Goal: Task Accomplishment & Management: Complete application form

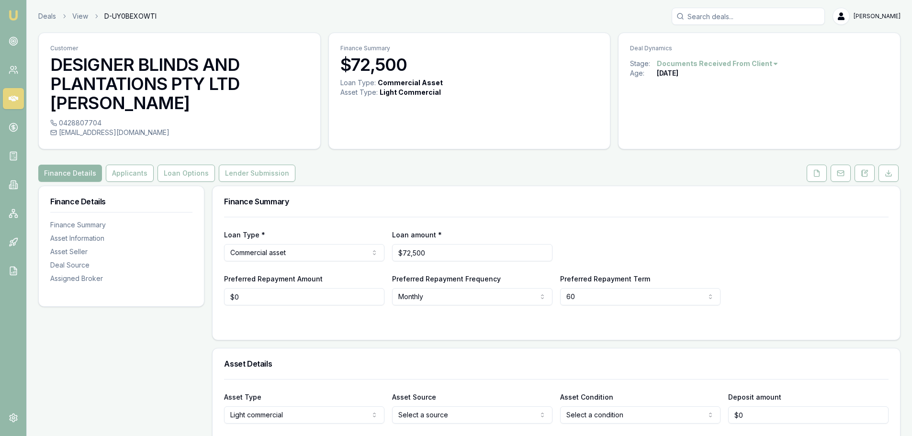
click at [740, 18] on input "Search deals" at bounding box center [748, 16] width 153 height 17
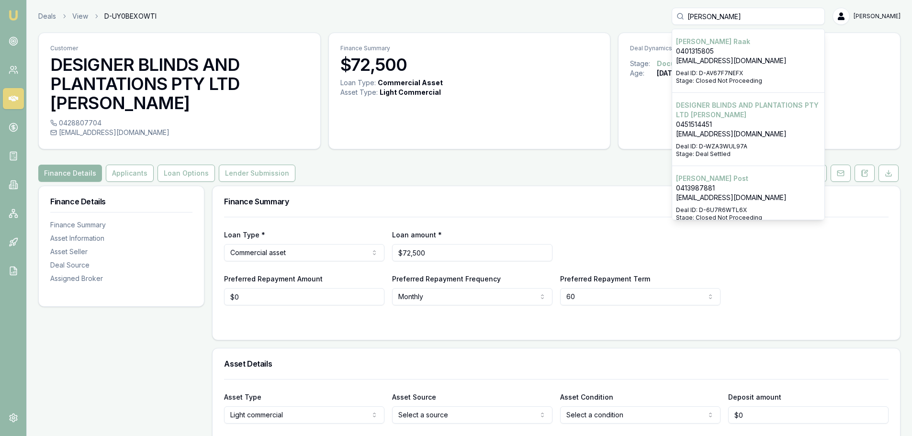
type input "[PERSON_NAME]"
click at [748, 119] on p "DESIGNER BLINDS AND PLANTATIONS PTY LTD [PERSON_NAME]" at bounding box center [748, 110] width 145 height 19
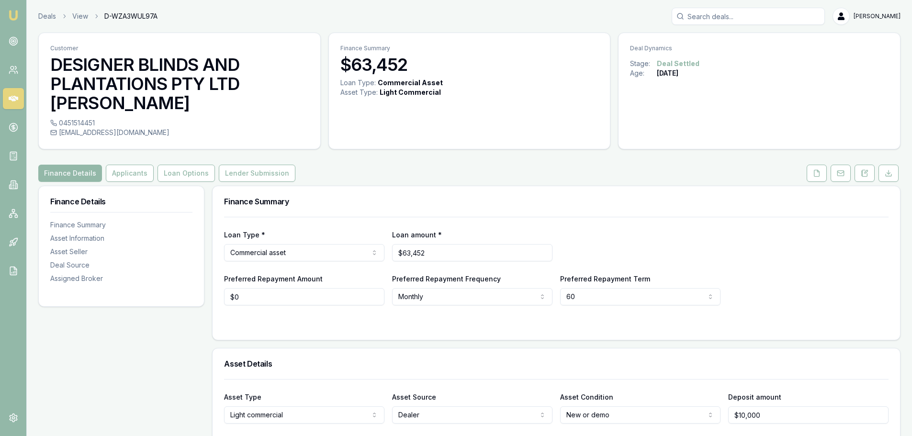
drag, startPoint x: 59, startPoint y: 113, endPoint x: 201, endPoint y: 119, distance: 142.4
click at [201, 119] on div "0451514451 contact@designeropeningroofs.com.au" at bounding box center [180, 133] width 282 height 31
copy div "contact@designeropeningroofs.com.au"
click at [95, 118] on div "0451514451" at bounding box center [179, 123] width 259 height 10
copy div "0451514451"
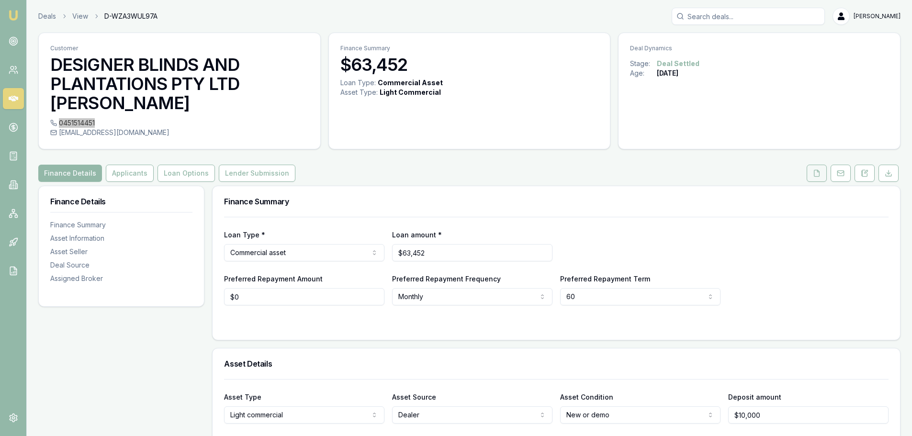
click at [813, 165] on button at bounding box center [817, 173] width 20 height 17
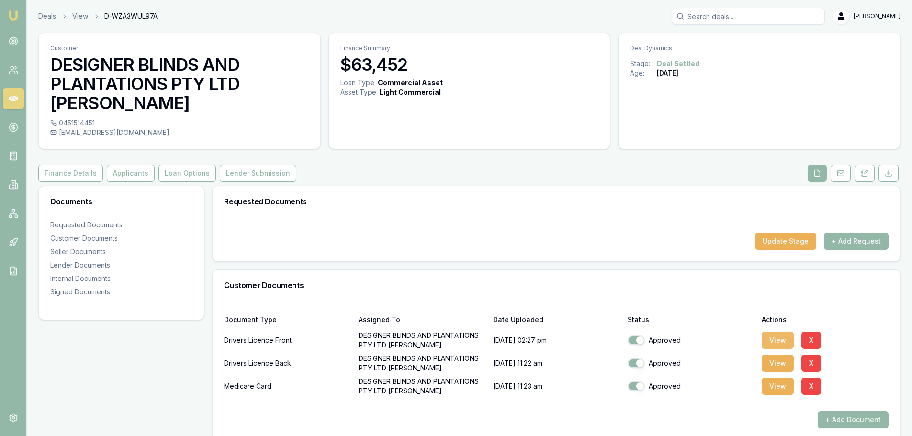
click at [771, 332] on button "View" at bounding box center [778, 340] width 32 height 17
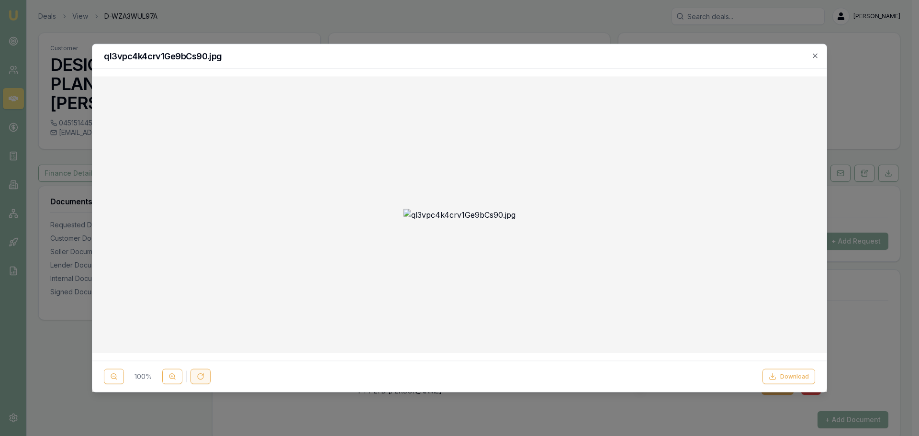
click at [201, 376] on icon at bounding box center [201, 377] width 8 height 8
click at [815, 57] on icon "button" at bounding box center [816, 56] width 8 height 8
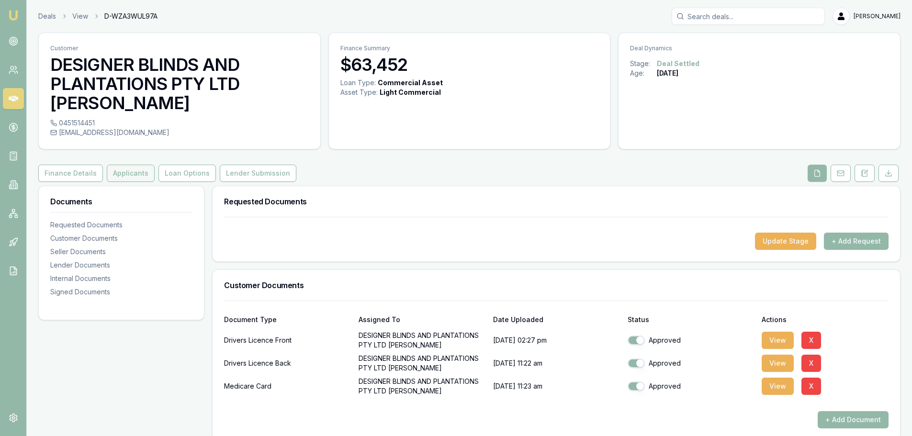
drag, startPoint x: 124, startPoint y: 156, endPoint x: 149, endPoint y: 156, distance: 24.9
click at [124, 165] on button "Applicants" at bounding box center [131, 173] width 48 height 17
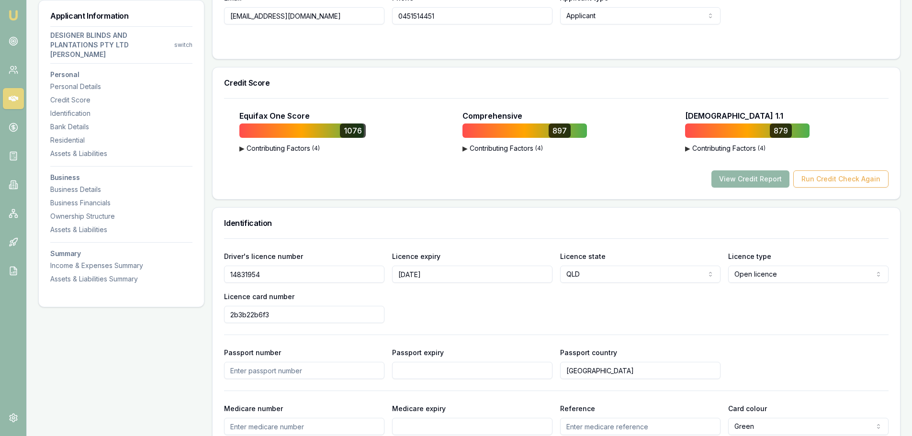
scroll to position [335, 0]
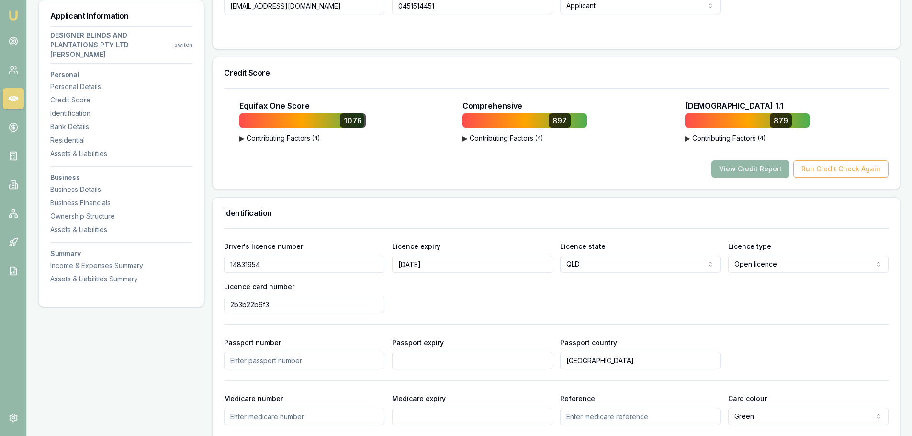
drag, startPoint x: 278, startPoint y: 242, endPoint x: 214, endPoint y: 246, distance: 63.8
click at [214, 246] on div "Driver's licence number 14831954 Licence expiry 10/06/2027 Licence state QLD NS…" at bounding box center [557, 364] width 688 height 272
drag, startPoint x: 283, startPoint y: 283, endPoint x: 186, endPoint y: 285, distance: 96.3
click at [432, 280] on div "Driver's licence number 14831954 Licence expiry 10/06/2027 Licence state QLD NS…" at bounding box center [556, 276] width 665 height 73
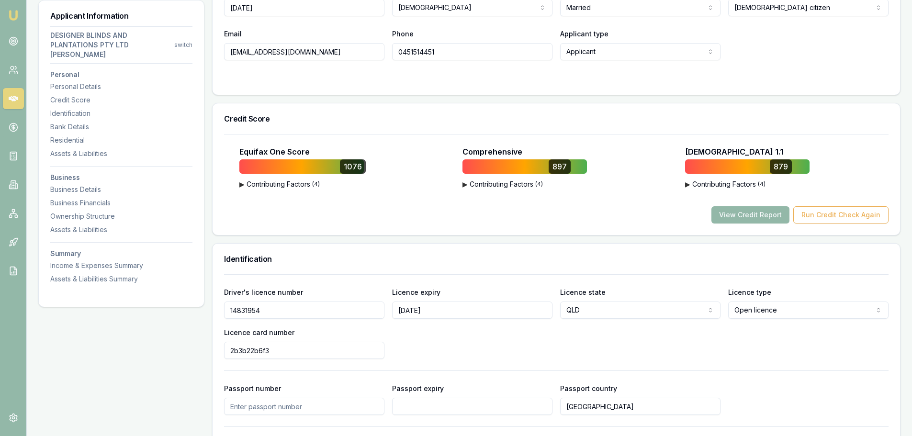
scroll to position [192, 0]
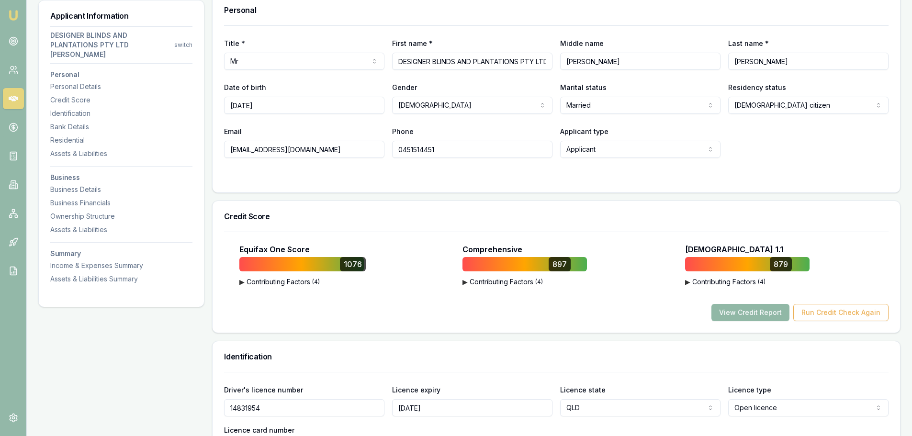
click at [739, 304] on button "View Credit Report" at bounding box center [751, 312] width 78 height 17
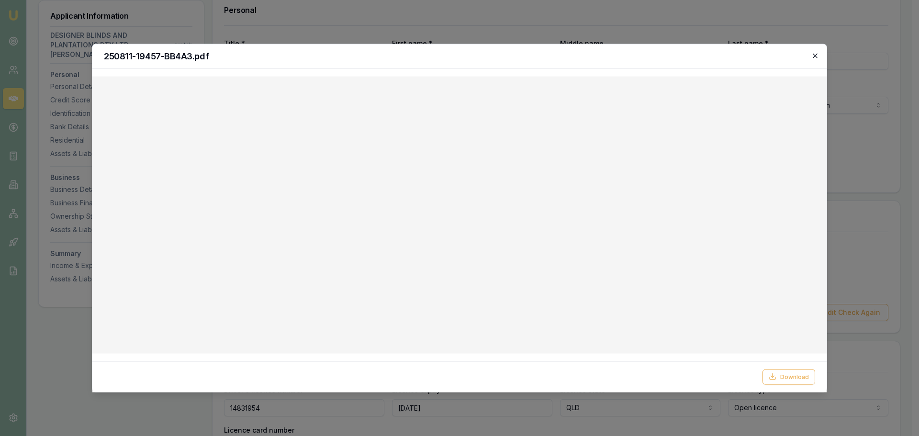
click at [814, 55] on icon "button" at bounding box center [816, 56] width 8 height 8
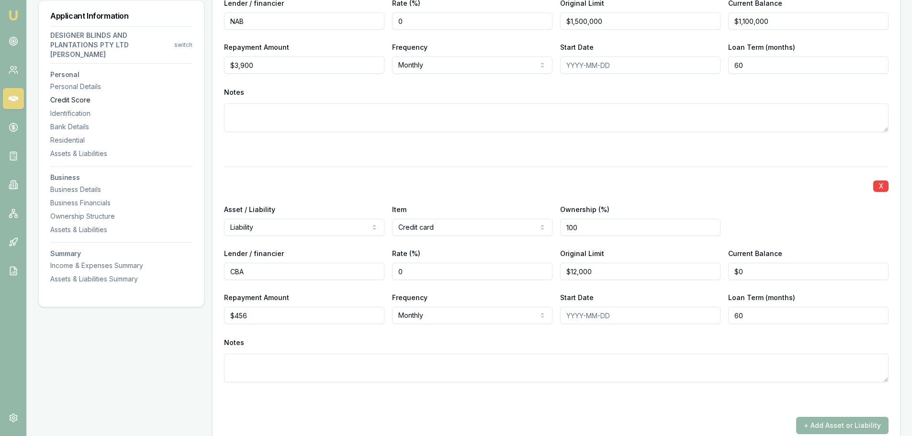
scroll to position [1915, 0]
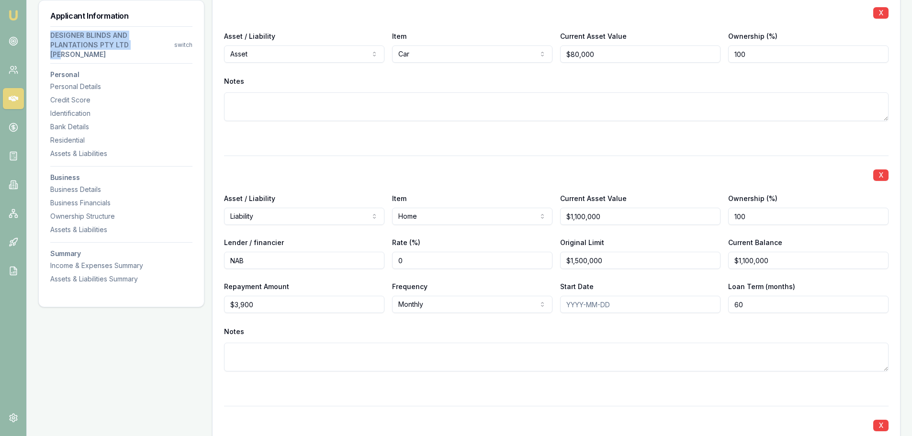
drag, startPoint x: 48, startPoint y: 32, endPoint x: 143, endPoint y: 47, distance: 96.0
click at [143, 47] on div "Applicant Information DESIGNER BLINDS AND PLANTATIONS PTY LTD RIX switch Person…" at bounding box center [121, 147] width 165 height 295
copy div "DESIGNER BLINDS AND PLANTATIONS PTY LTD RIX"
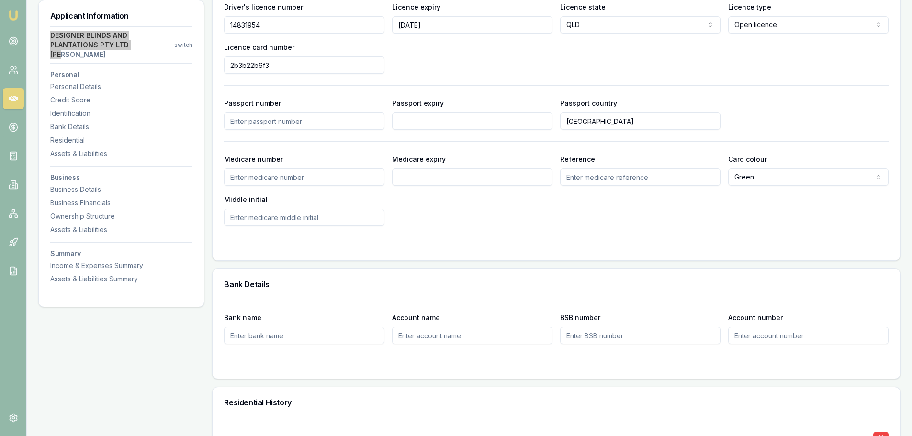
scroll to position [431, 0]
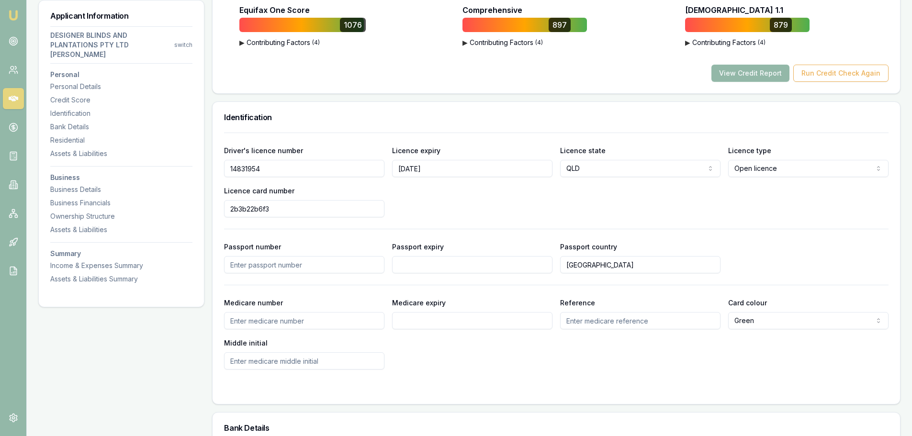
drag, startPoint x: 273, startPoint y: 147, endPoint x: 201, endPoint y: 147, distance: 72.3
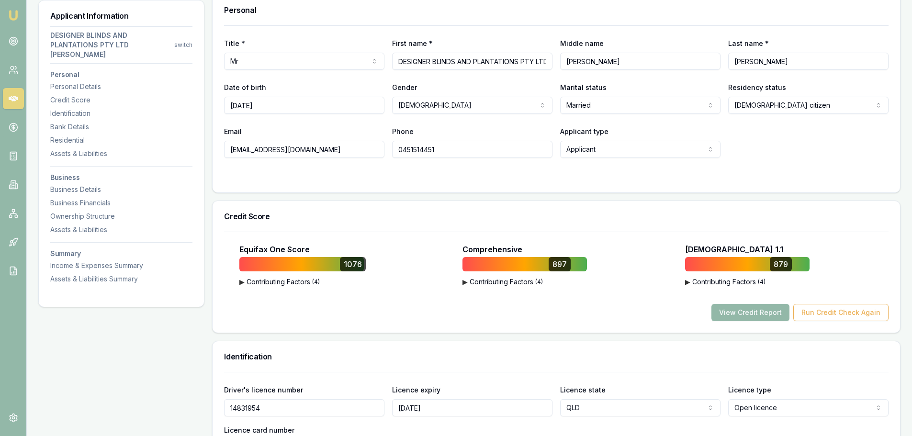
scroll to position [0, 0]
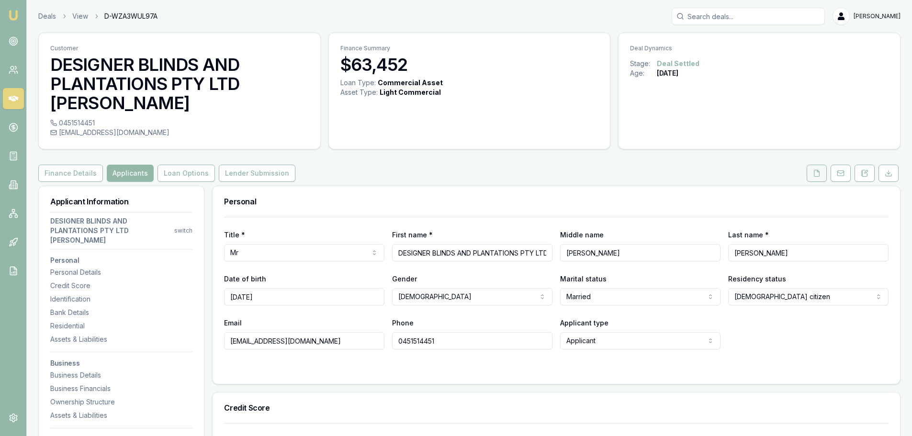
click at [815, 170] on icon at bounding box center [817, 173] width 5 height 6
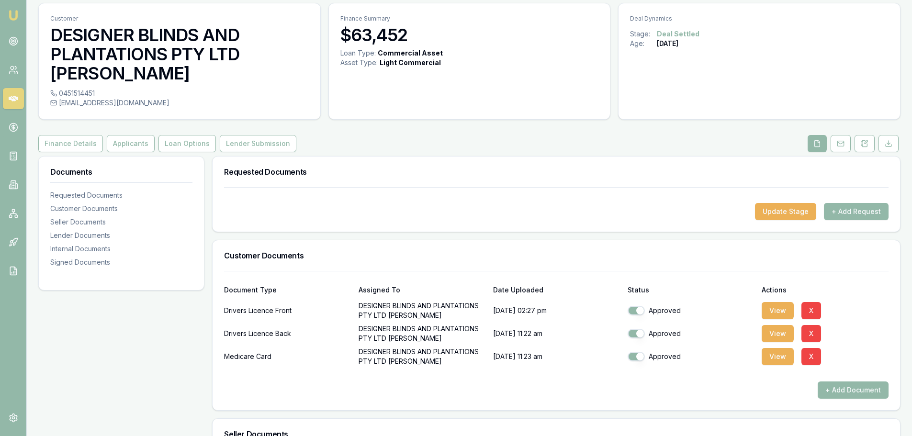
scroll to position [96, 0]
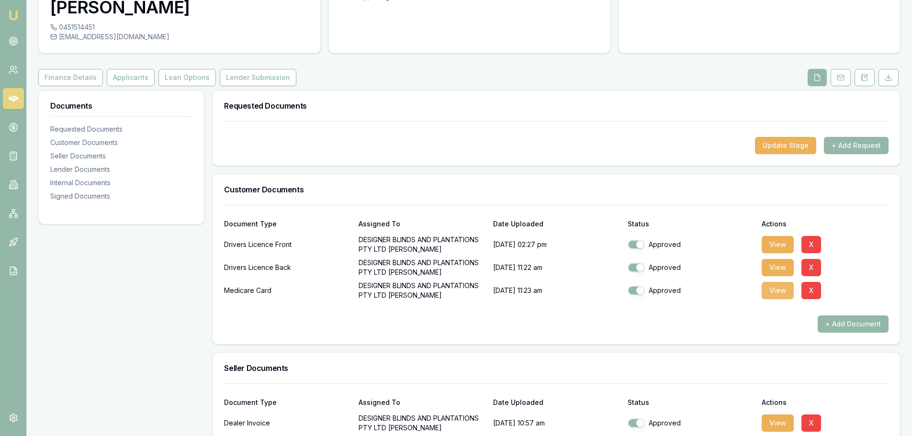
click at [773, 282] on button "View" at bounding box center [778, 290] width 32 height 17
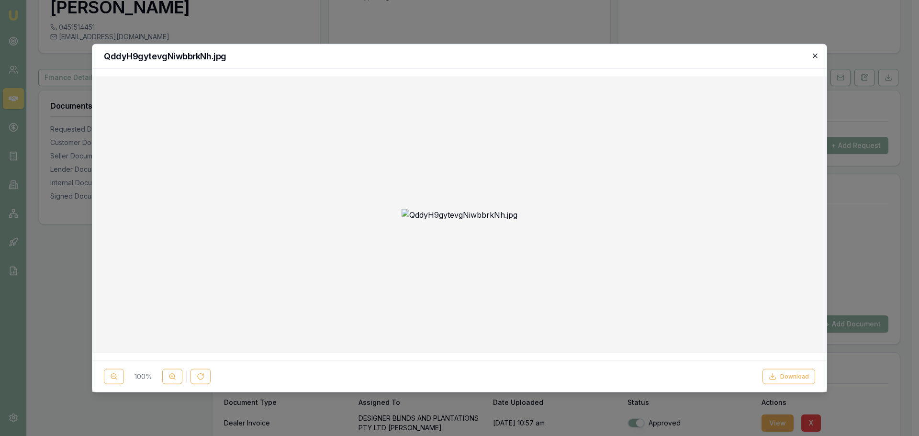
click at [816, 56] on icon "button" at bounding box center [816, 56] width 8 height 8
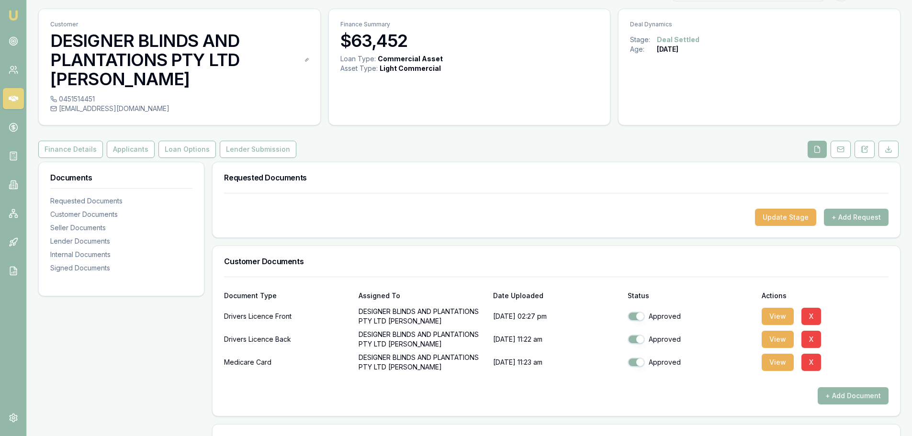
scroll to position [0, 0]
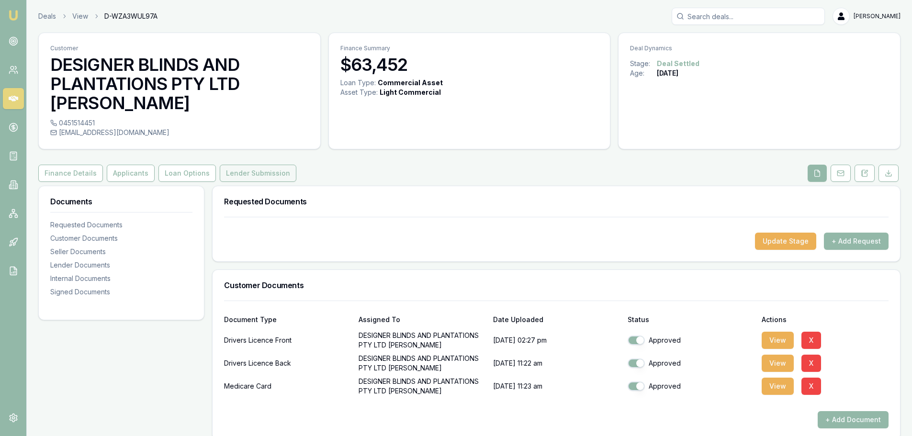
click at [265, 165] on button "Lender Submission" at bounding box center [258, 173] width 77 height 17
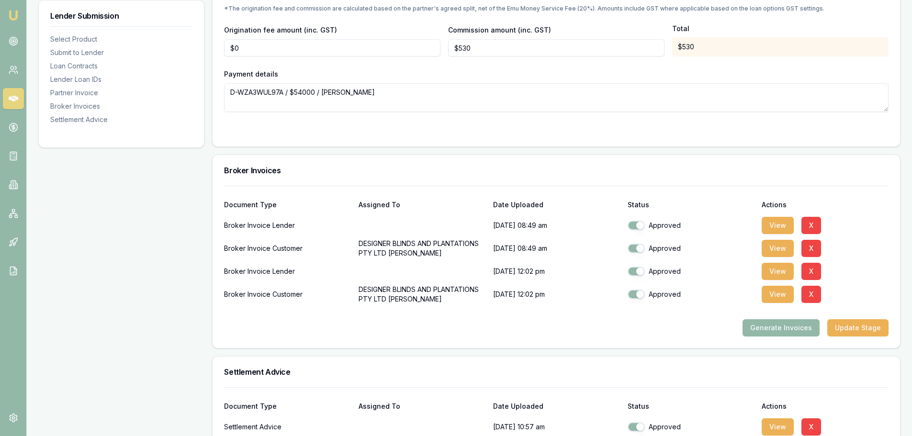
scroll to position [1139, 0]
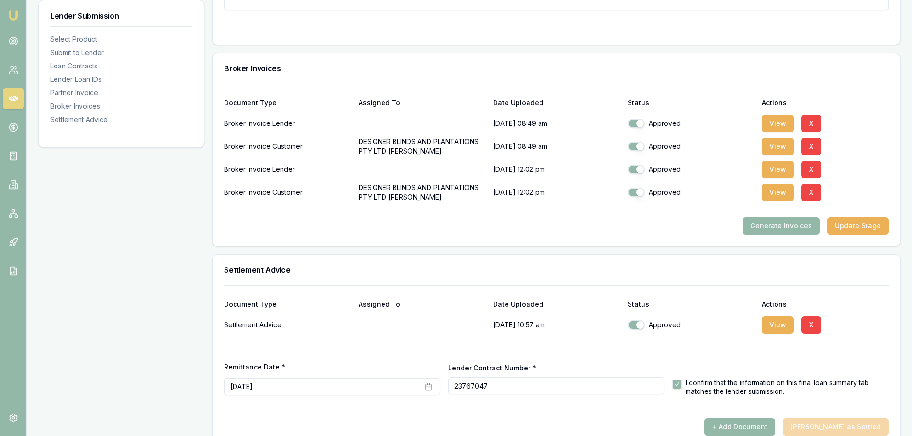
drag, startPoint x: 495, startPoint y: 368, endPoint x: 446, endPoint y: 367, distance: 48.9
click at [446, 367] on div "Remittance Date * August 27th, 2025 Lender Contract Number * 23767047 I confirm…" at bounding box center [556, 379] width 665 height 34
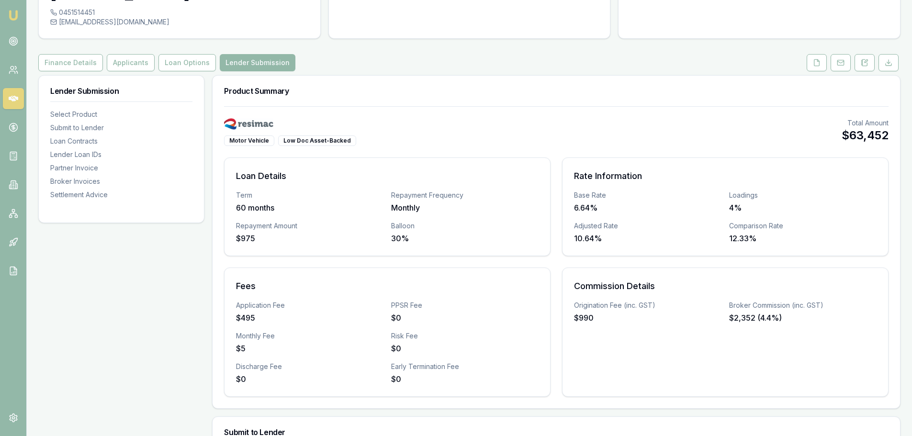
scroll to position [0, 0]
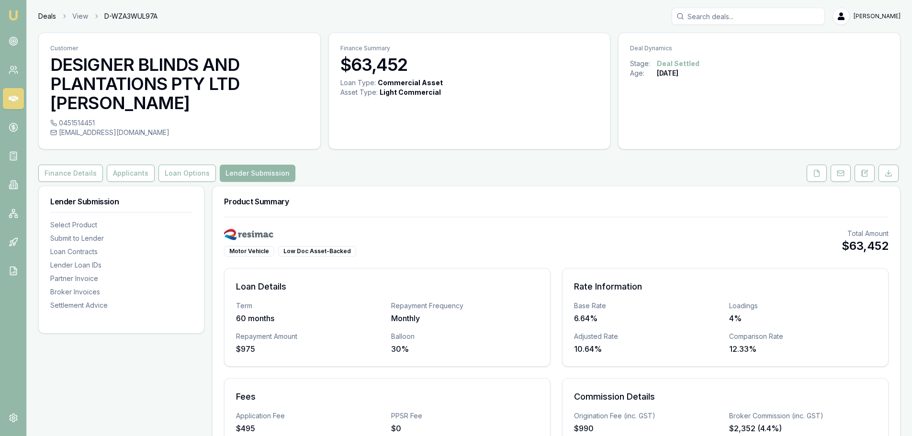
click at [46, 18] on link "Deals" at bounding box center [47, 16] width 18 height 10
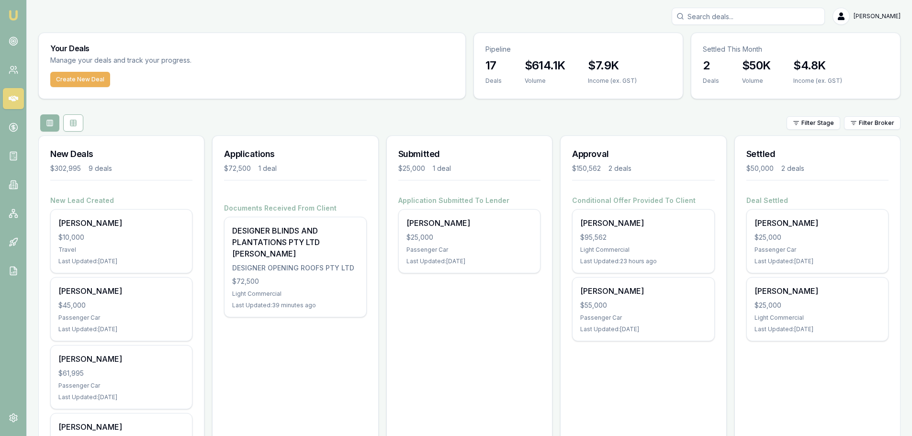
click at [740, 13] on input "Search deals" at bounding box center [748, 16] width 153 height 17
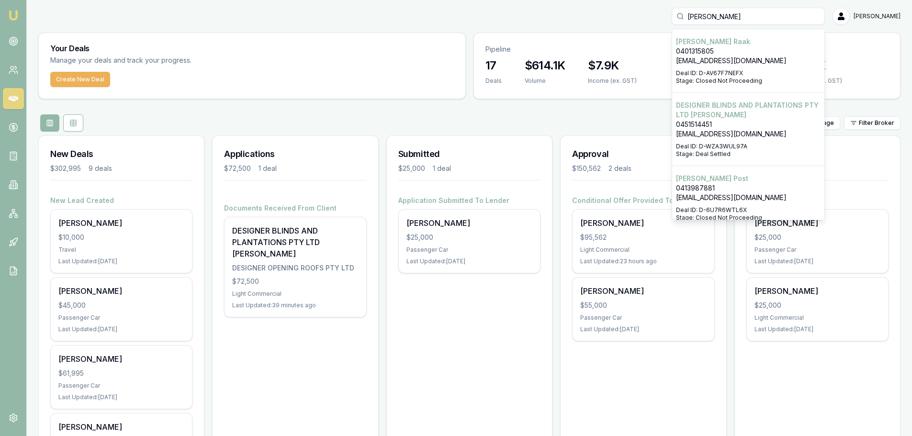
type input "bradley rix"
click at [760, 120] on p "0451514451" at bounding box center [748, 125] width 145 height 10
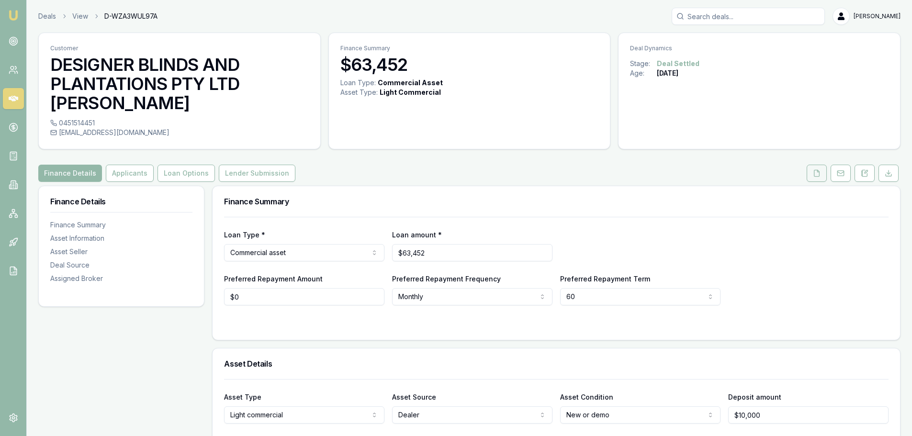
click at [815, 170] on icon at bounding box center [817, 173] width 5 height 6
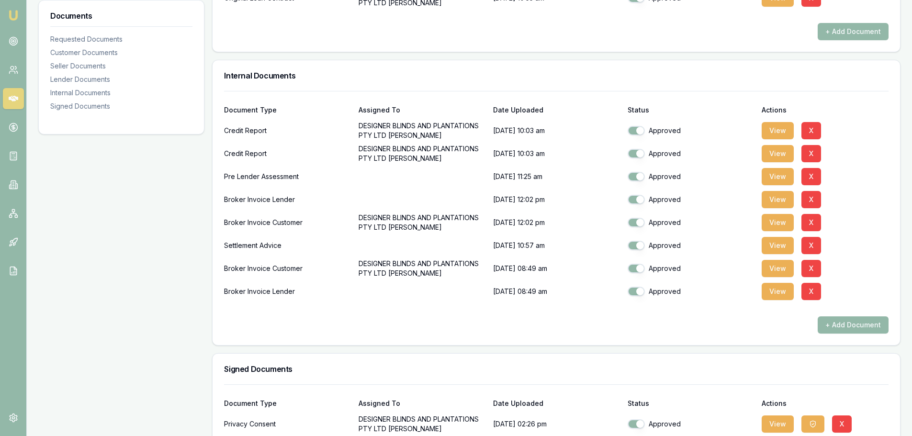
scroll to position [684, 0]
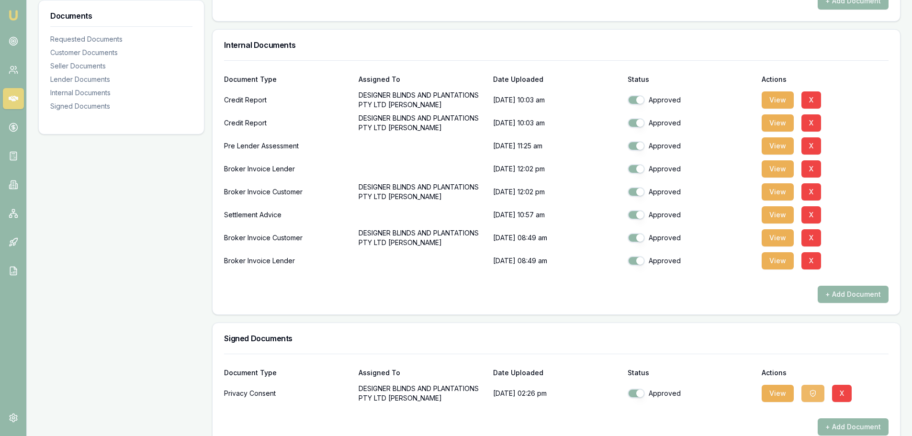
click at [813, 390] on icon "button" at bounding box center [813, 393] width 5 height 6
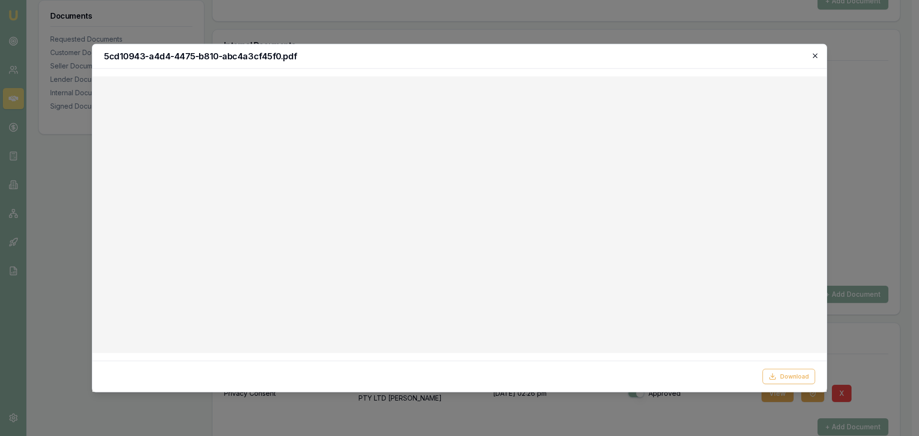
click at [813, 59] on icon "button" at bounding box center [816, 56] width 8 height 8
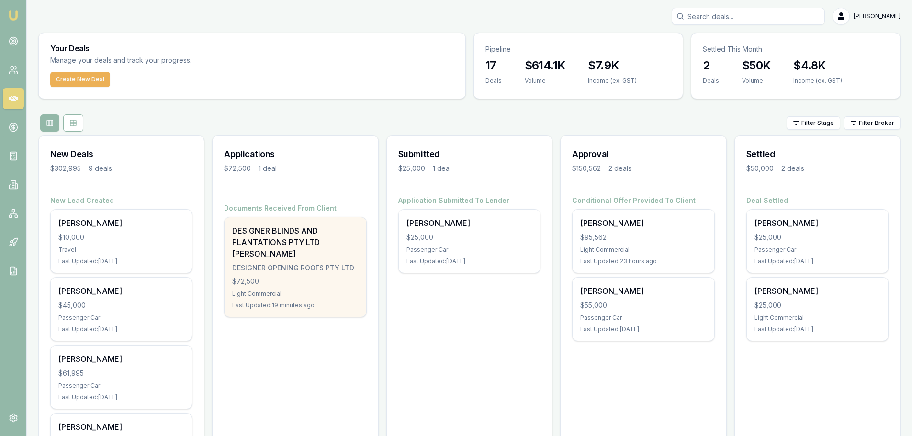
click at [289, 259] on div "DESIGNER BLINDS AND PLANTATIONS PTY LTD [PERSON_NAME]" at bounding box center [295, 242] width 126 height 34
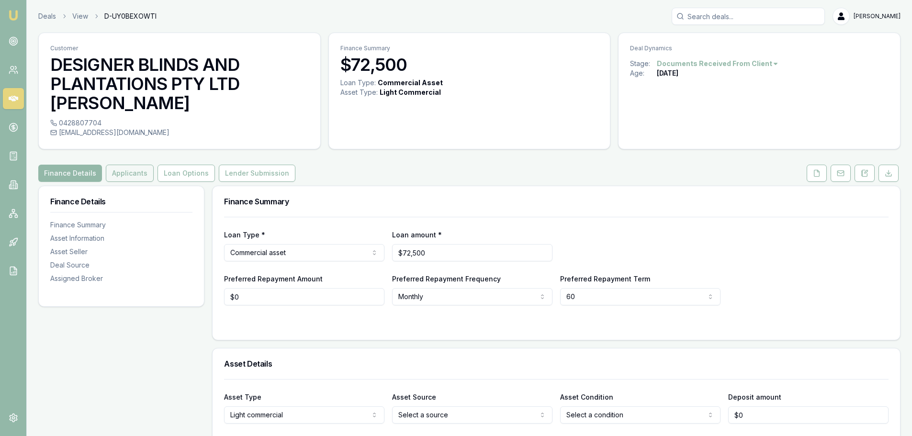
click at [123, 171] on button "Applicants" at bounding box center [130, 173] width 48 height 17
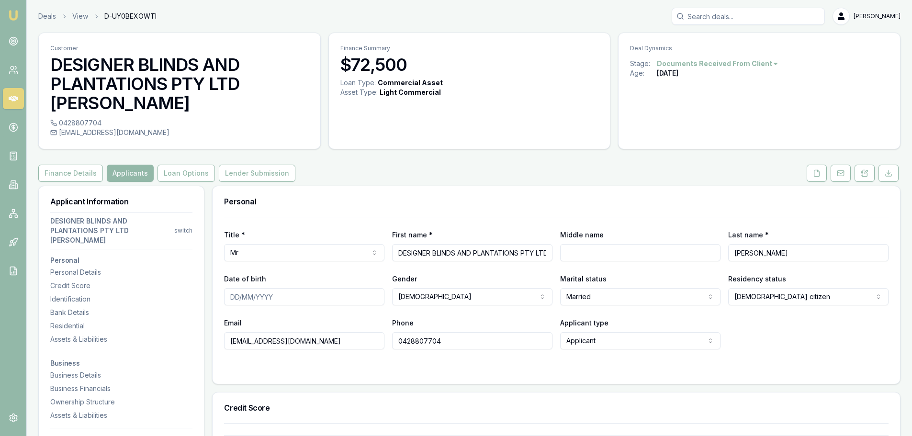
drag, startPoint x: 59, startPoint y: 131, endPoint x: 171, endPoint y: 131, distance: 112.5
click at [171, 131] on div "[EMAIL_ADDRESS][DOMAIN_NAME]" at bounding box center [179, 133] width 259 height 10
copy div "[EMAIL_ADDRESS][DOMAIN_NAME]"
drag, startPoint x: 60, startPoint y: 120, endPoint x: 100, endPoint y: 124, distance: 39.9
click at [100, 124] on div "0428807704" at bounding box center [179, 123] width 259 height 10
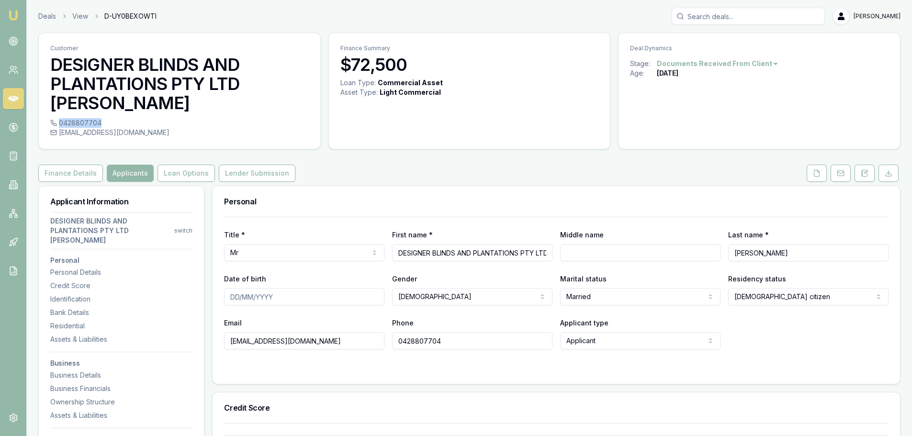
copy div "0428807704"
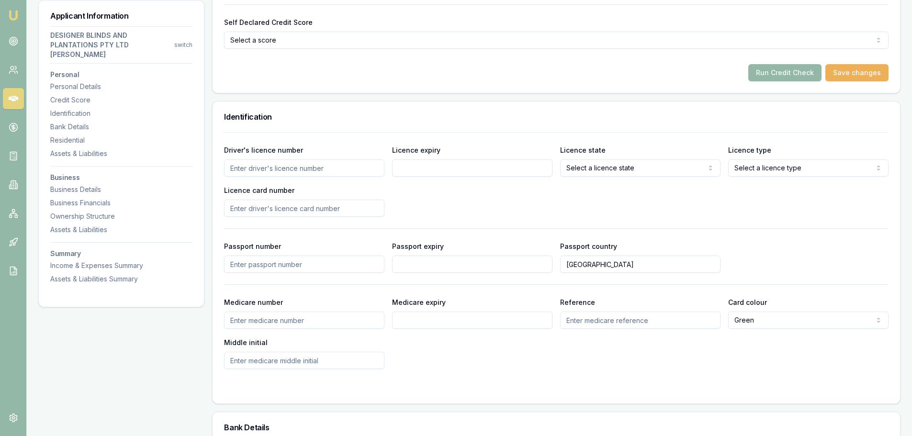
scroll to position [479, 0]
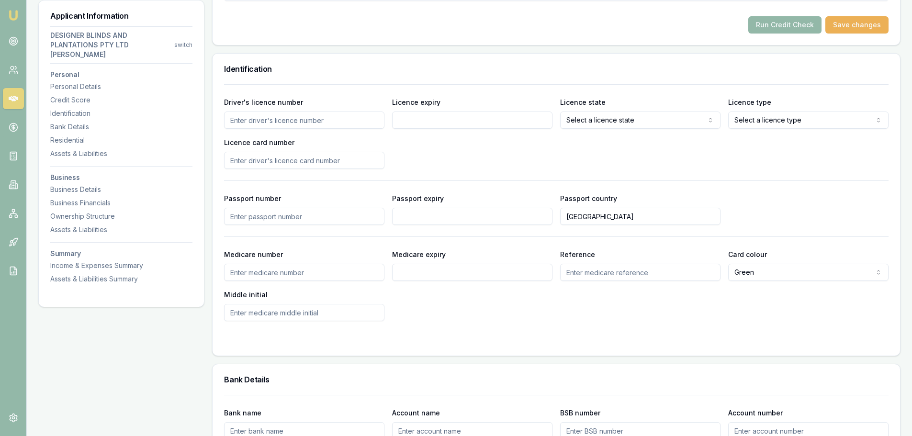
click at [245, 122] on input "Driver's licence number" at bounding box center [304, 120] width 160 height 17
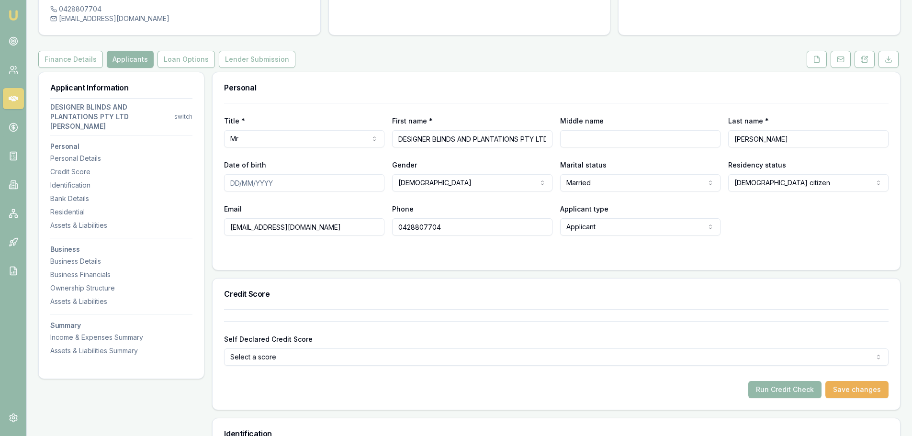
scroll to position [0, 0]
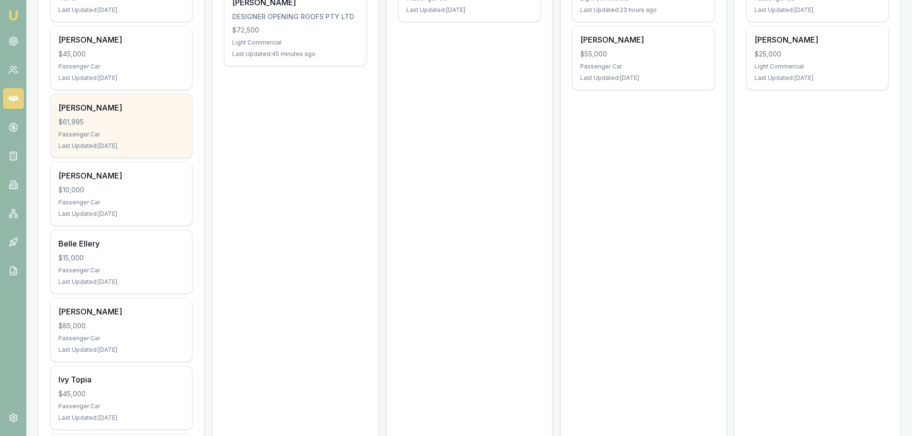
scroll to position [272, 0]
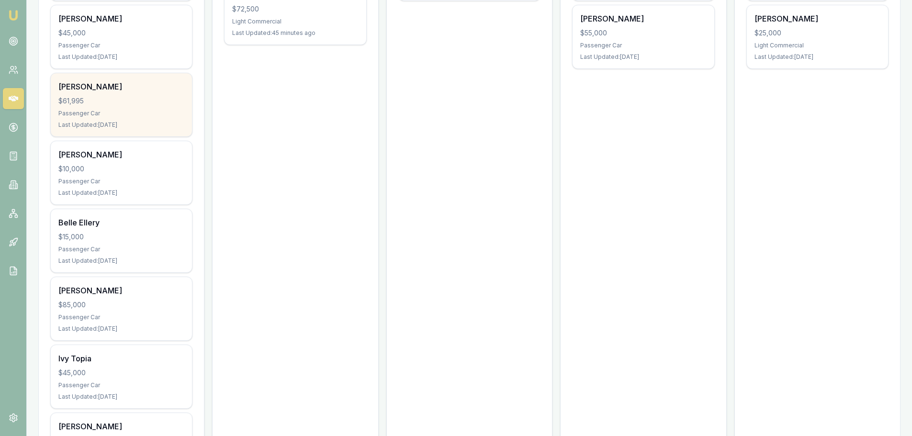
click at [90, 105] on div "$61,995" at bounding box center [121, 101] width 126 height 10
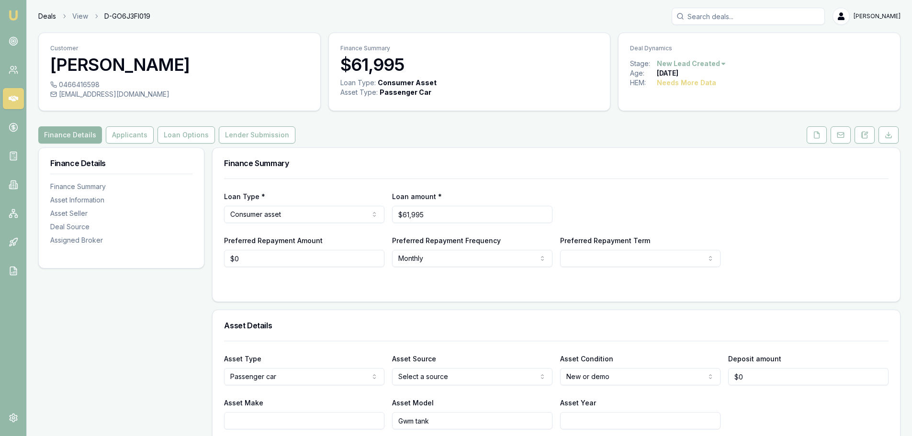
click at [48, 13] on link "Deals" at bounding box center [47, 16] width 18 height 10
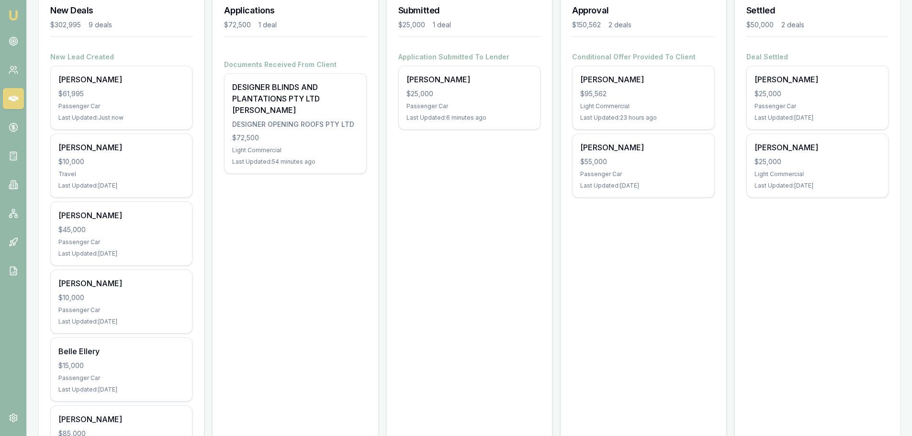
scroll to position [96, 0]
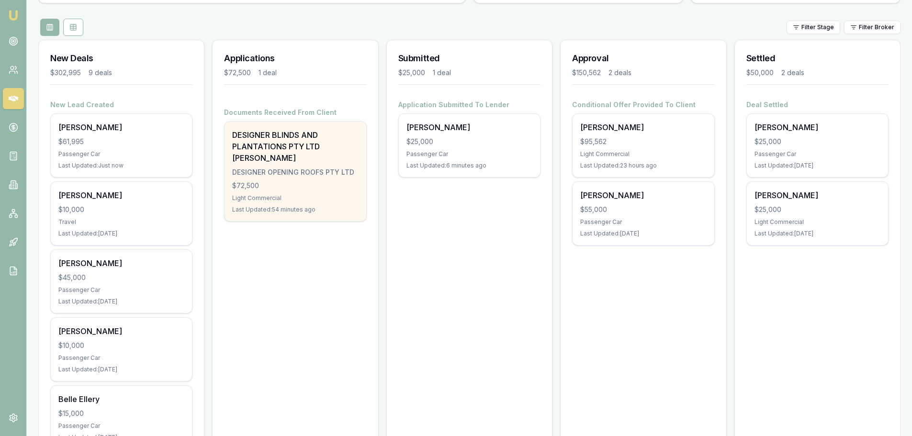
click at [334, 188] on div "$72,500" at bounding box center [295, 186] width 126 height 10
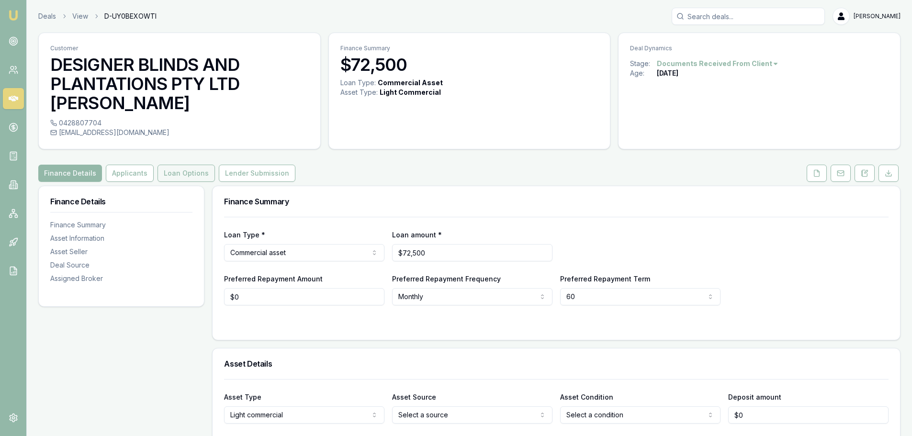
click at [167, 172] on button "Loan Options" at bounding box center [186, 173] width 57 height 17
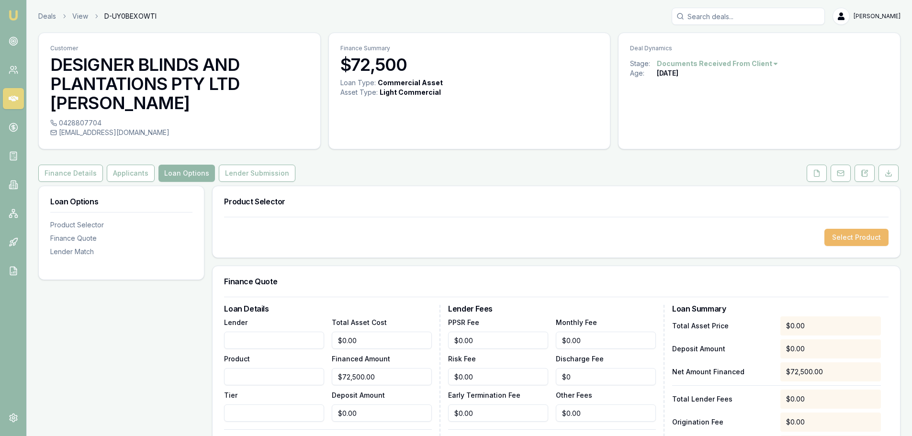
click at [855, 234] on button "Select Product" at bounding box center [857, 237] width 64 height 17
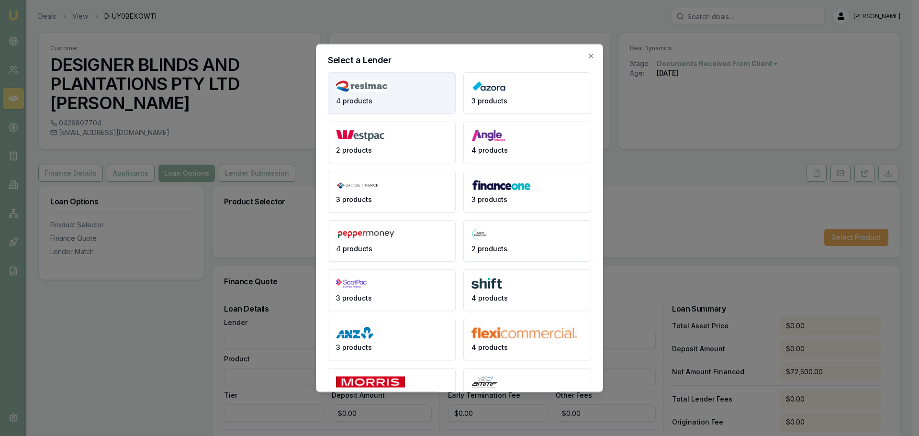
click at [370, 98] on span "4 products" at bounding box center [354, 101] width 36 height 10
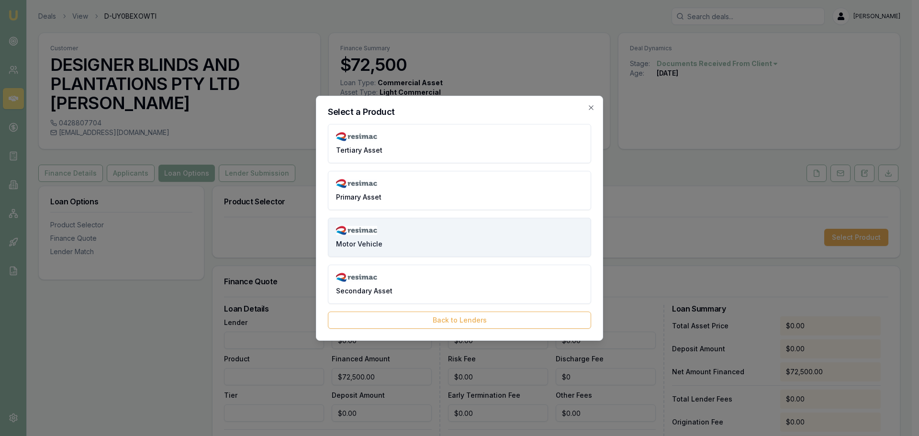
click at [374, 242] on span "Motor Vehicle" at bounding box center [359, 244] width 46 height 10
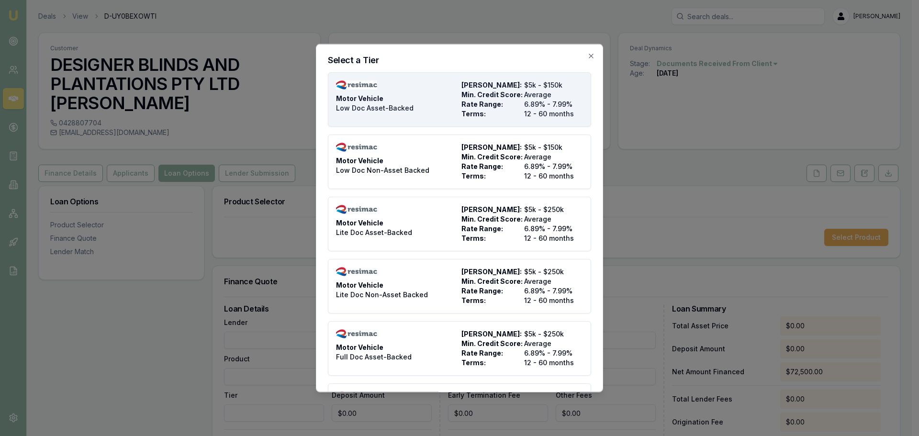
click at [371, 105] on span "Low Doc Asset-Backed" at bounding box center [375, 108] width 78 height 10
type input "Resimac"
type input "Motor Vehicle"
type input "Low Doc Asset-Backed"
type input "6.89"
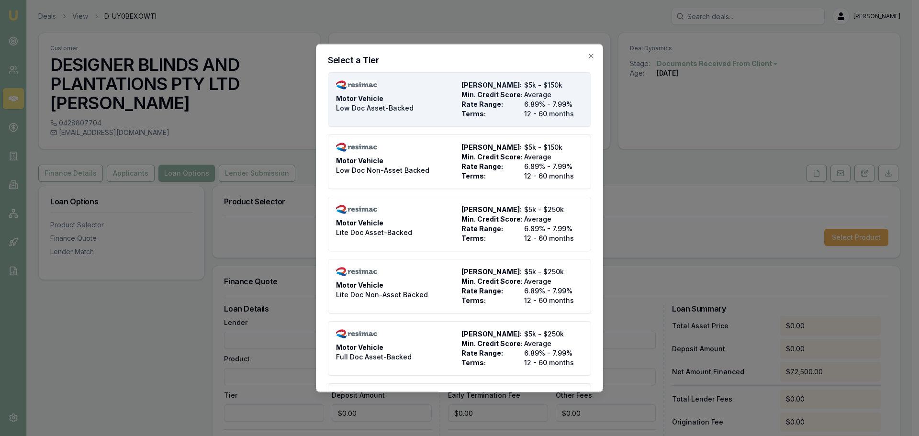
type input "12"
type input "$4.95"
type input "$495.00"
type input "990"
type input "8"
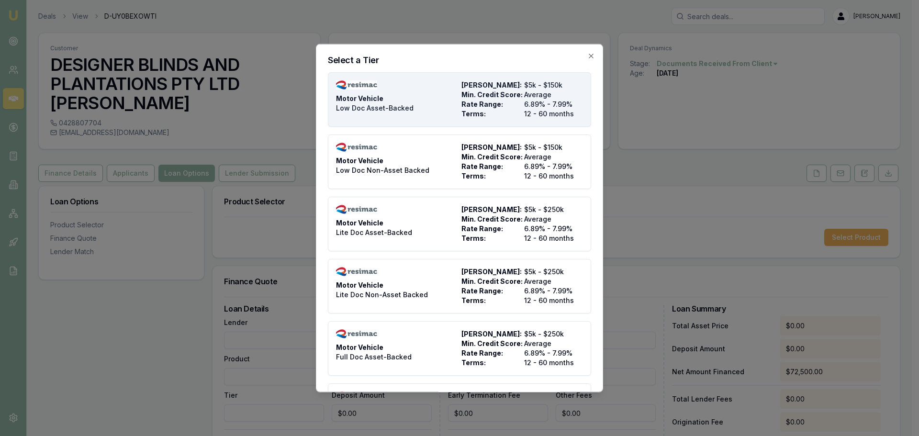
type input "$5,800.00"
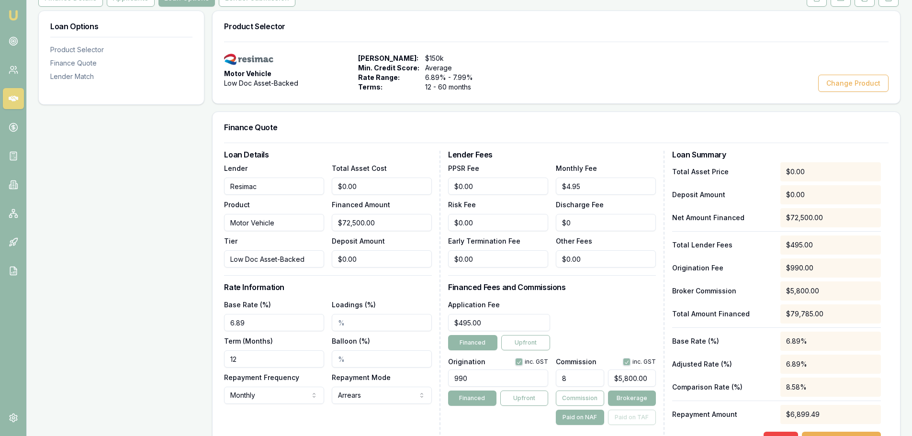
scroll to position [192, 0]
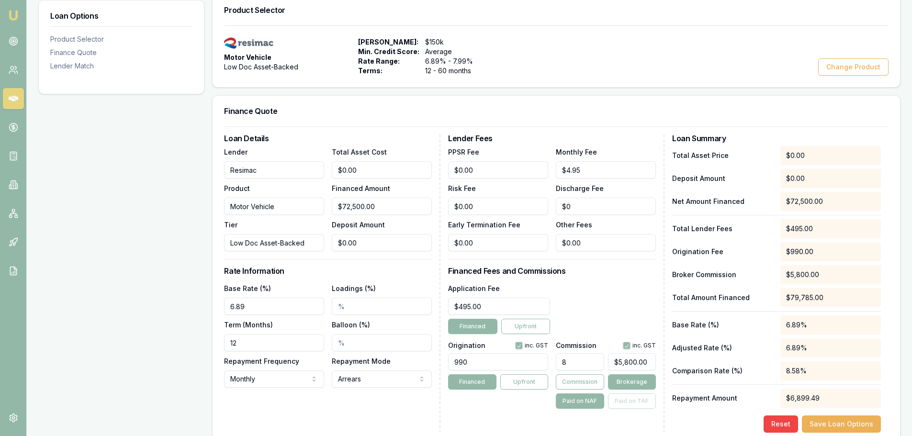
click at [239, 341] on input "12" at bounding box center [274, 342] width 100 height 17
click at [136, 342] on div "Loan Options Product Selector Finance Quote Lender Match" at bounding box center [121, 258] width 166 height 528
click at [234, 344] on input "060" at bounding box center [274, 342] width 100 height 17
type input "60"
click at [339, 340] on input "Balloon (%)" at bounding box center [382, 342] width 100 height 17
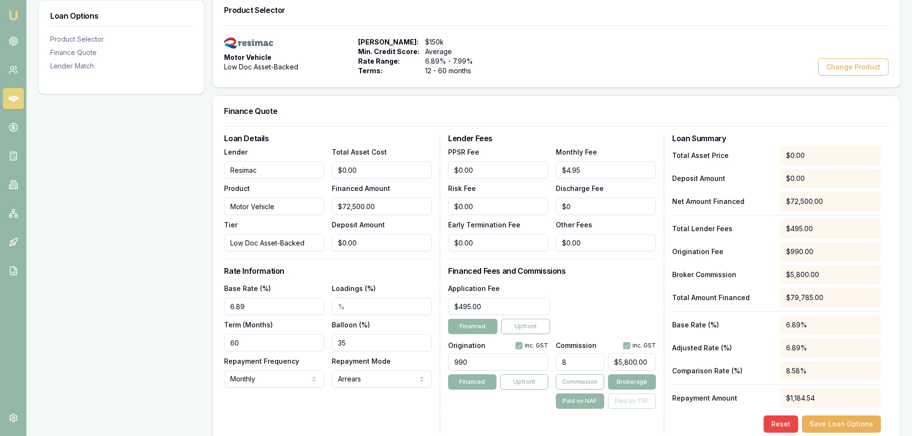
type input "35.00%"
click at [117, 371] on div "Loan Options Product Selector Finance Quote Lender Match" at bounding box center [121, 258] width 166 height 528
click at [339, 305] on input "Loadings (%)" at bounding box center [382, 306] width 100 height 17
type input "4.00%"
click at [207, 313] on div "Loan Options Product Selector Finance Quote Lender Match Product Selector Motor…" at bounding box center [469, 258] width 862 height 528
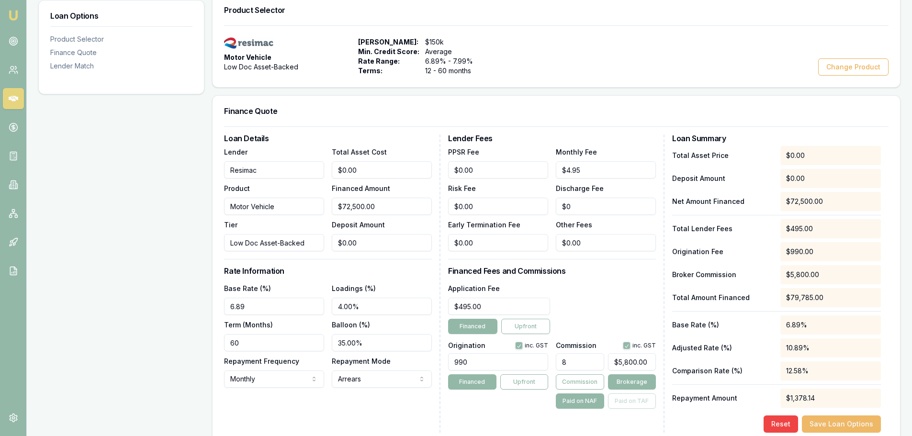
click at [839, 421] on button "Save Loan Options" at bounding box center [841, 424] width 79 height 17
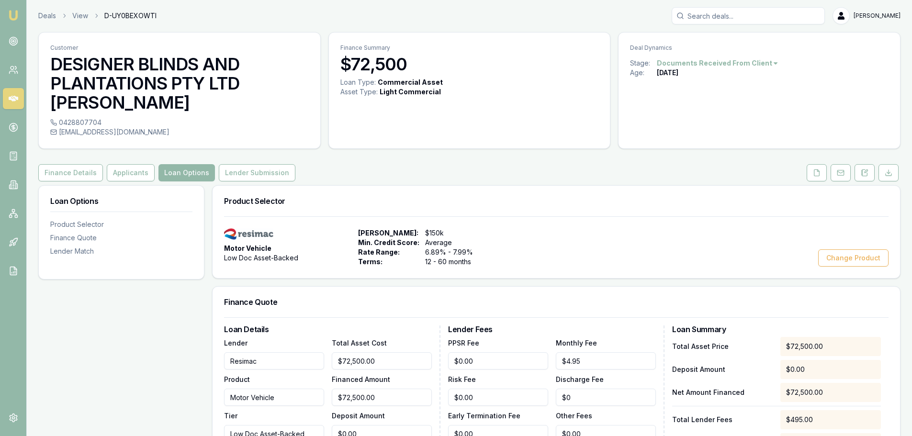
scroll to position [0, 0]
click at [241, 174] on button "Lender Submission" at bounding box center [257, 173] width 77 height 17
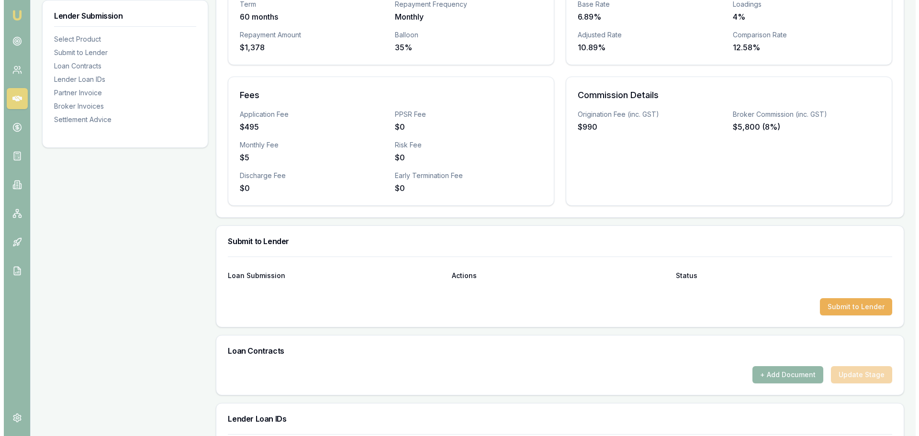
scroll to position [431, 0]
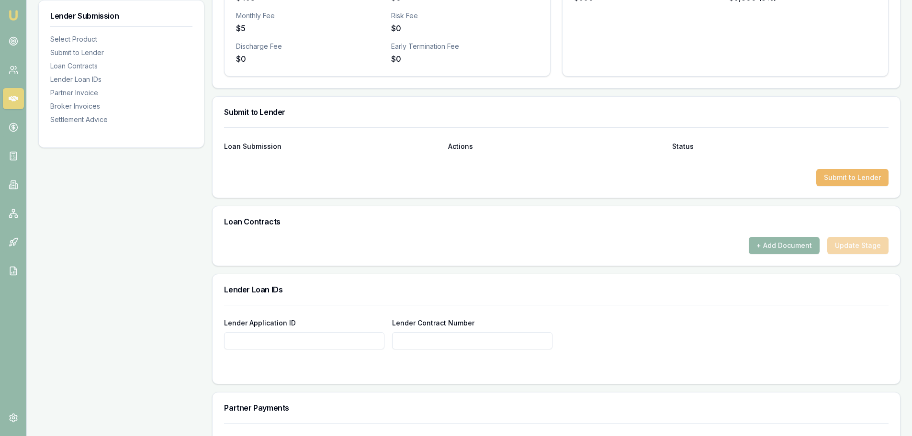
click at [850, 181] on button "Submit to Lender" at bounding box center [852, 177] width 72 height 17
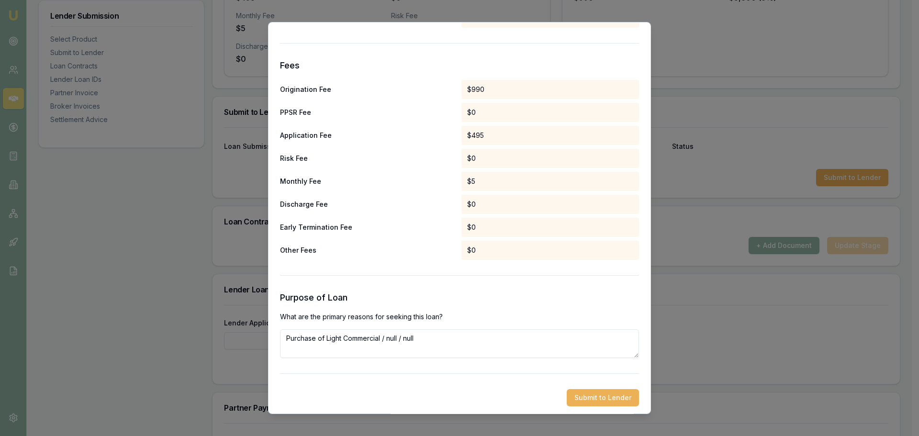
scroll to position [448, 0]
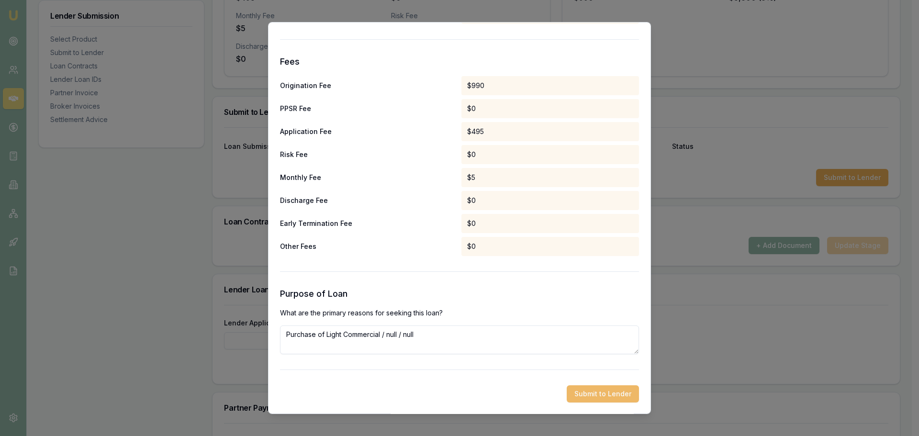
click at [596, 391] on button "Submit to Lender" at bounding box center [603, 393] width 72 height 17
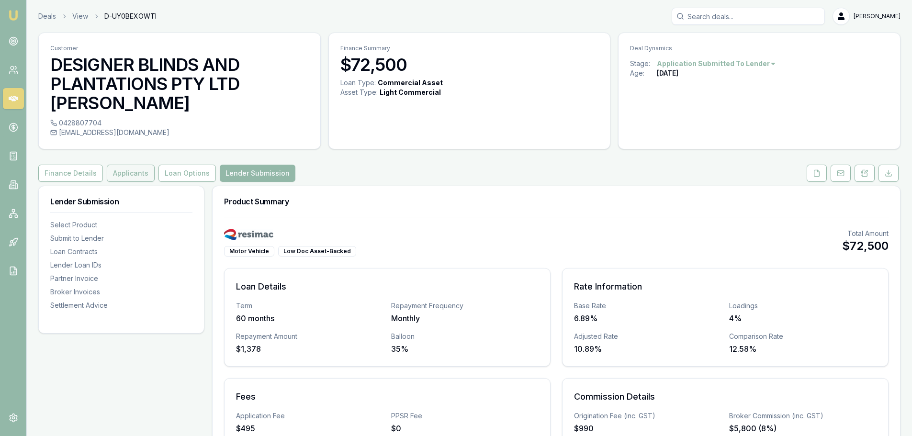
click at [120, 169] on button "Applicants" at bounding box center [131, 173] width 48 height 17
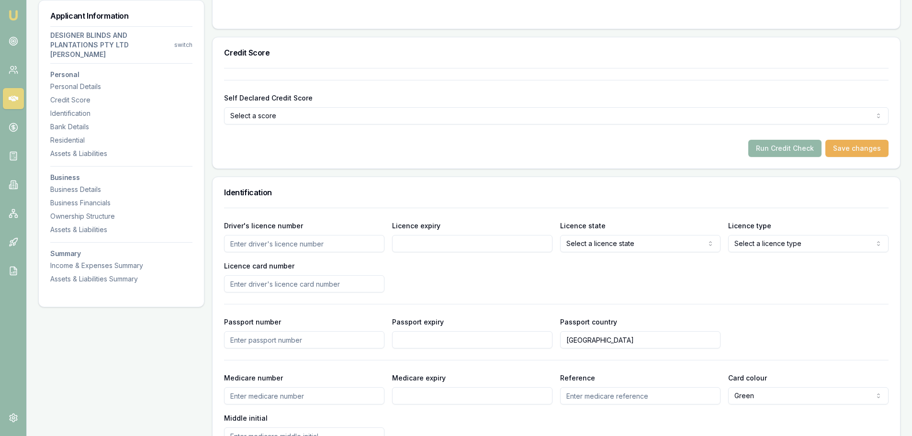
scroll to position [383, 0]
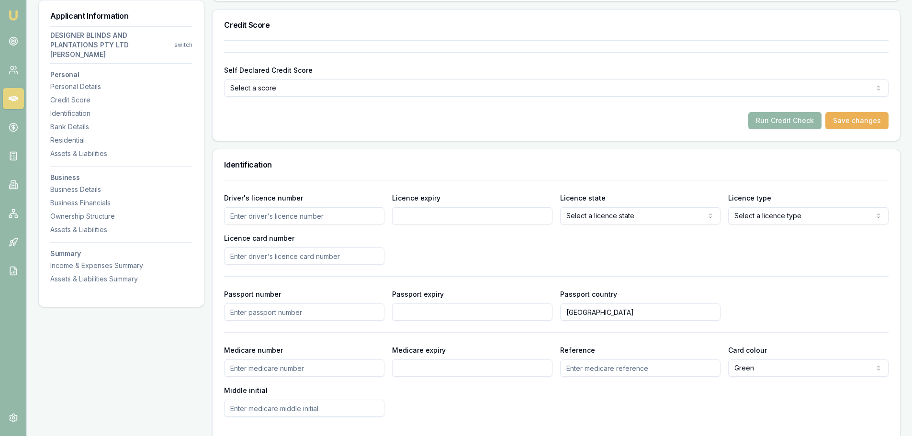
click at [250, 216] on input "Driver's licence number" at bounding box center [304, 215] width 160 height 17
click at [252, 216] on input "Driver's licence number" at bounding box center [304, 215] width 160 height 17
type input "14516796"
click at [407, 217] on input "Licence expiry" at bounding box center [472, 215] width 160 height 17
click at [408, 215] on input "Licence expiry" at bounding box center [472, 215] width 160 height 17
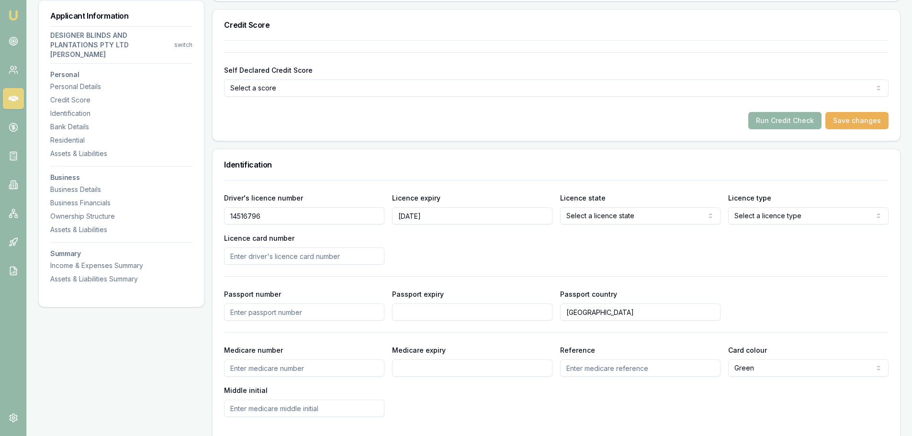
type input "[DATE]"
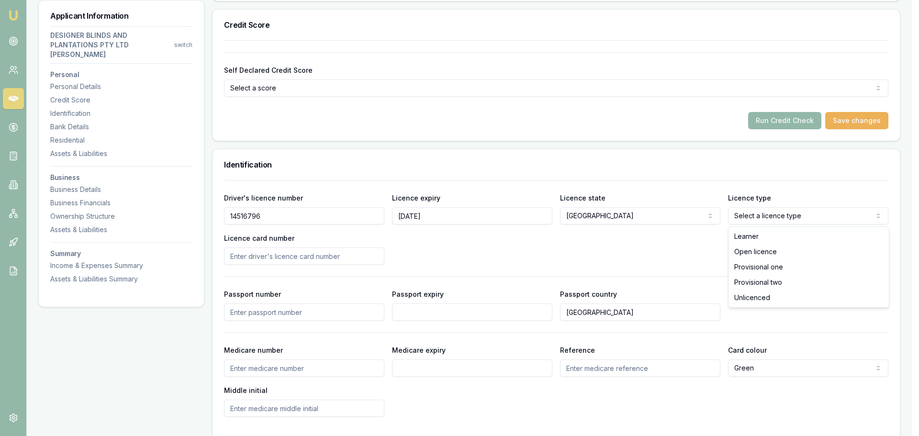
select select "OPEN_LICENCE"
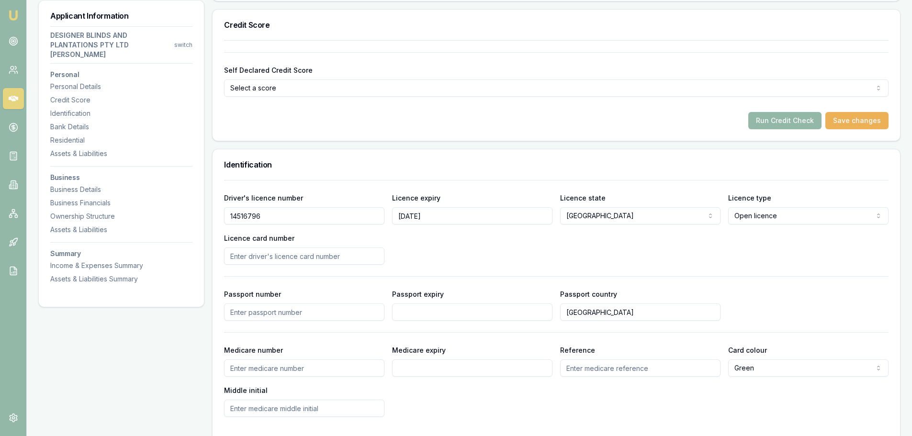
click at [233, 256] on input "Licence card number" at bounding box center [304, 256] width 160 height 17
type input "2040470176"
click at [461, 251] on div "Driver's licence number 14516796 Licence expiry 14/08/2027 Licence state NSW NS…" at bounding box center [556, 228] width 665 height 73
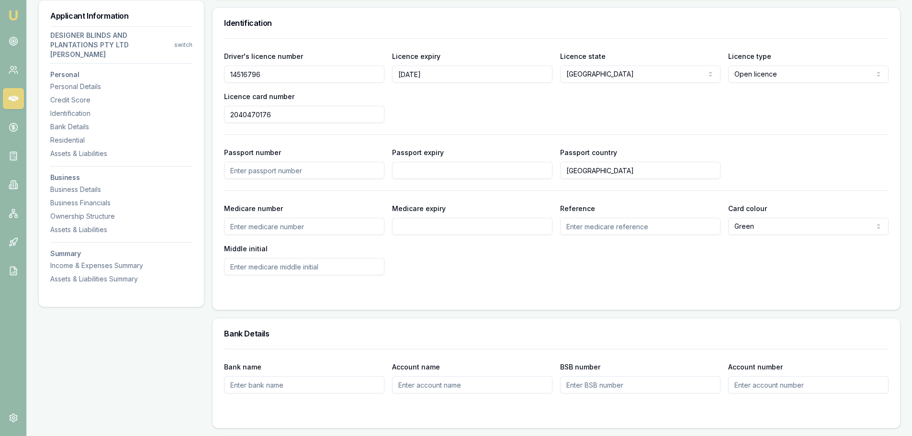
scroll to position [527, 0]
click at [238, 220] on input "Medicare number" at bounding box center [304, 224] width 160 height 17
type input "2750282263"
click at [421, 226] on input "Medicare expiry" at bounding box center [472, 224] width 160 height 17
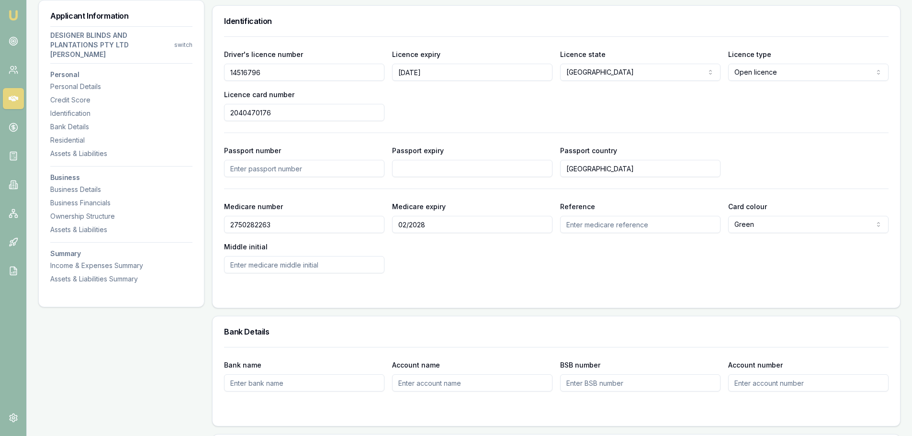
type input "02/2028"
click at [587, 225] on input "Reference" at bounding box center [640, 224] width 160 height 17
type input "3"
click at [243, 263] on input "Middle initial" at bounding box center [304, 264] width 160 height 17
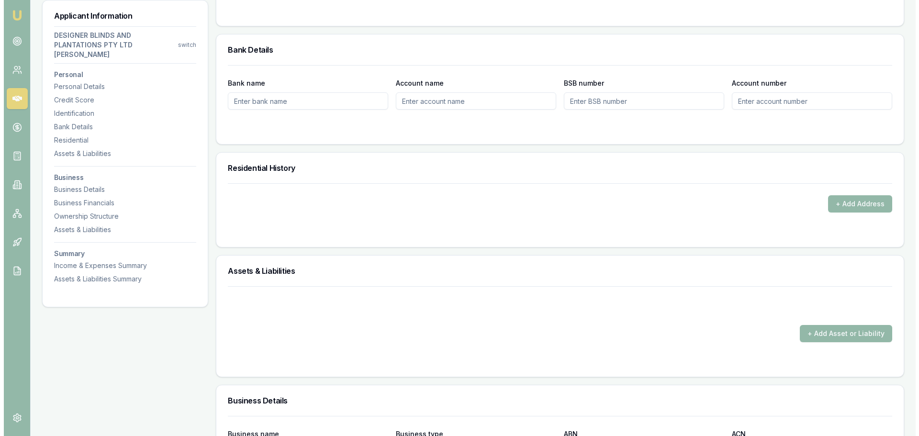
scroll to position [862, 0]
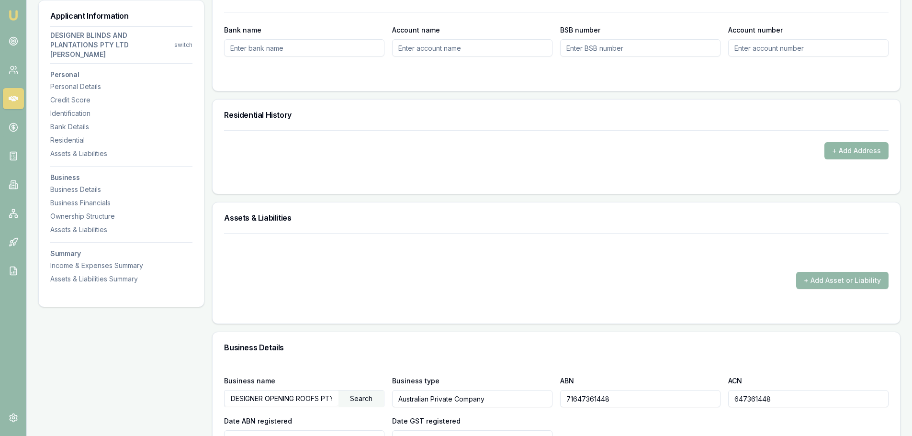
click at [857, 148] on button "+ Add Address" at bounding box center [857, 150] width 64 height 17
click at [840, 147] on button "+ Add Address" at bounding box center [857, 150] width 64 height 17
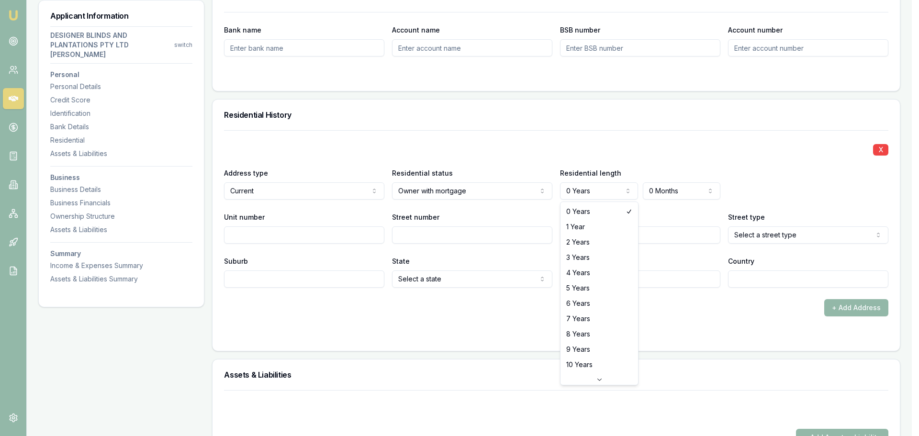
select select "4"
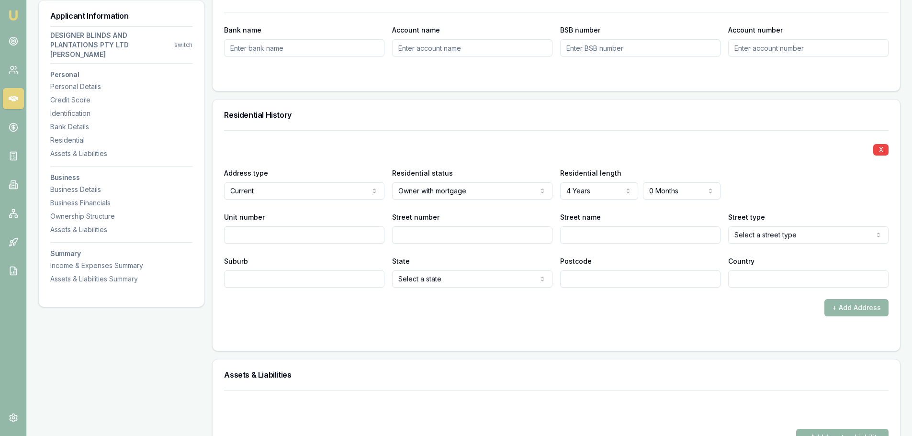
click at [257, 240] on input "Unit number" at bounding box center [304, 234] width 160 height 17
click at [405, 230] on input "Street number" at bounding box center [472, 234] width 160 height 17
type input "1"
click at [466, 261] on div "State Select a state NSW VIC QLD SA WA TAS NT ACT" at bounding box center [472, 271] width 160 height 33
type input "Chisolm"
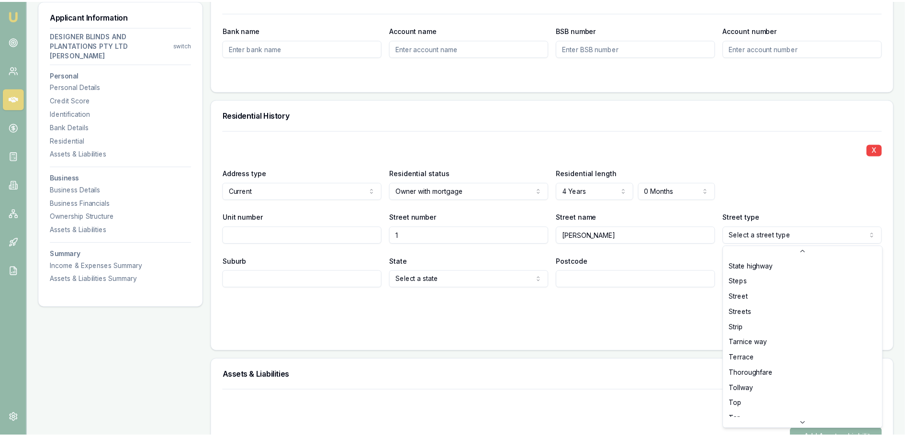
scroll to position [2599, 0]
select select "Street"
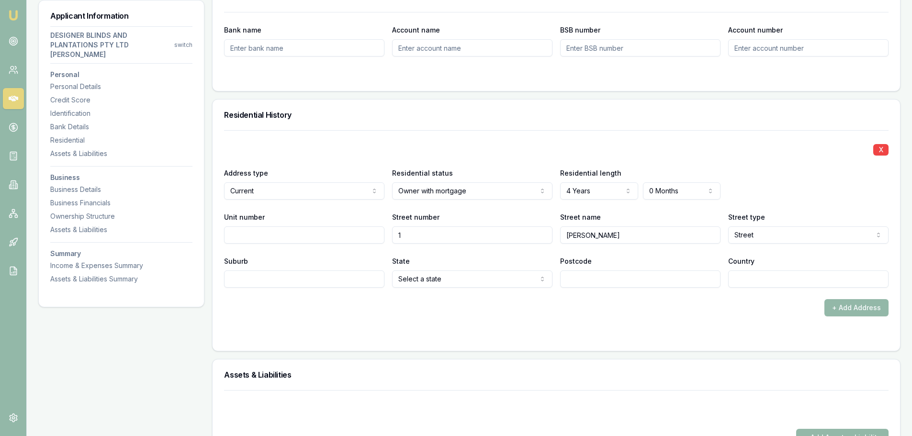
click at [241, 282] on input "Suburb" at bounding box center [304, 279] width 160 height 17
type input "wilton"
click at [576, 278] on input "Postcode" at bounding box center [640, 279] width 160 height 17
type input "2571"
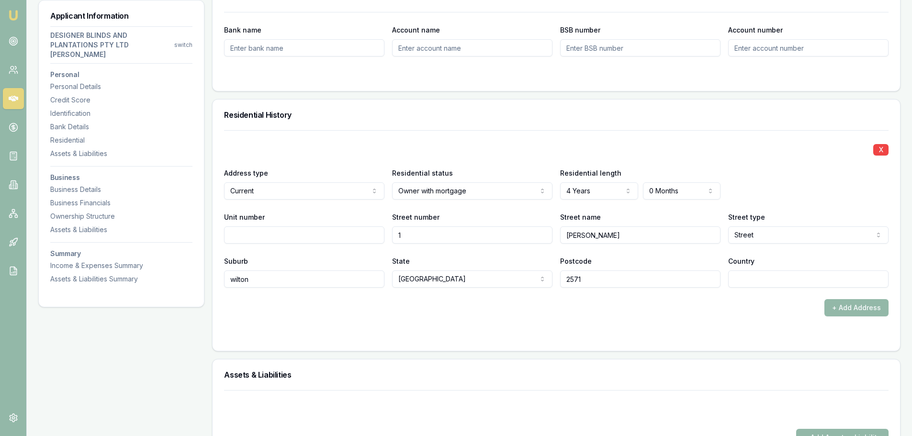
click at [638, 329] on form "X Address type Current Current Previous Residential status Owner with mortgage …" at bounding box center [556, 234] width 665 height 209
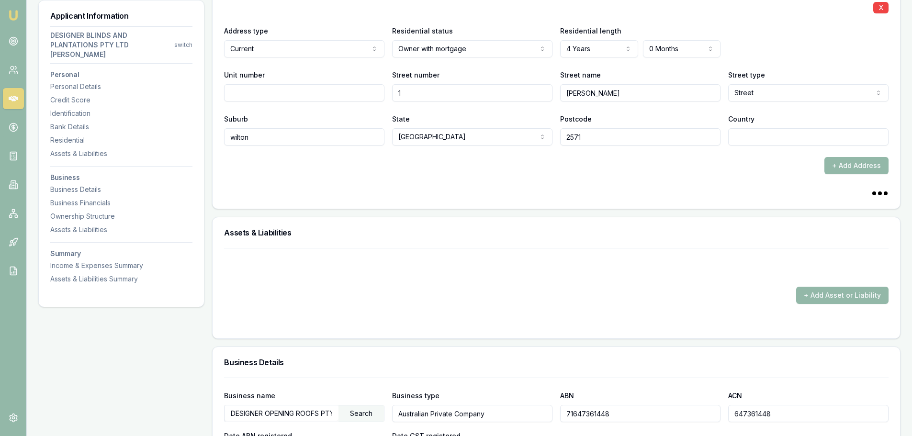
scroll to position [1006, 0]
click at [841, 292] on button "+ Add Asset or Liability" at bounding box center [842, 293] width 92 height 17
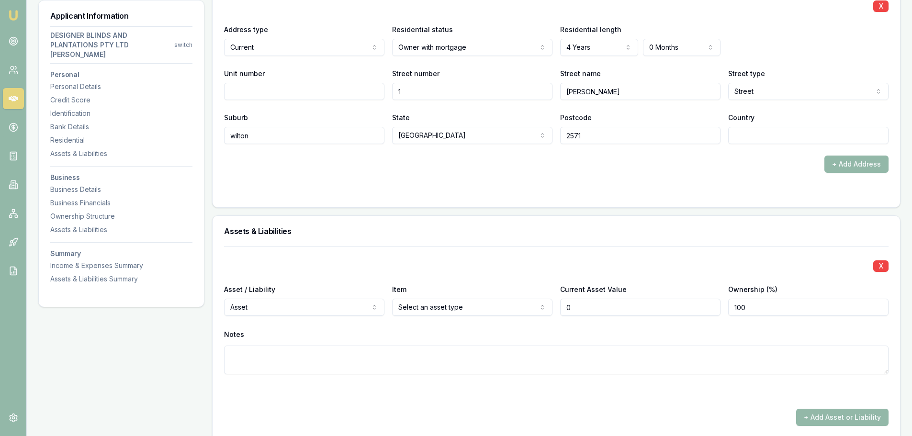
type input "$0"
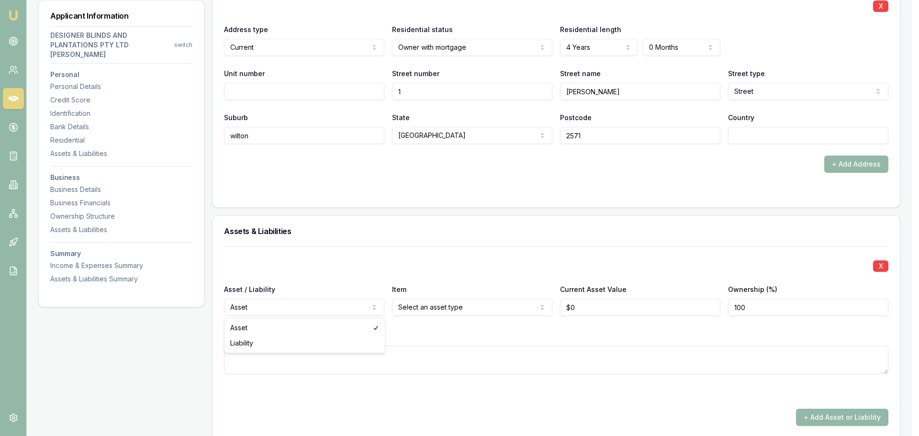
select select "LIABILITY"
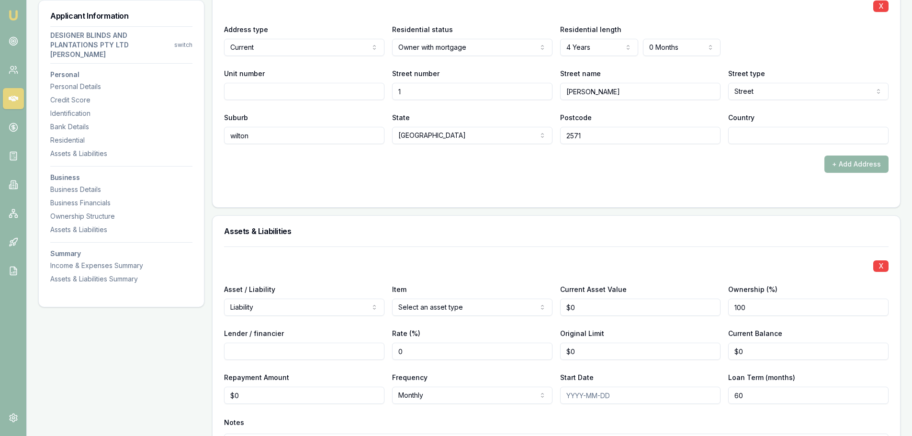
type input "0"
click at [578, 308] on input "0" at bounding box center [640, 307] width 160 height 17
type input "$2,500,000"
click at [621, 259] on div "X" at bounding box center [556, 265] width 665 height 13
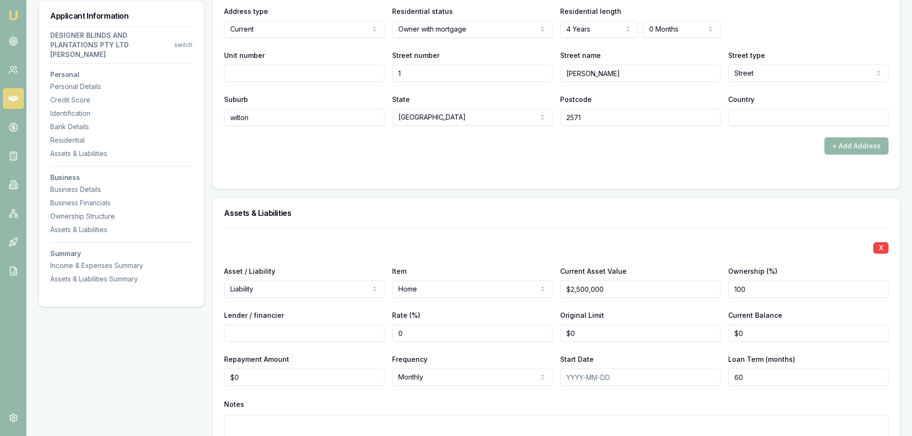
scroll to position [1053, 0]
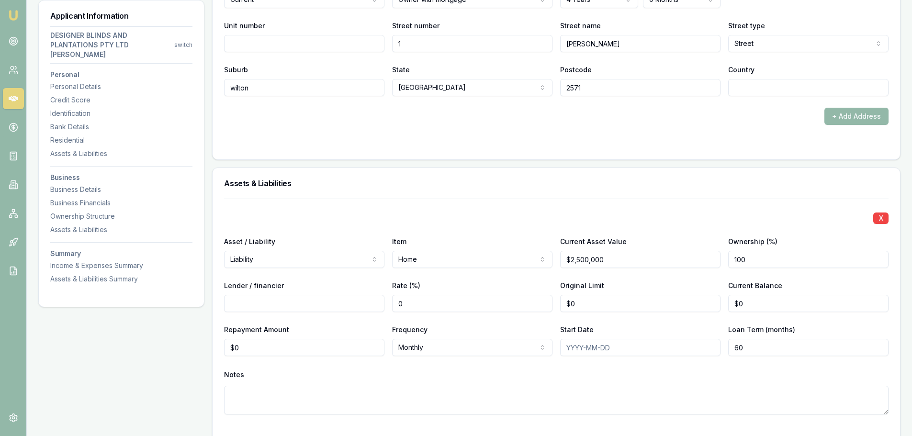
type input "0"
click at [747, 304] on input "0" at bounding box center [808, 303] width 160 height 17
type input "$840,000"
click at [795, 294] on div "Current Balance $840,000" at bounding box center [808, 296] width 160 height 33
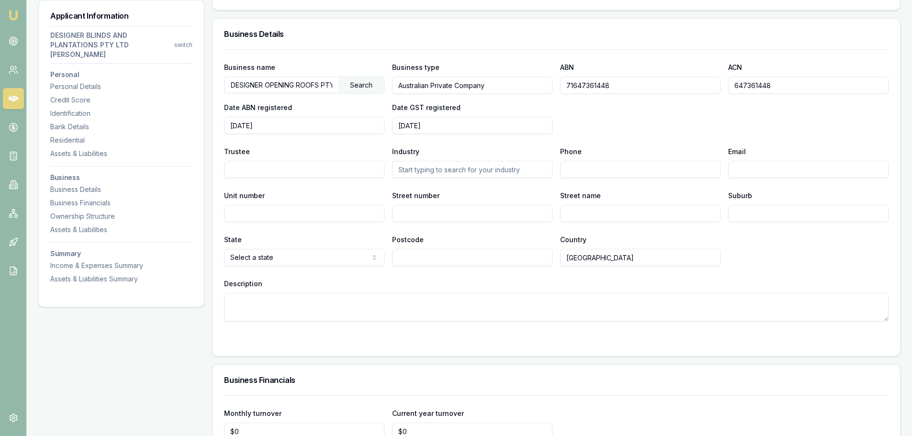
scroll to position [1580, 0]
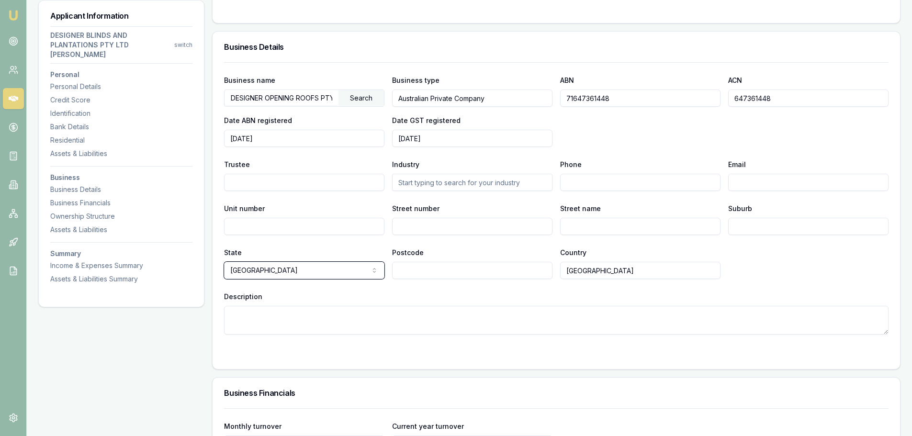
scroll to position [1484, 0]
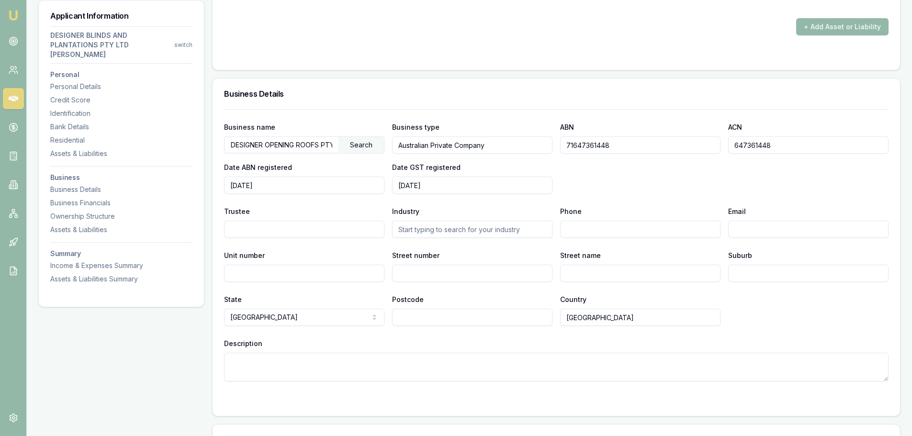
click at [607, 189] on div "Business name DESIGNER OPENING ROOFS PTY LTD Search Business type Australian Pr…" at bounding box center [556, 157] width 665 height 73
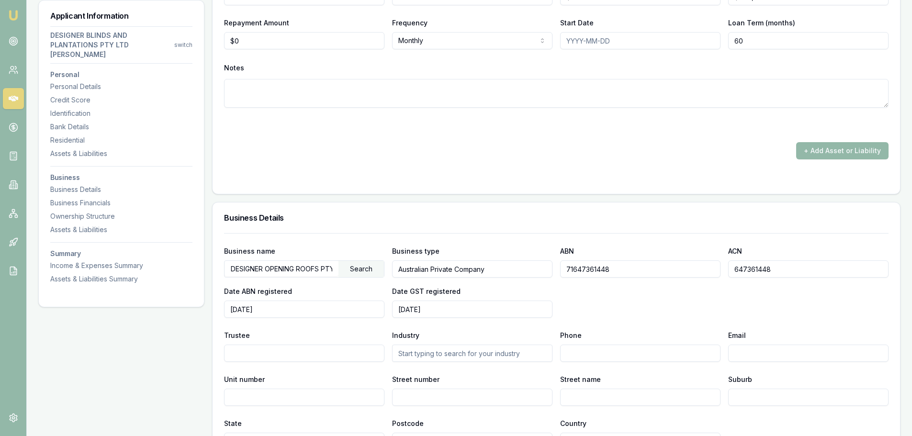
scroll to position [1293, 0]
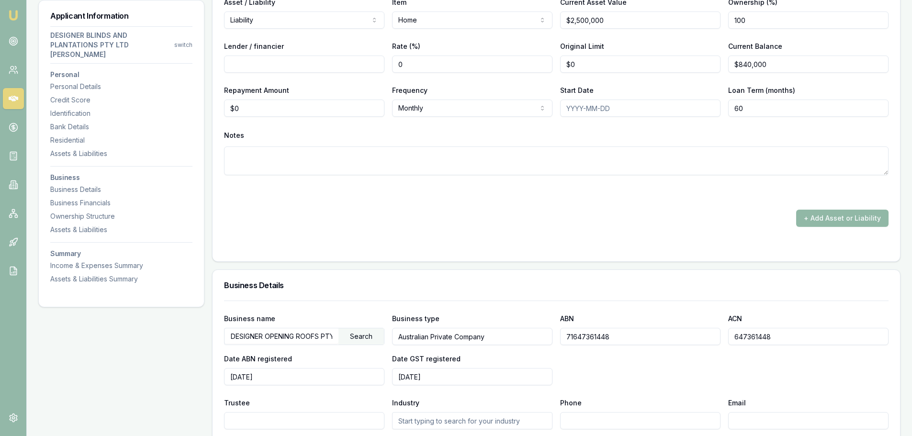
click at [839, 220] on button "+ Add Asset or Liability" at bounding box center [842, 218] width 92 height 17
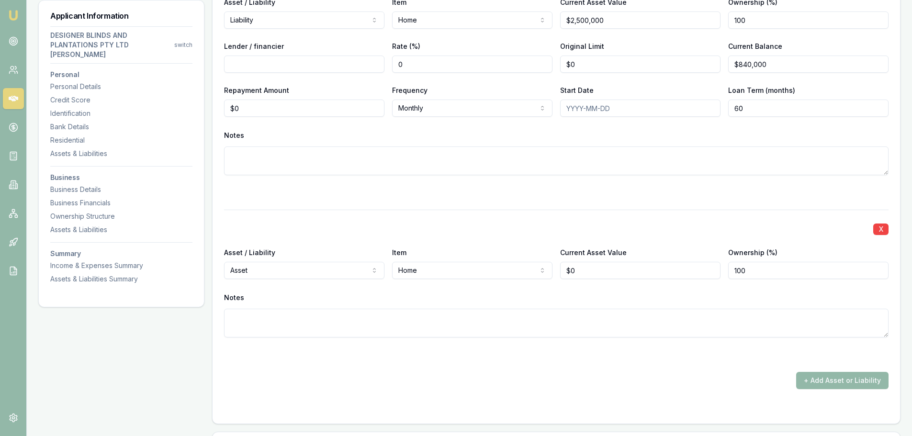
type input "0"
click at [585, 270] on input "0" at bounding box center [640, 270] width 160 height 17
type input "$2,500,000"
click at [588, 293] on div "Notes" at bounding box center [556, 298] width 665 height 14
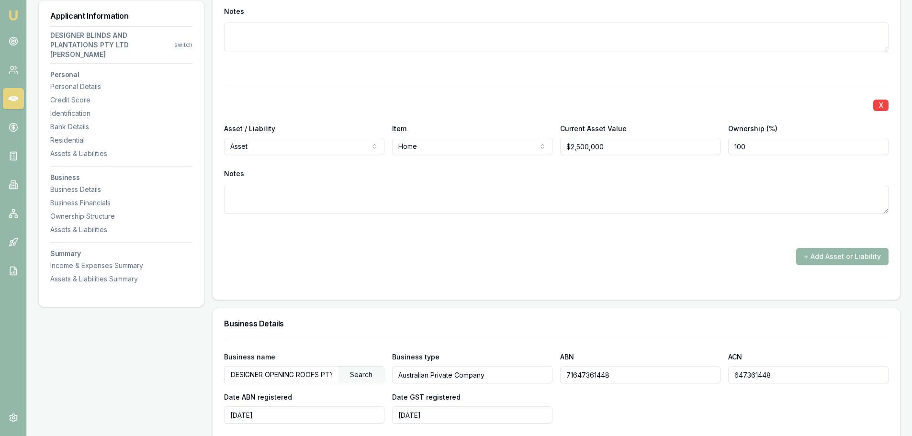
scroll to position [1484, 0]
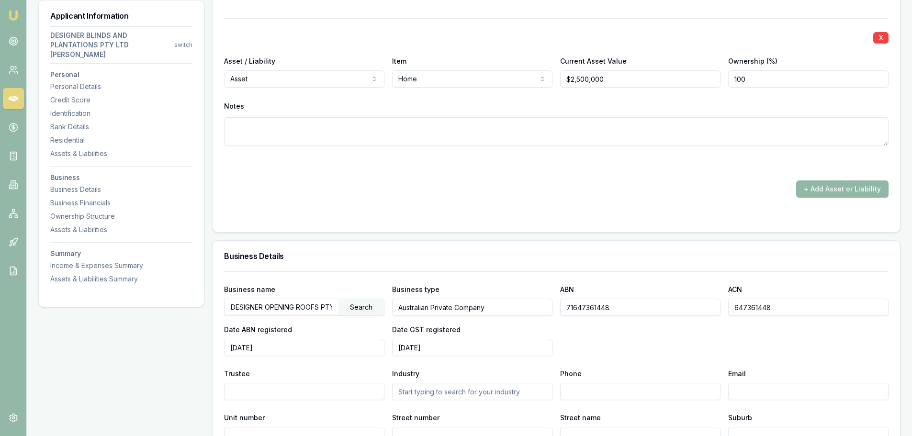
click at [814, 188] on button "+ Add Asset or Liability" at bounding box center [842, 189] width 92 height 17
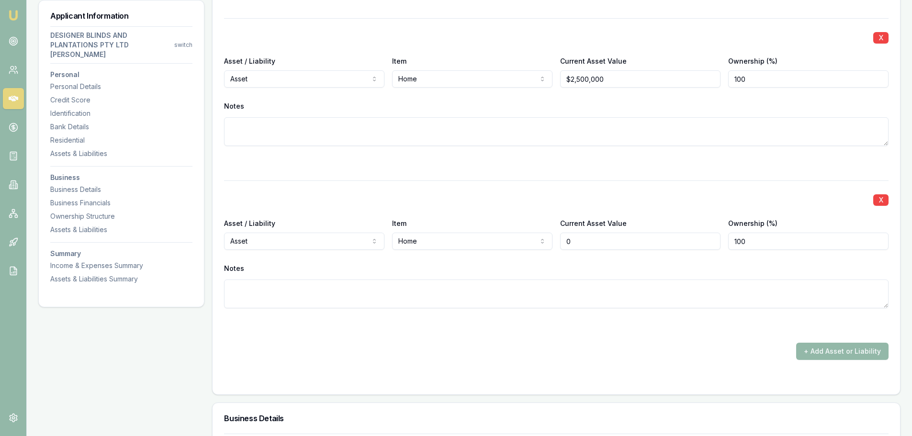
click at [582, 245] on input "0" at bounding box center [640, 241] width 160 height 17
type input "$0"
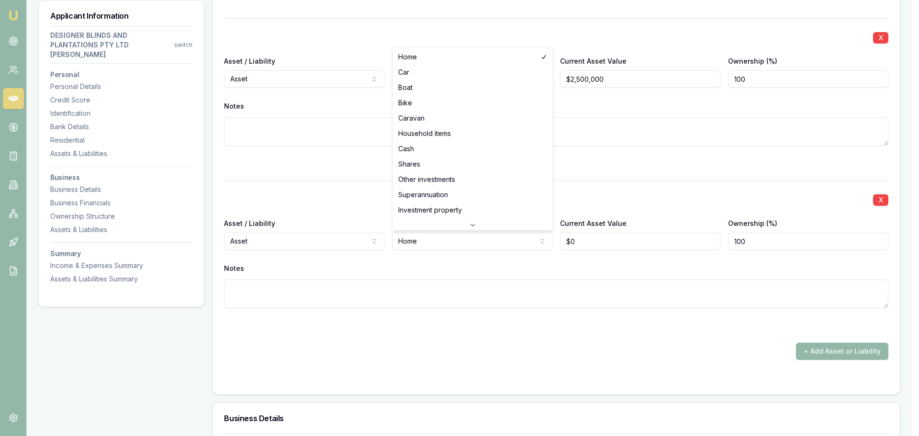
select select "HOUSEHOLD_ITEMS"
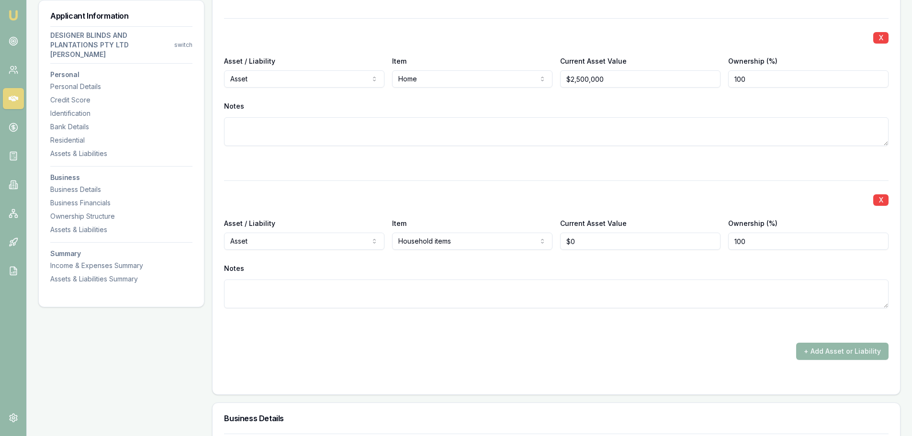
type input "0"
click at [583, 239] on input "0" at bounding box center [640, 241] width 160 height 17
type input "$125,000"
click at [584, 261] on div "X Asset / Liability Asset Asset Liability Item Household items Home Car Boat Bi…" at bounding box center [556, 256] width 665 height 151
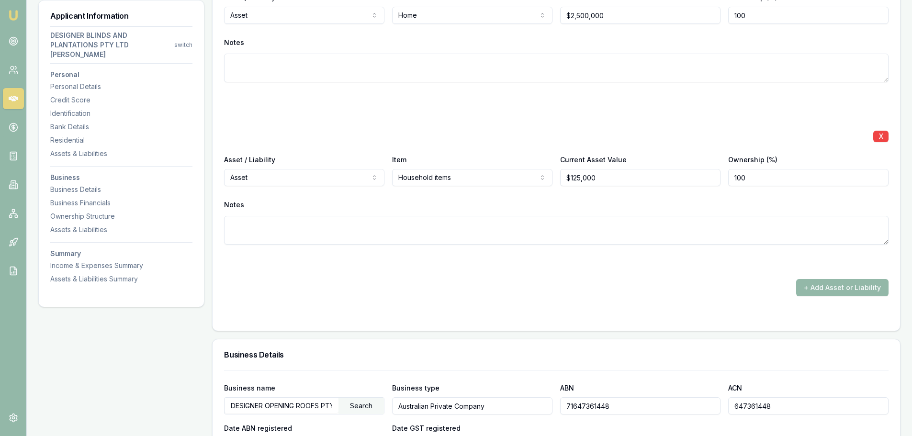
scroll to position [1628, 0]
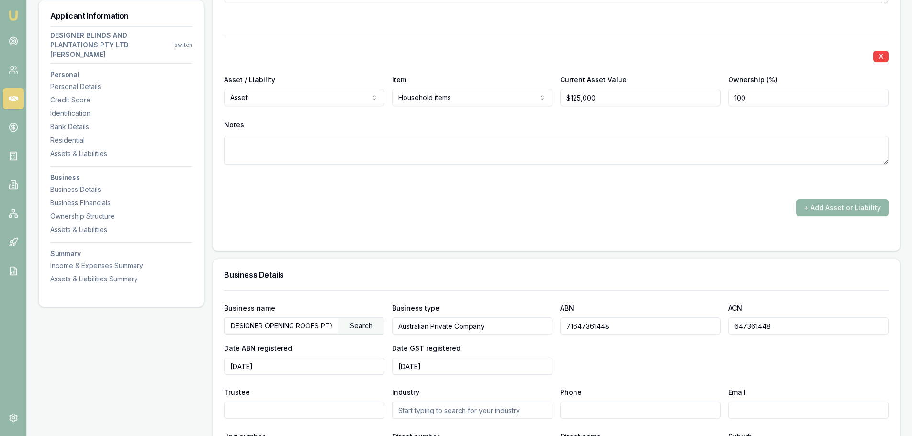
click at [813, 211] on button "+ Add Asset or Liability" at bounding box center [842, 207] width 92 height 17
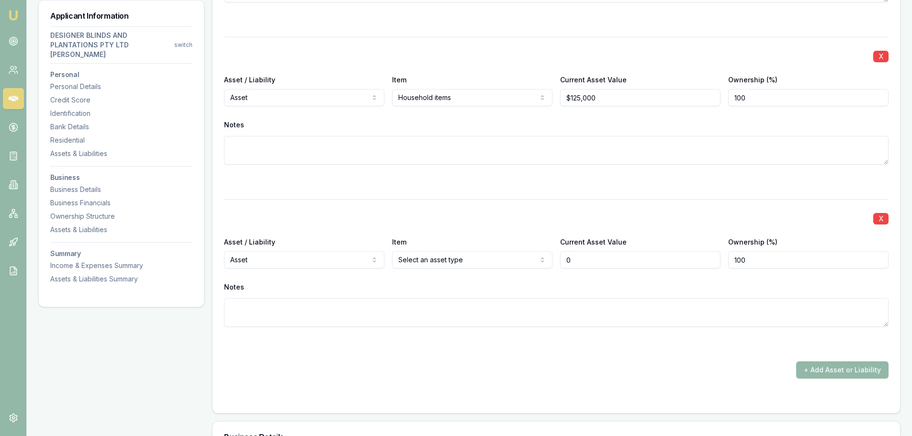
type input "$0"
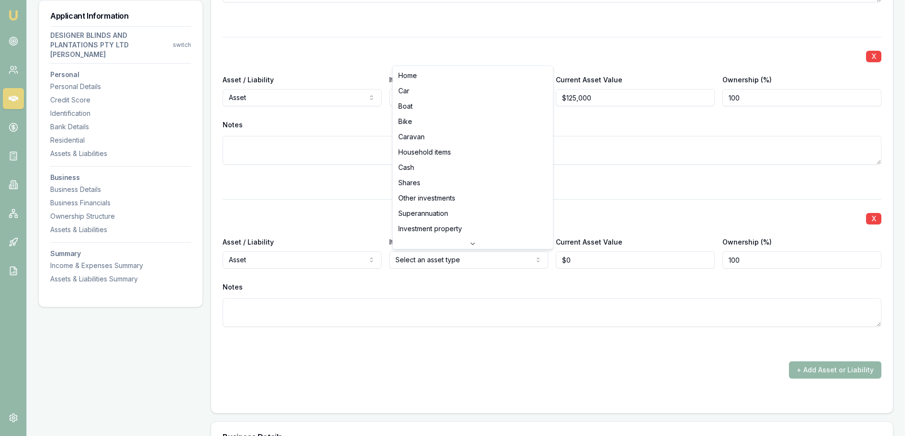
select select "CASH"
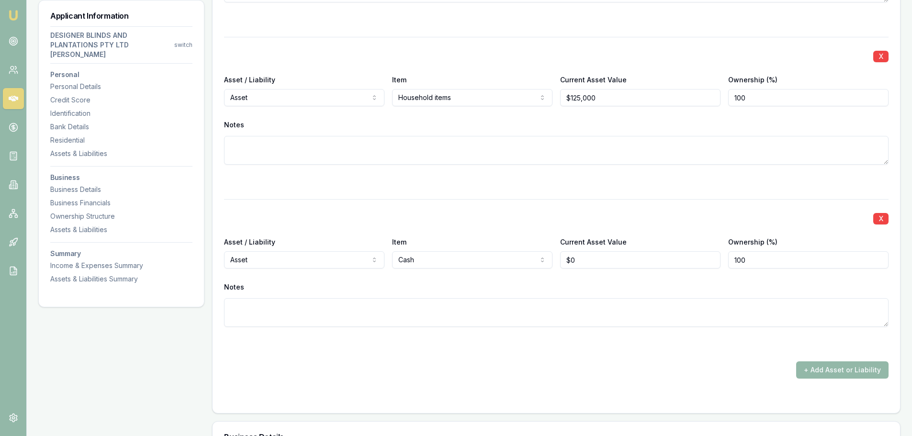
type input "0"
click at [584, 260] on input "0" at bounding box center [640, 259] width 160 height 17
type input "$12,000"
click at [599, 294] on div "Notes" at bounding box center [556, 287] width 665 height 14
click at [597, 259] on input "12000" at bounding box center [640, 259] width 160 height 17
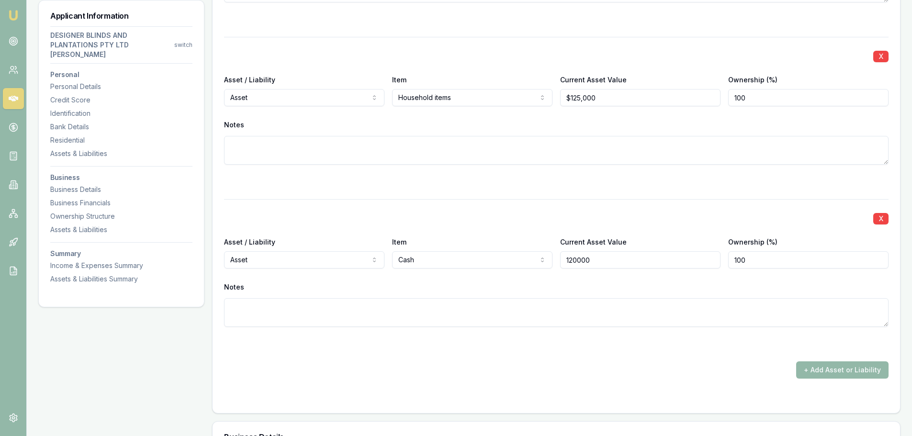
type input "$120,000"
click at [600, 288] on div "X Asset / Liability Asset Asset Liability Item Cash Home Car Boat Bike Caravan …" at bounding box center [556, 274] width 665 height 151
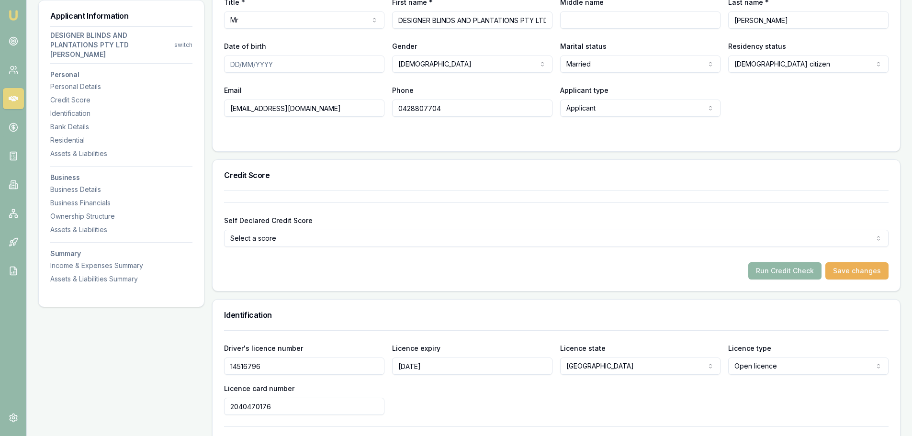
scroll to position [236, 0]
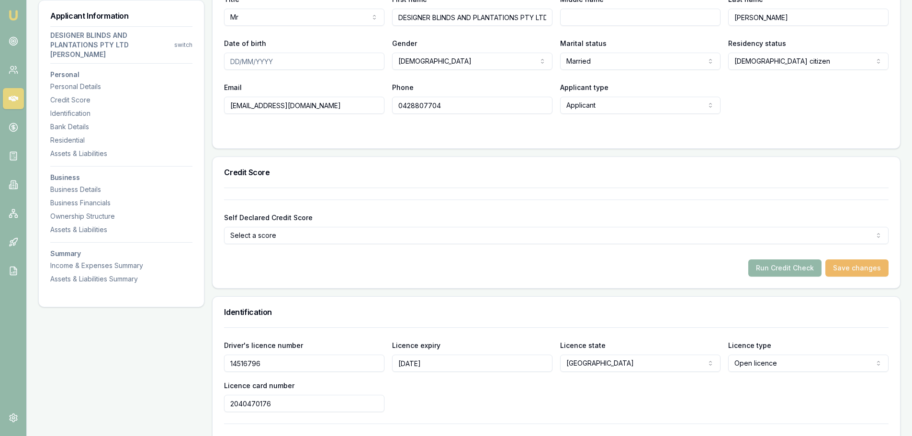
click at [845, 271] on button "Save changes" at bounding box center [857, 268] width 63 height 17
click at [276, 281] on div "Self Declared Credit Score Excellent Excellent Very good Average Fair Low Run C…" at bounding box center [557, 238] width 688 height 101
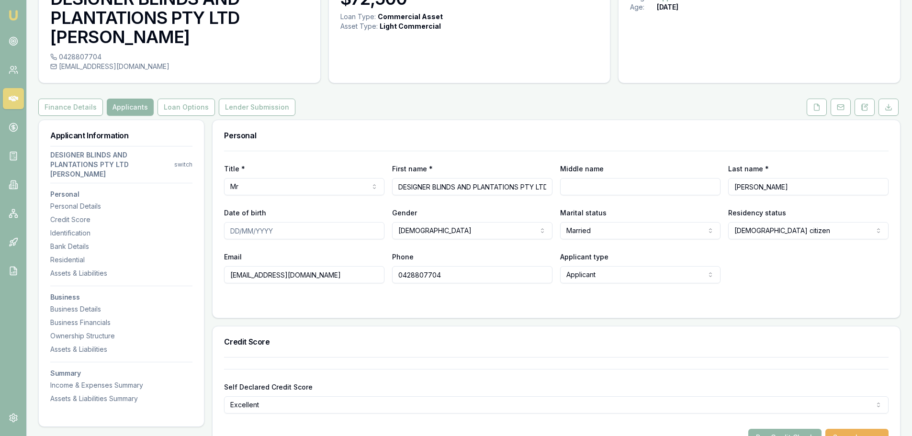
scroll to position [0, 0]
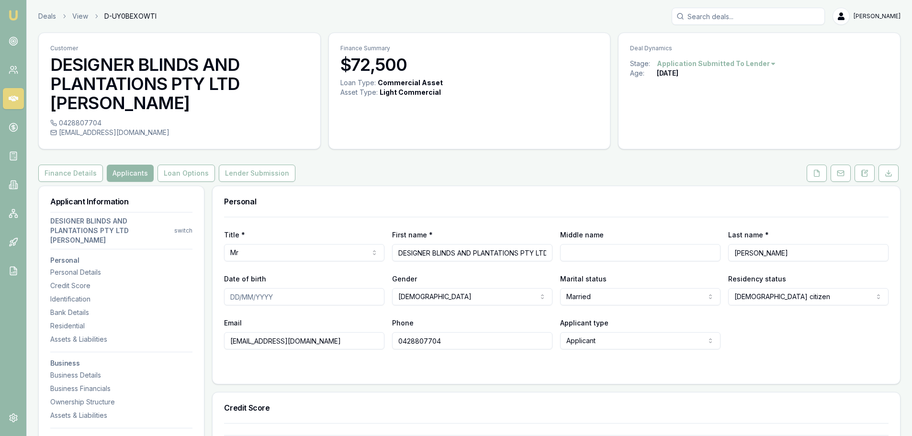
click at [716, 17] on input "Search deals" at bounding box center [748, 16] width 153 height 17
type input "trista"
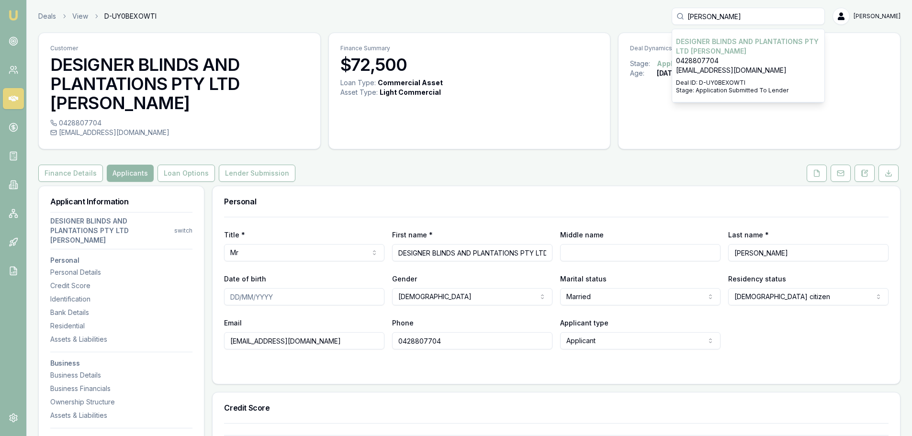
drag, startPoint x: 725, startPoint y: 16, endPoint x: 699, endPoint y: 16, distance: 26.3
click at [699, 16] on input "trista" at bounding box center [748, 16] width 153 height 17
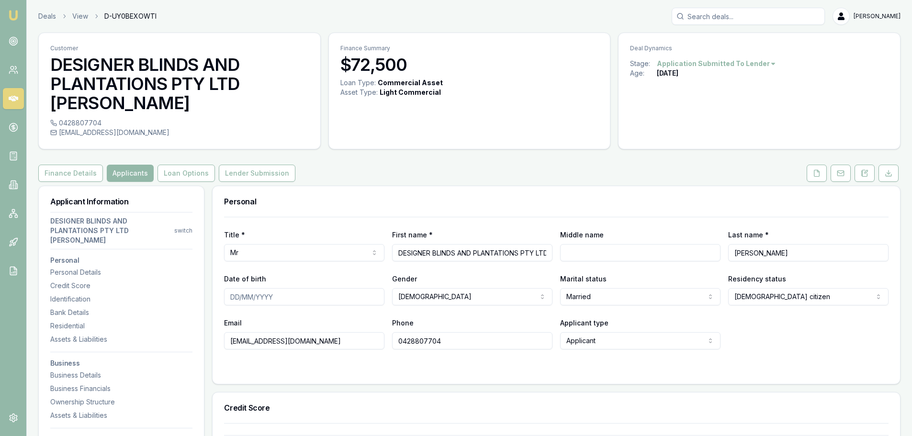
click at [695, 127] on div "Deal Dynamics Stage: Application Submitted To Lender Age: 42 days ago" at bounding box center [759, 91] width 283 height 117
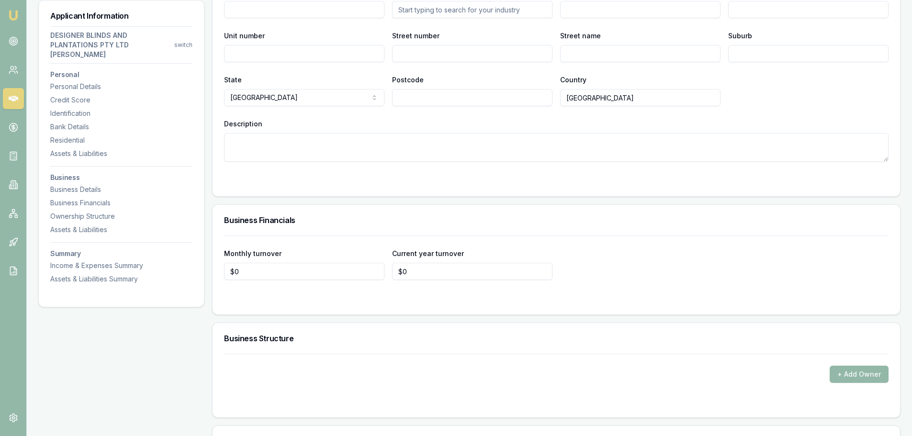
scroll to position [2346, 0]
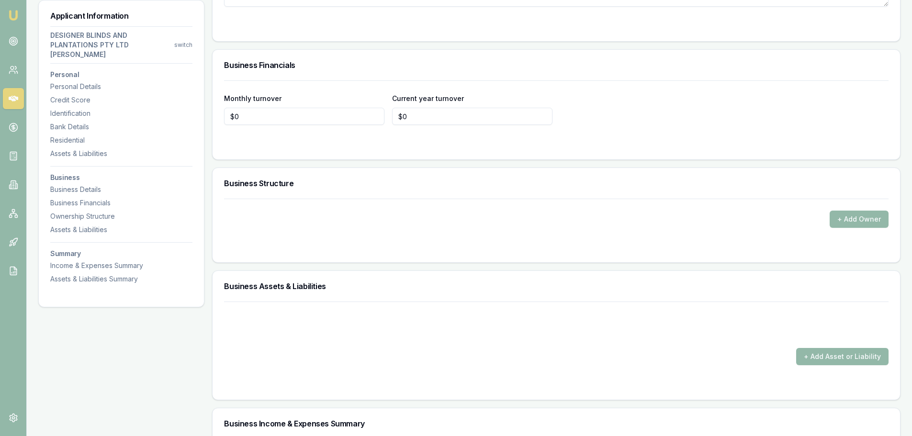
click at [19, 19] on link "Emu Broker" at bounding box center [13, 15] width 15 height 15
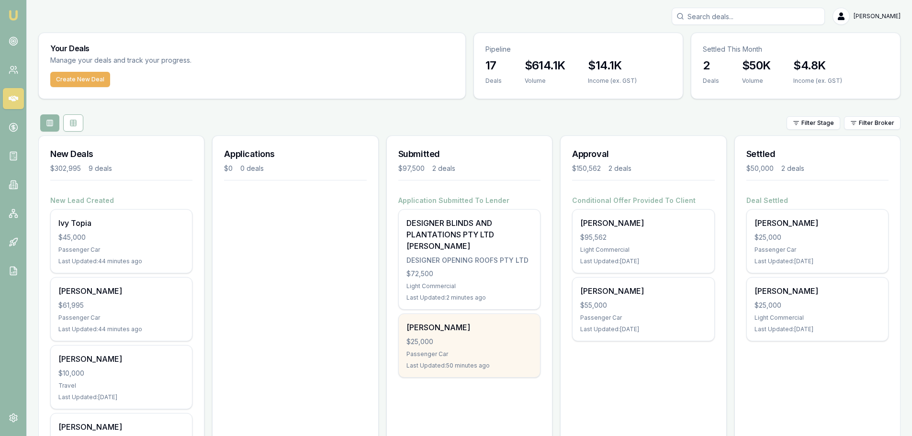
click at [446, 338] on div "$25,000" at bounding box center [470, 342] width 126 height 10
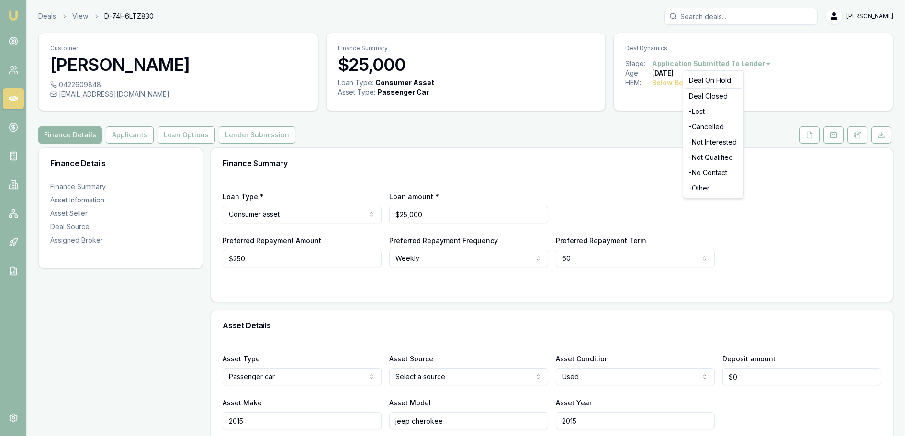
click at [756, 66] on html "Emu Broker Deals View D-74H6LTZ830 Evette Abdo Toggle Menu Customer Abdul Ajaj …" at bounding box center [456, 218] width 912 height 436
click at [709, 153] on div "- Not Qualified" at bounding box center [713, 157] width 57 height 15
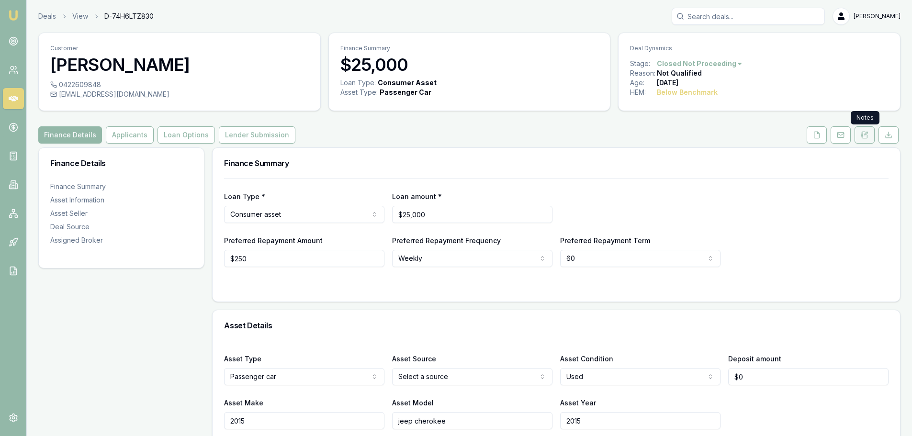
click at [866, 135] on icon at bounding box center [866, 133] width 3 height 3
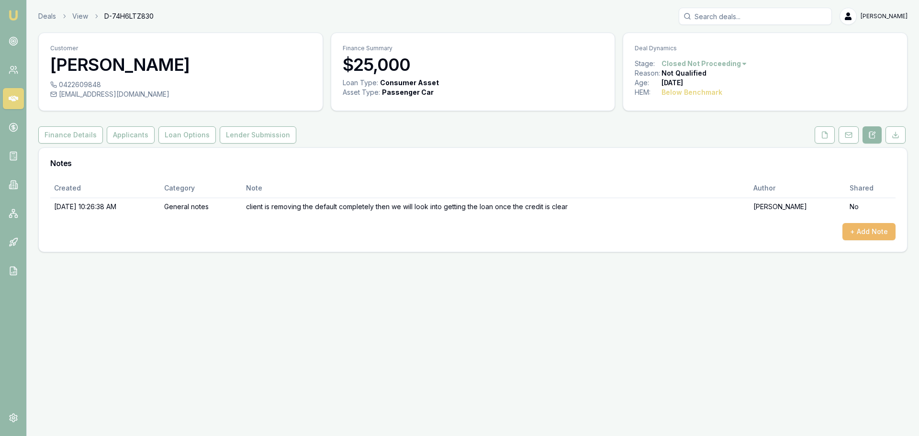
click at [881, 230] on button "+ Add Note" at bounding box center [869, 231] width 53 height 17
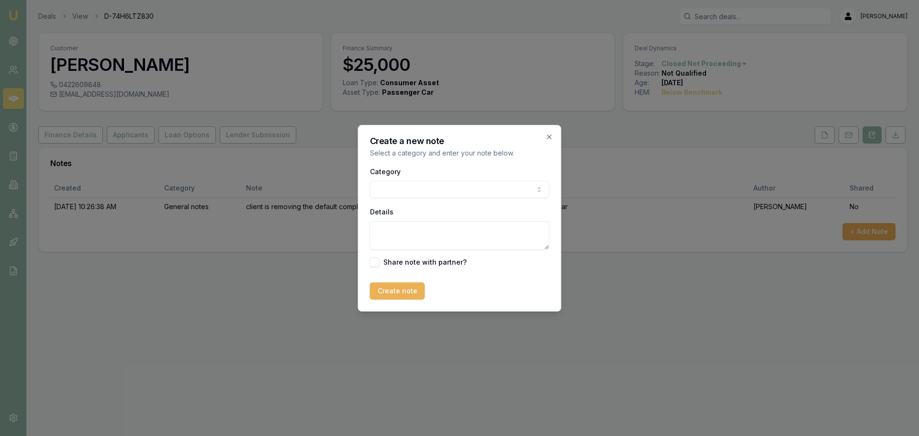
click at [390, 194] on body "Emu Broker Deals View D-74H6LTZ830 [PERSON_NAME] Menu Customer [PERSON_NAME] 04…" at bounding box center [459, 218] width 919 height 436
click at [386, 228] on textarea "Details" at bounding box center [460, 235] width 180 height 29
type textarea "no bank statements"
click at [397, 293] on button "Create note" at bounding box center [397, 291] width 55 height 17
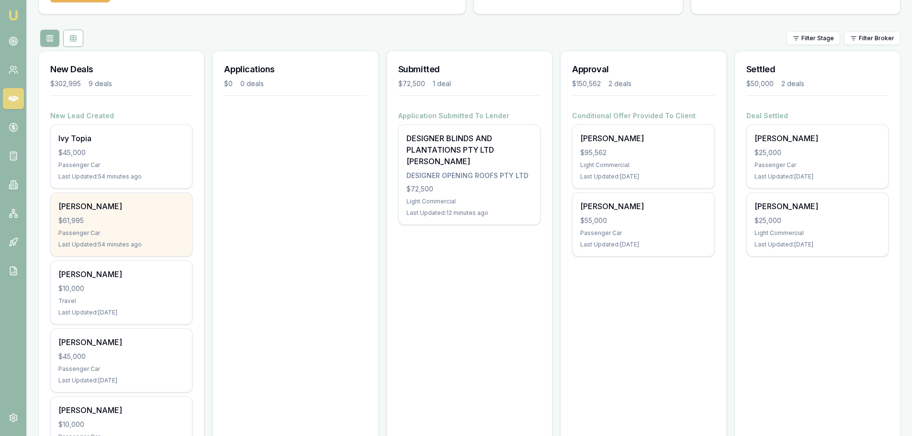
scroll to position [96, 0]
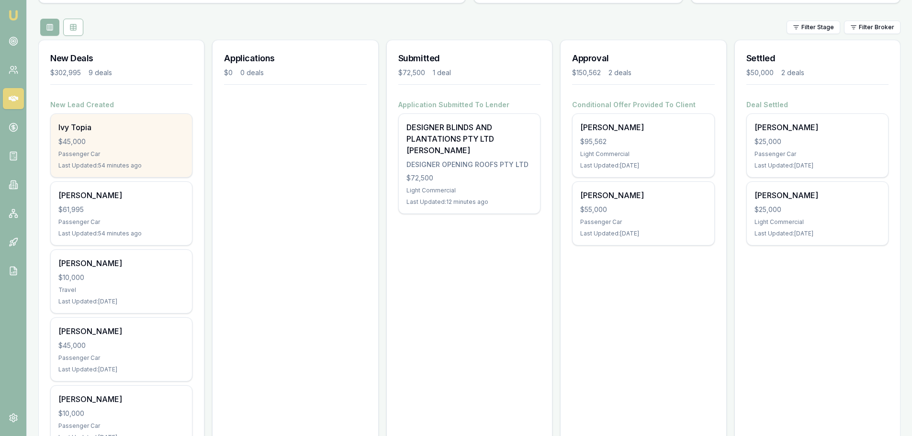
click at [87, 132] on div "Ivy Topia" at bounding box center [121, 127] width 126 height 11
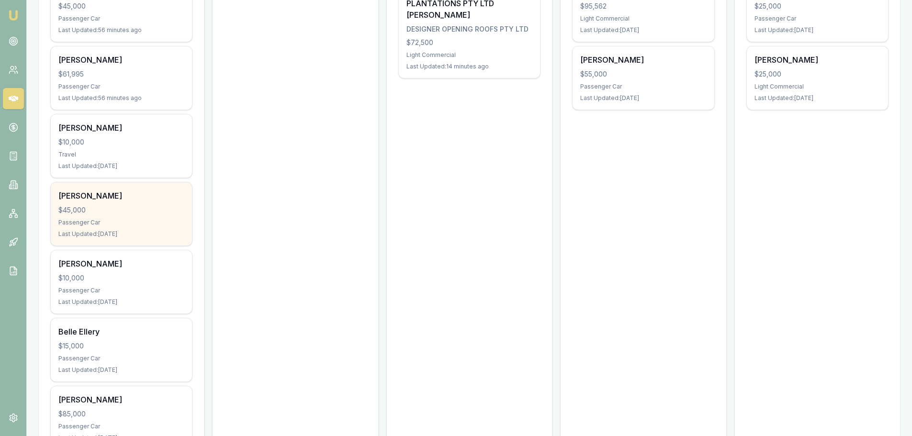
scroll to position [239, 0]
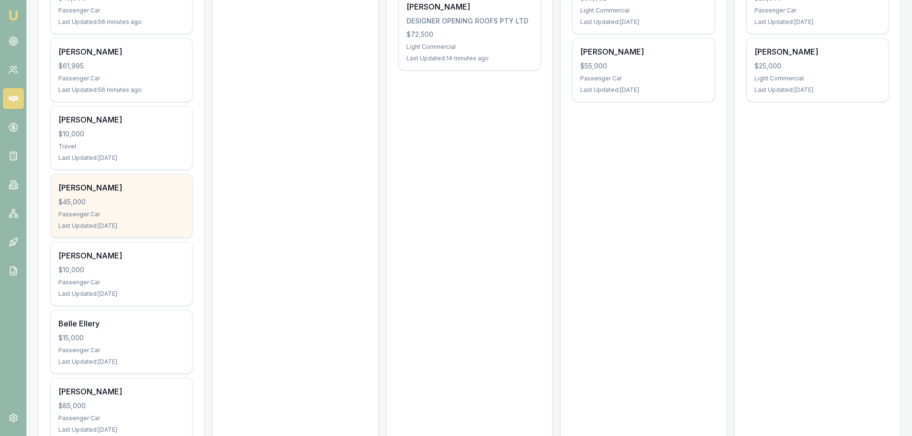
click at [107, 204] on div "$45,000" at bounding box center [121, 202] width 126 height 10
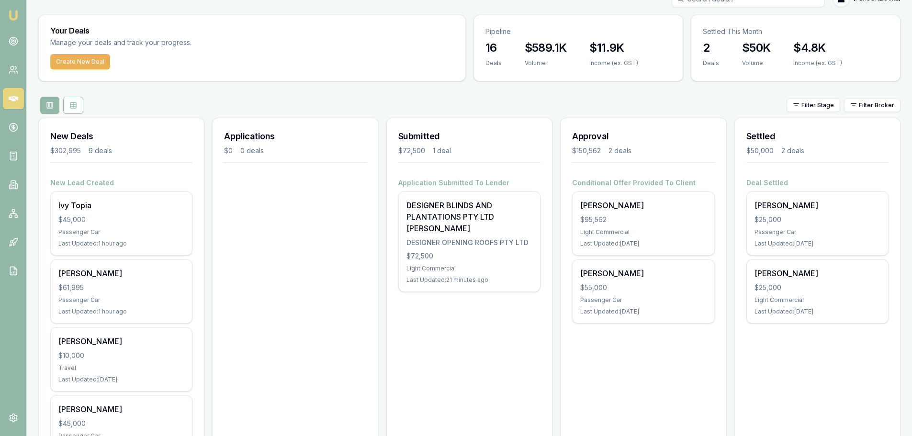
scroll to position [0, 0]
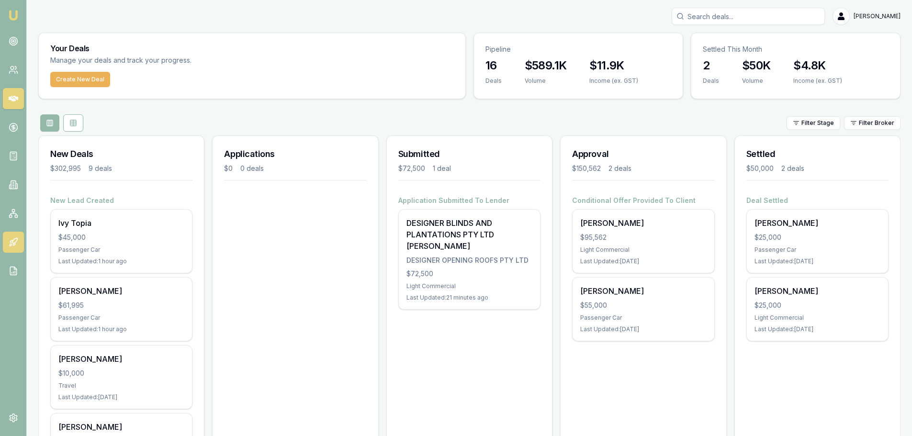
click at [11, 240] on icon at bounding box center [14, 243] width 10 height 10
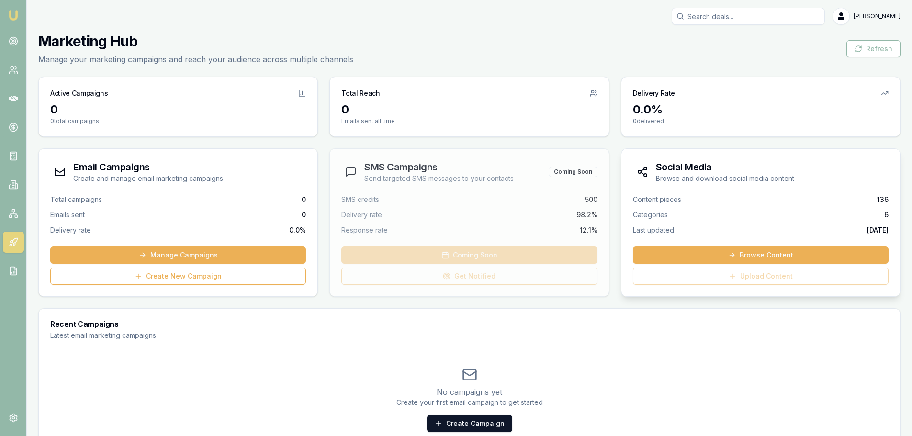
click at [702, 198] on div "Content pieces 136" at bounding box center [761, 200] width 256 height 10
click at [738, 255] on link "Browse Content" at bounding box center [761, 255] width 256 height 17
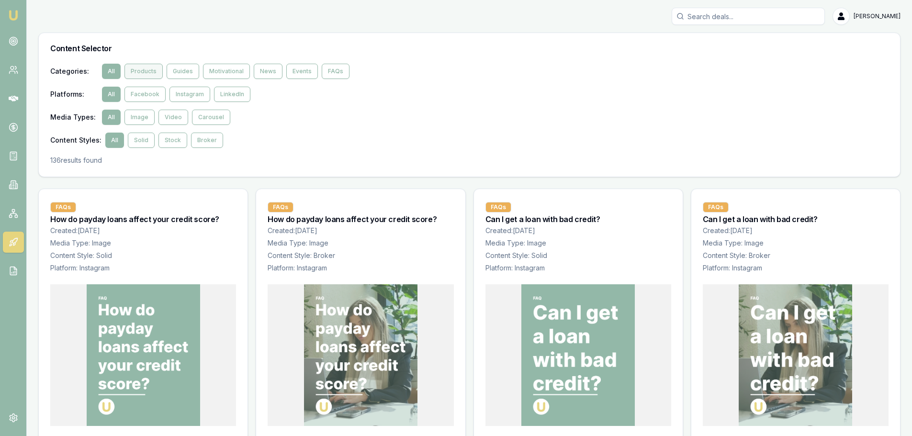
click at [137, 71] on button "Products" at bounding box center [143, 71] width 38 height 15
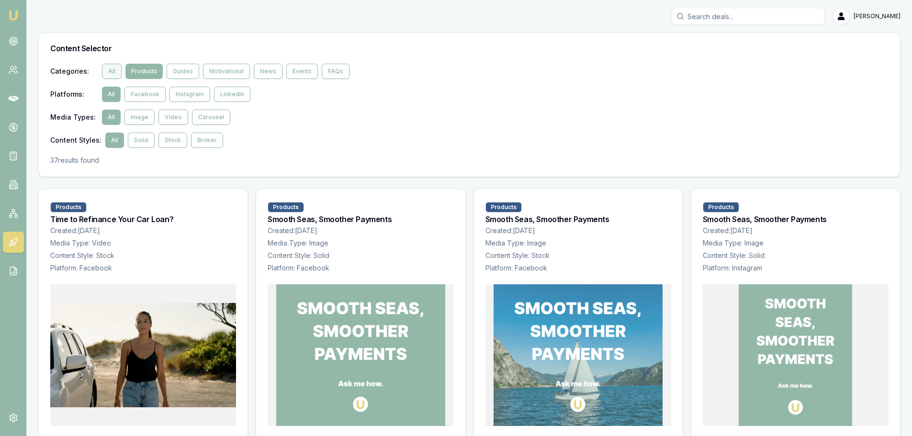
click at [104, 74] on button "All" at bounding box center [112, 71] width 20 height 15
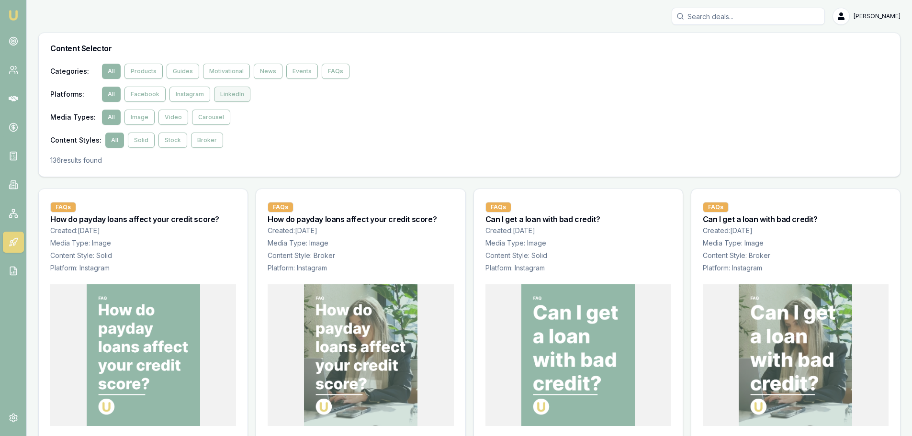
click at [219, 94] on button "LinkedIn" at bounding box center [232, 94] width 36 height 15
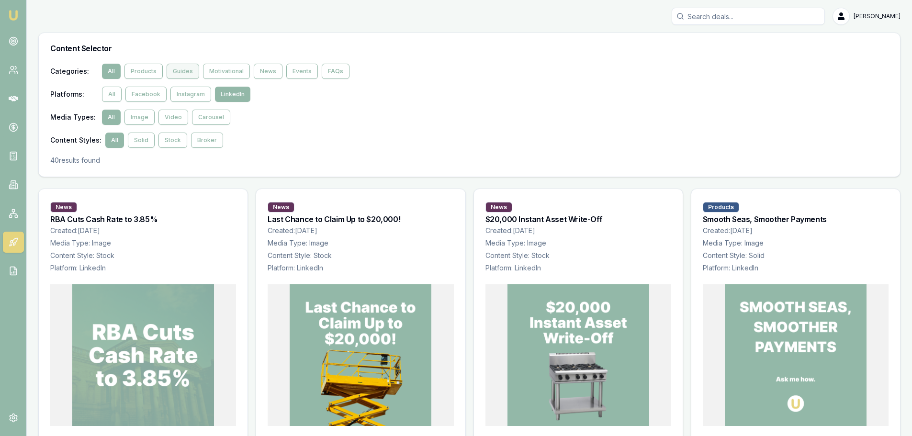
click at [172, 71] on button "Guides" at bounding box center [183, 71] width 33 height 15
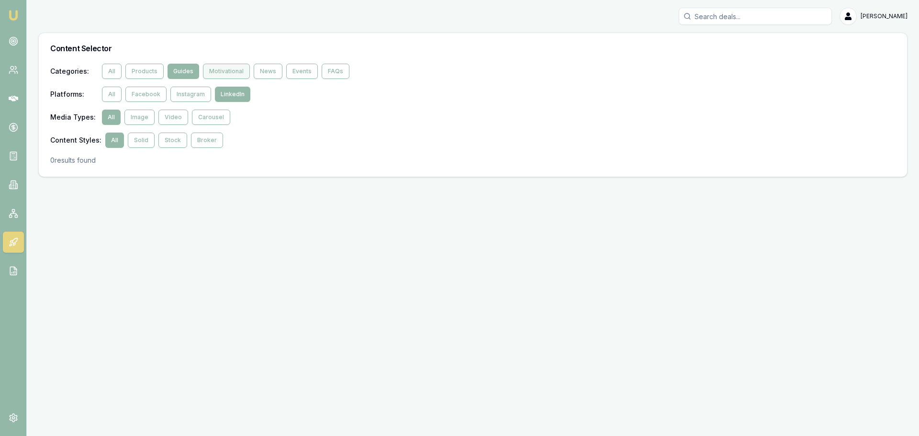
click at [214, 70] on button "Motivational" at bounding box center [226, 71] width 47 height 15
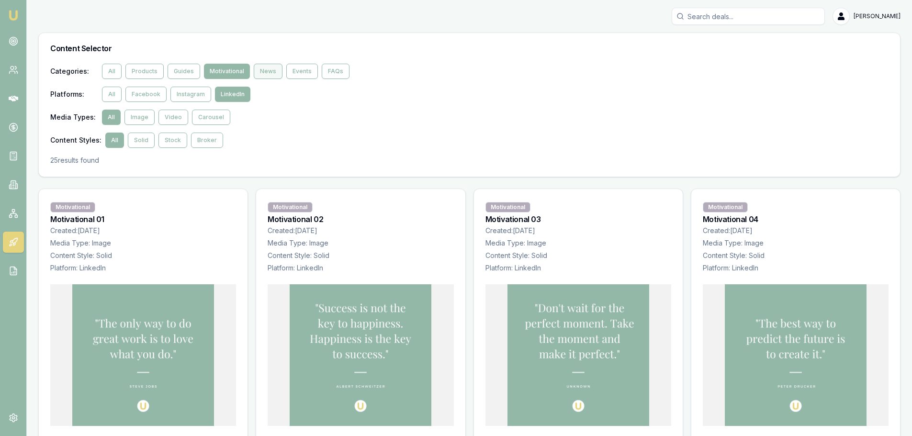
click at [262, 70] on button "News" at bounding box center [268, 71] width 29 height 15
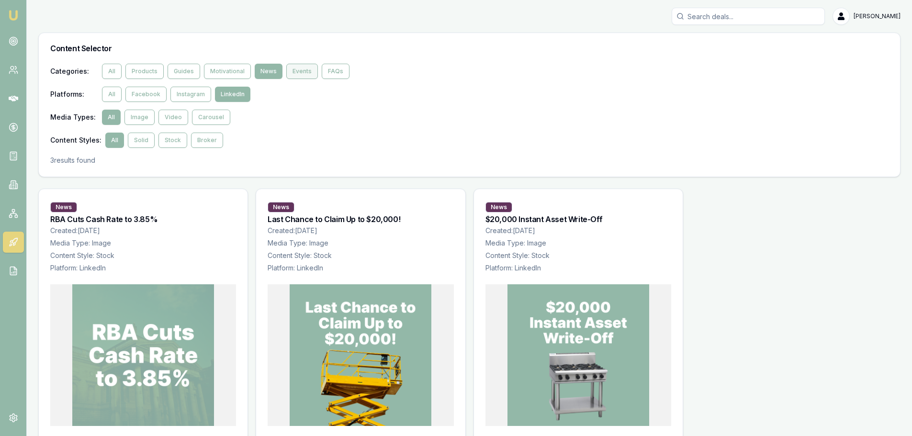
click at [302, 71] on button "Events" at bounding box center [302, 71] width 32 height 15
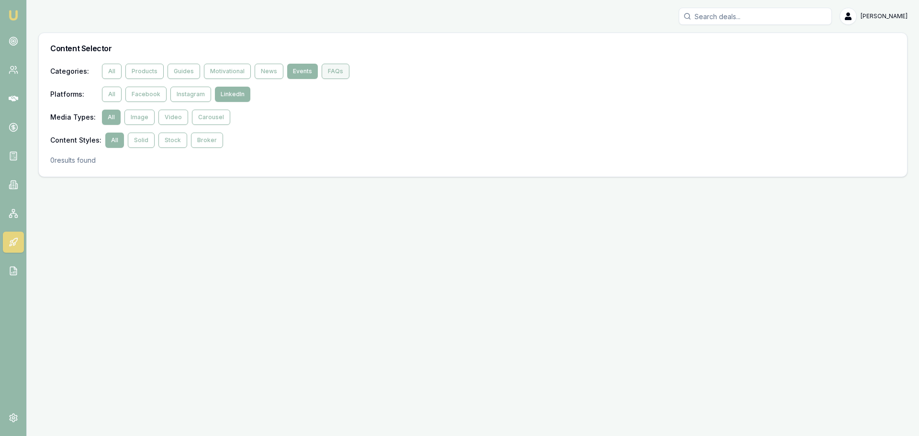
click at [327, 73] on button "FAQs" at bounding box center [336, 71] width 28 height 15
click at [137, 117] on button "Image" at bounding box center [139, 117] width 30 height 15
click at [174, 117] on button "Video" at bounding box center [173, 117] width 30 height 15
click at [219, 121] on button "Carousel" at bounding box center [211, 117] width 38 height 15
click at [136, 142] on button "Solid" at bounding box center [141, 140] width 27 height 15
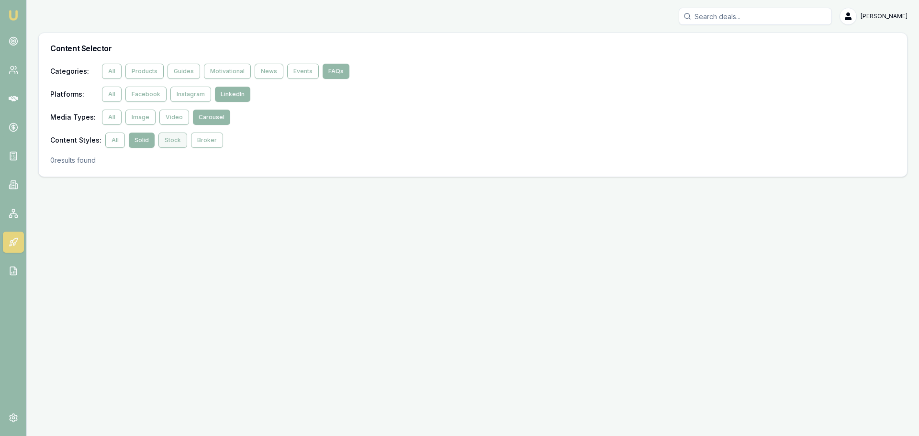
click at [173, 143] on button "Stock" at bounding box center [172, 140] width 29 height 15
click at [204, 139] on button "Broker" at bounding box center [207, 140] width 32 height 15
click at [227, 73] on button "Motivational" at bounding box center [227, 71] width 47 height 15
click at [147, 72] on button "Products" at bounding box center [144, 71] width 38 height 15
click at [226, 95] on button "LinkedIn" at bounding box center [232, 94] width 35 height 15
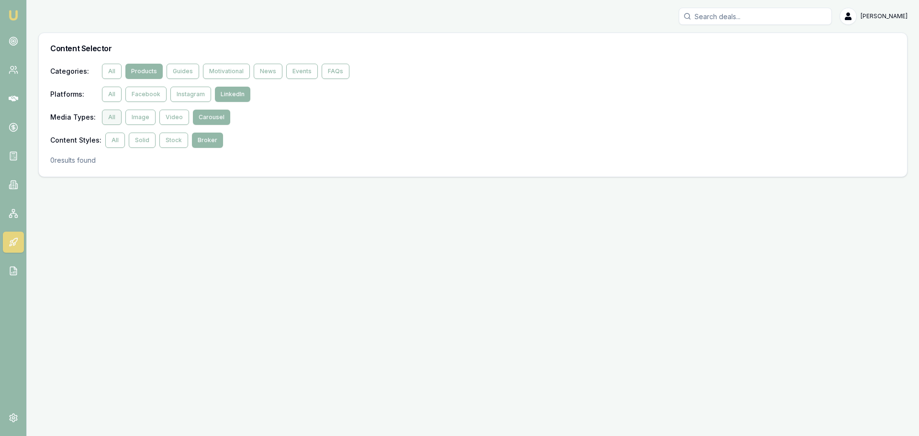
click at [109, 116] on button "All" at bounding box center [112, 117] width 20 height 15
click at [109, 139] on button "All" at bounding box center [115, 140] width 20 height 15
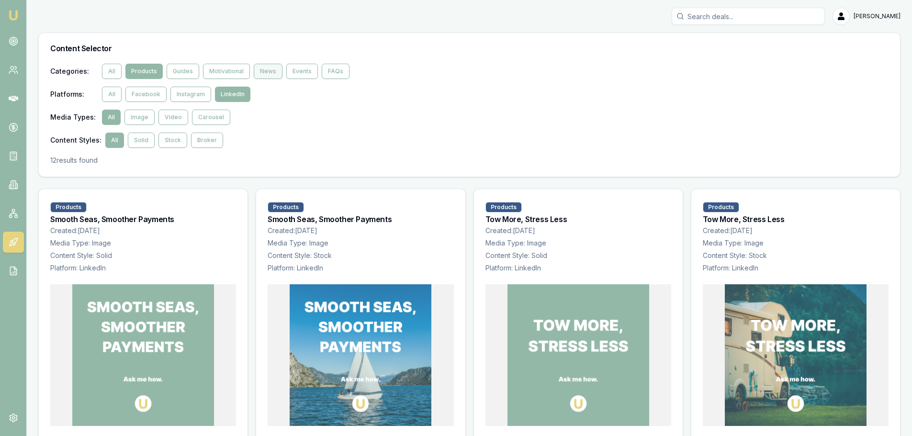
click at [268, 71] on button "News" at bounding box center [268, 71] width 29 height 15
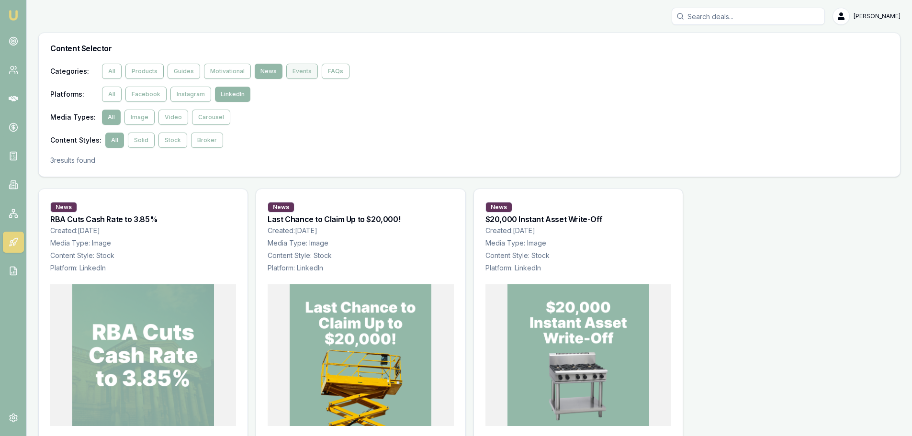
click at [294, 73] on button "Events" at bounding box center [302, 71] width 32 height 15
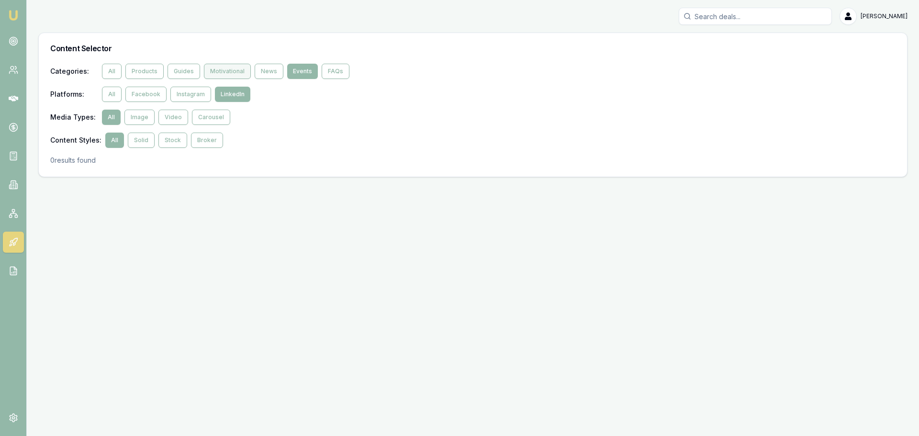
click at [228, 70] on button "Motivational" at bounding box center [227, 71] width 47 height 15
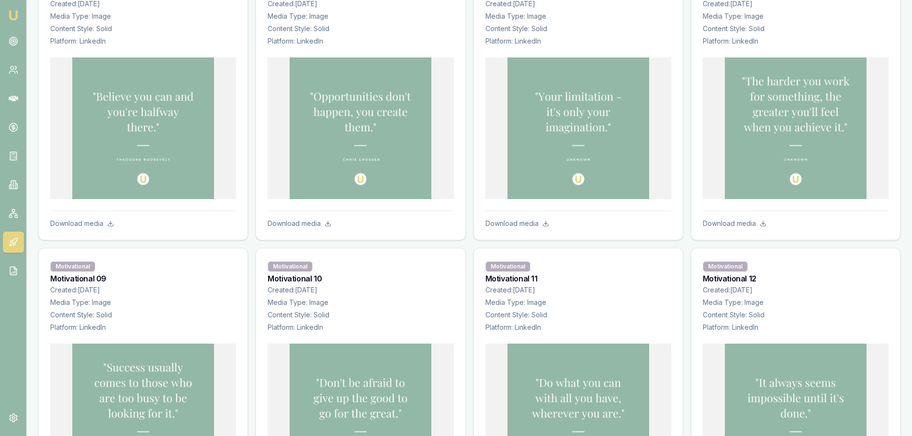
scroll to position [527, 0]
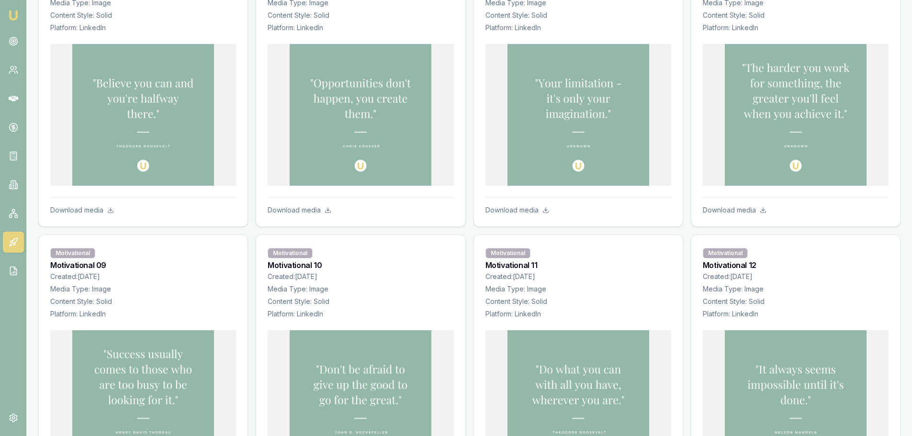
click at [794, 167] on img at bounding box center [796, 115] width 142 height 142
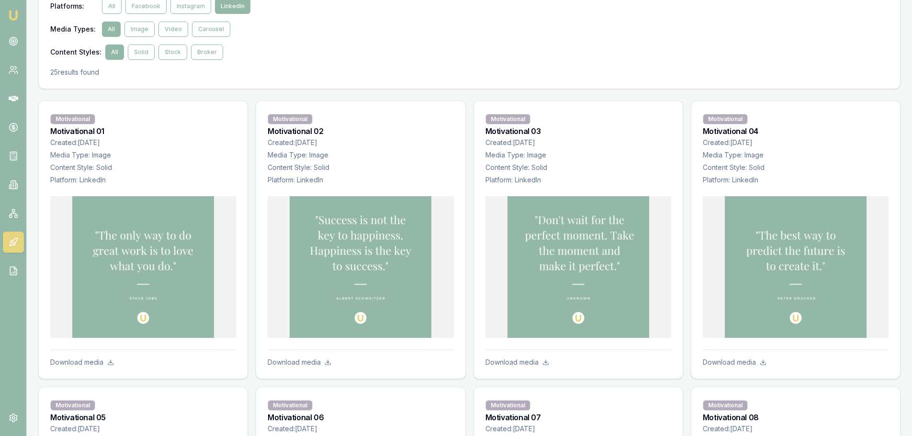
scroll to position [0, 0]
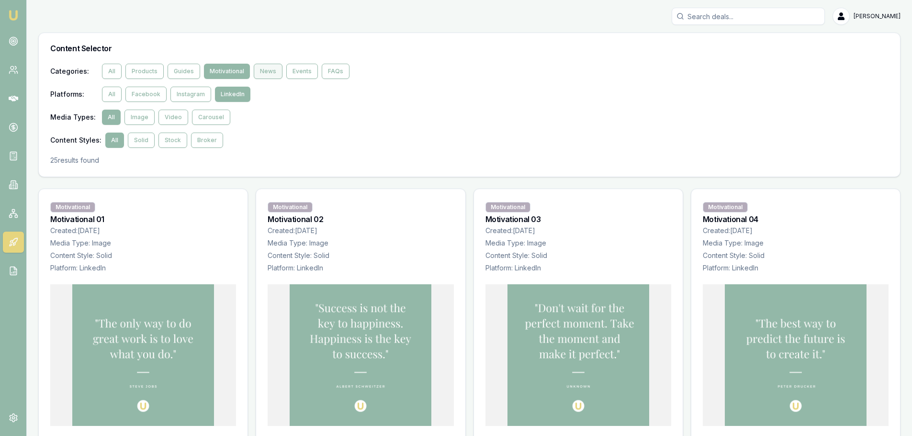
click at [263, 69] on button "News" at bounding box center [268, 71] width 29 height 15
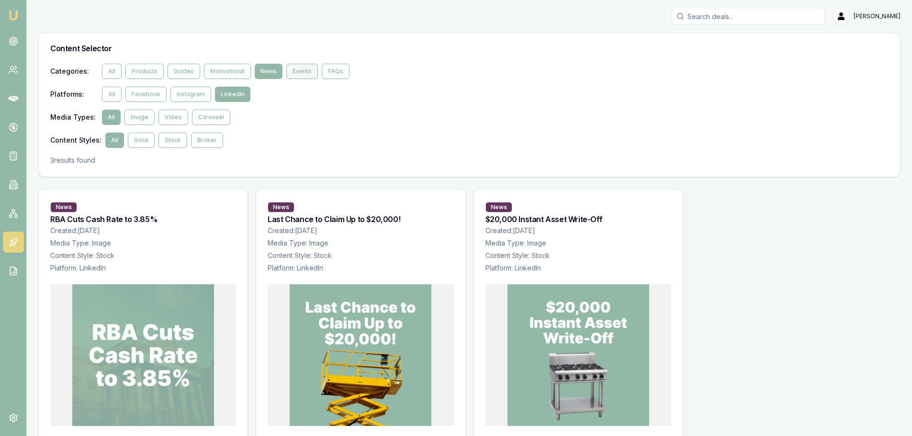
click at [296, 73] on button "Events" at bounding box center [302, 71] width 32 height 15
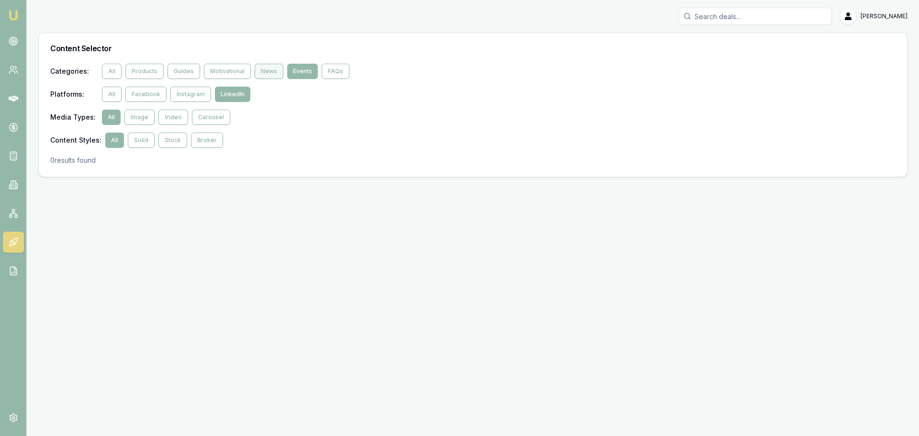
click at [270, 69] on button "News" at bounding box center [269, 71] width 29 height 15
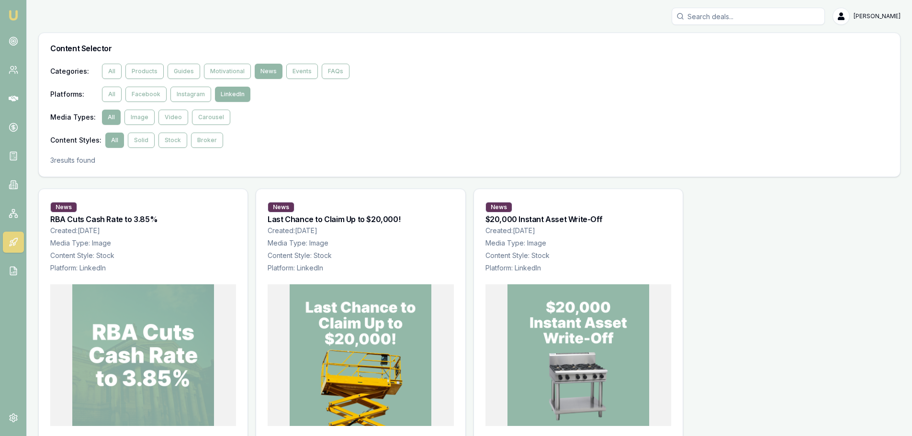
click at [281, 3] on div "Evette Abdo Toggle Menu Content Selector Categories : All Products Guides Motiv…" at bounding box center [456, 274] width 912 height 548
click at [147, 74] on button "Products" at bounding box center [144, 71] width 38 height 15
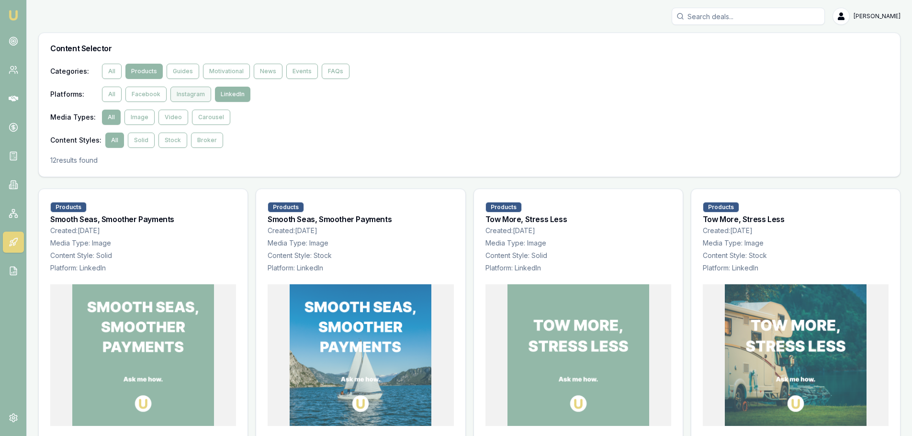
click at [189, 96] on button "Instagram" at bounding box center [190, 94] width 41 height 15
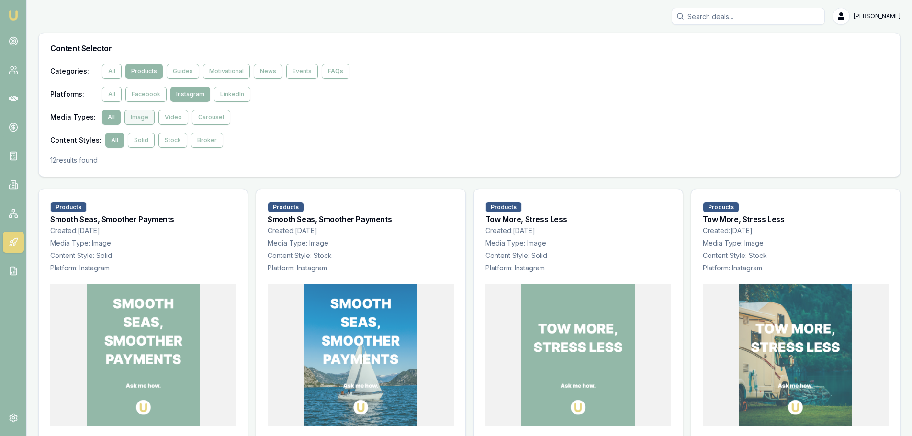
click at [143, 117] on button "Image" at bounding box center [139, 117] width 30 height 15
click at [112, 121] on button "All" at bounding box center [112, 117] width 20 height 15
click at [146, 95] on button "Facebook" at bounding box center [145, 94] width 41 height 15
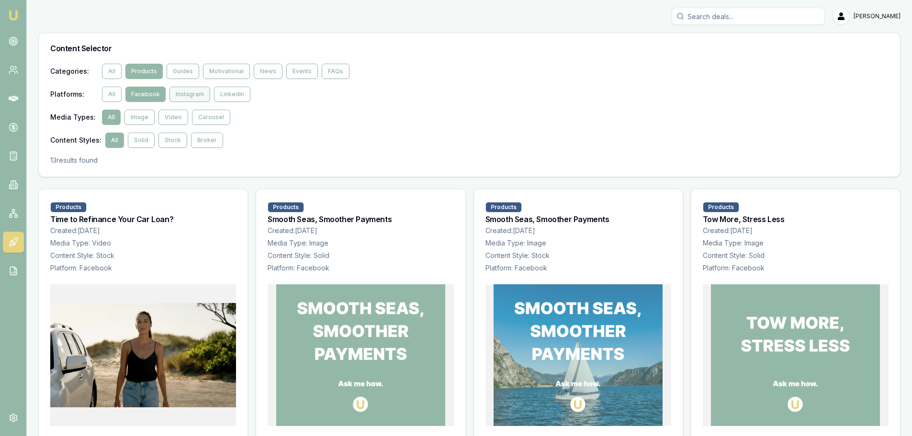
click at [185, 94] on button "Instagram" at bounding box center [190, 94] width 41 height 15
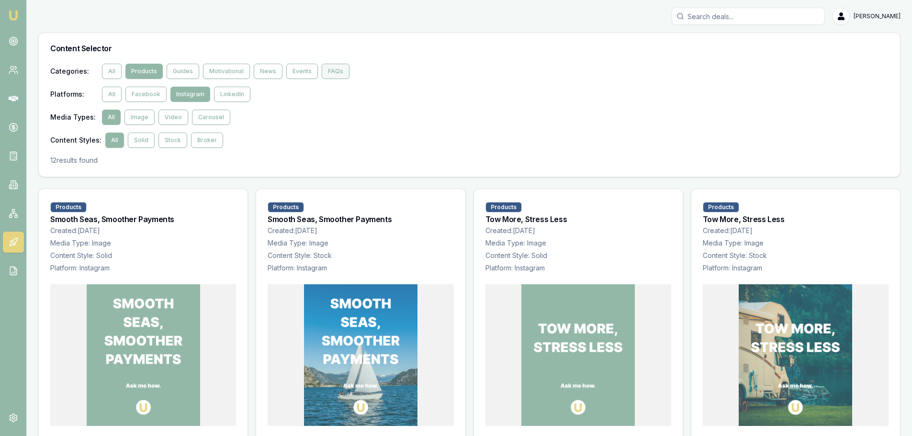
click at [323, 72] on button "FAQs" at bounding box center [336, 71] width 28 height 15
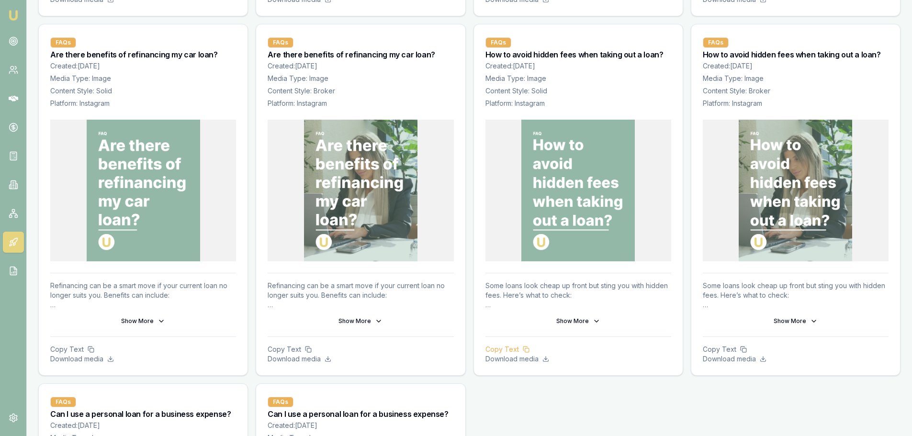
scroll to position [527, 0]
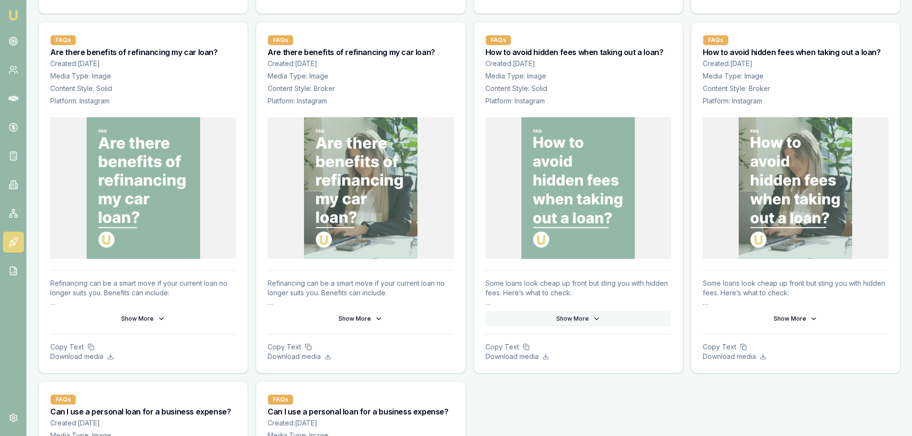
click at [593, 322] on icon at bounding box center [597, 319] width 8 height 8
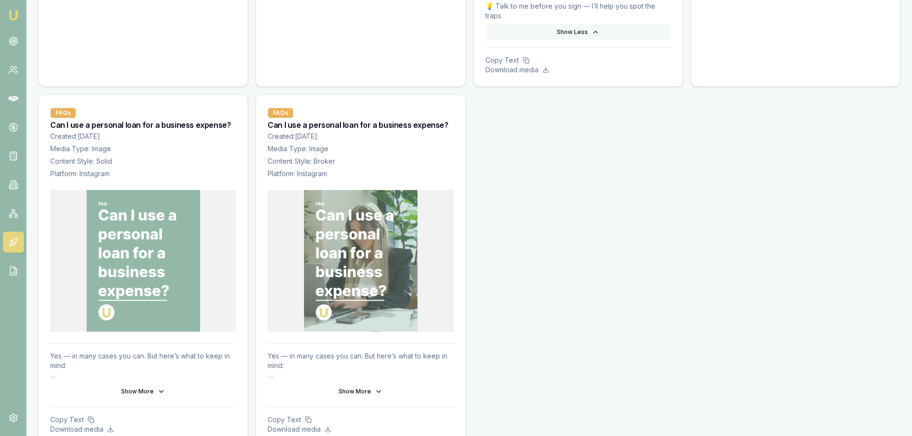
scroll to position [946, 0]
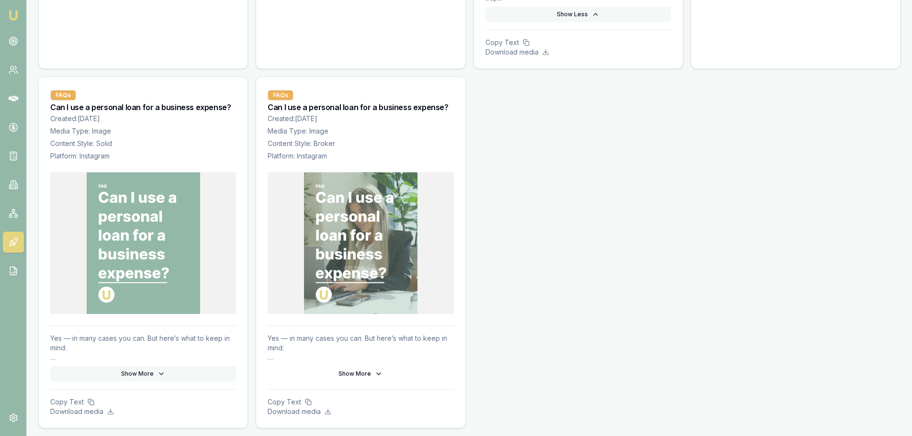
click at [162, 372] on icon at bounding box center [162, 374] width 8 height 8
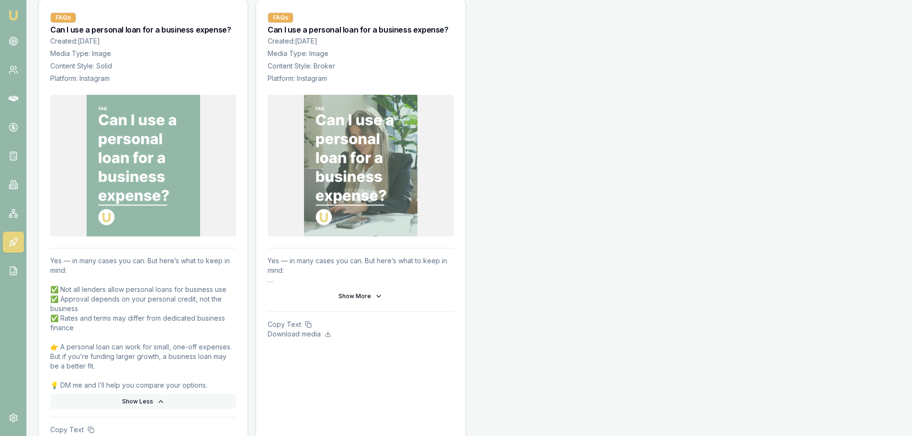
scroll to position [1052, 0]
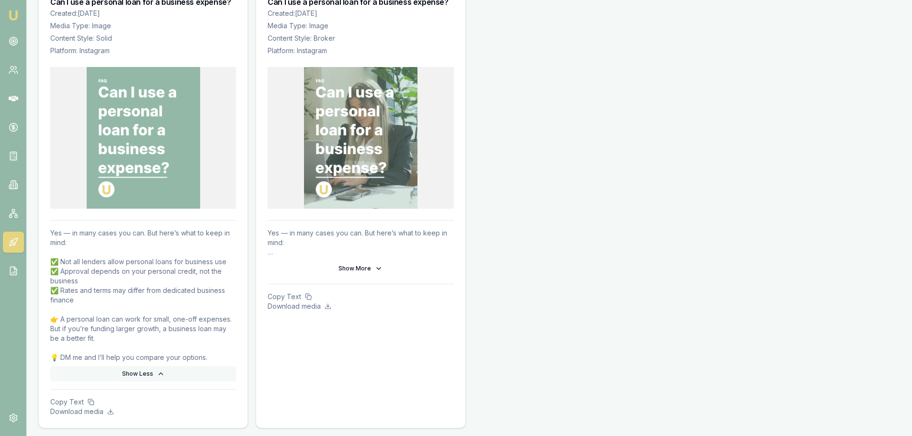
click at [50, 366] on button "Show Less" at bounding box center [143, 373] width 186 height 15
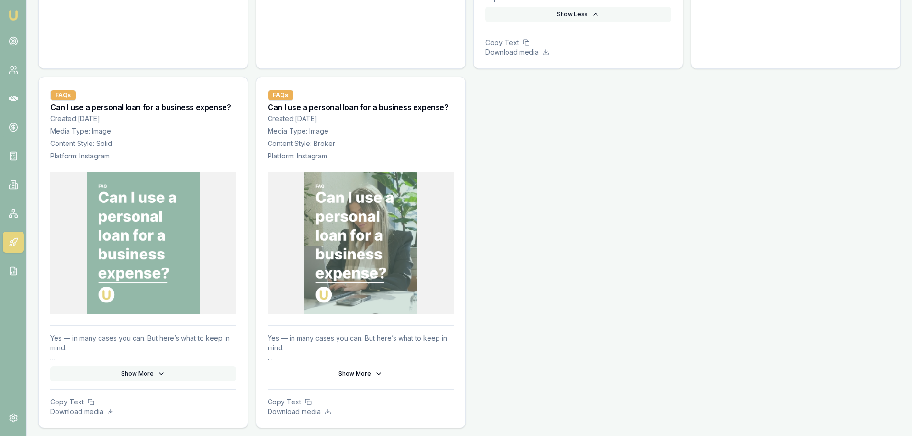
scroll to position [946, 0]
click at [50, 366] on button "Show More" at bounding box center [143, 373] width 186 height 15
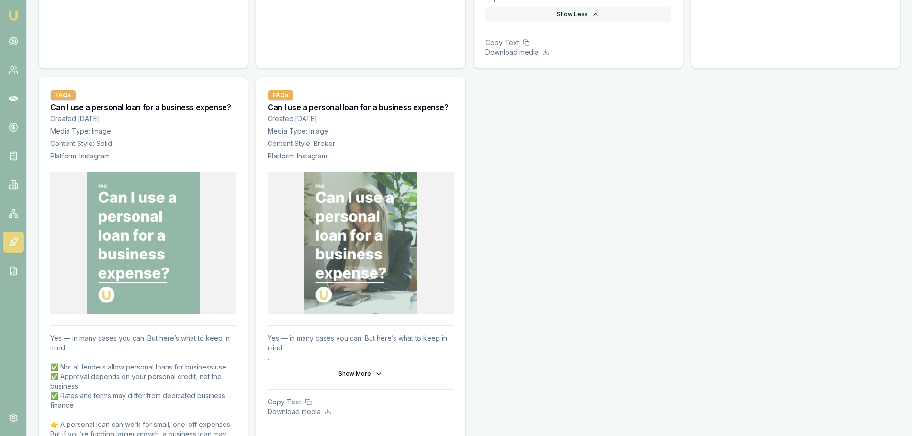
scroll to position [1052, 0]
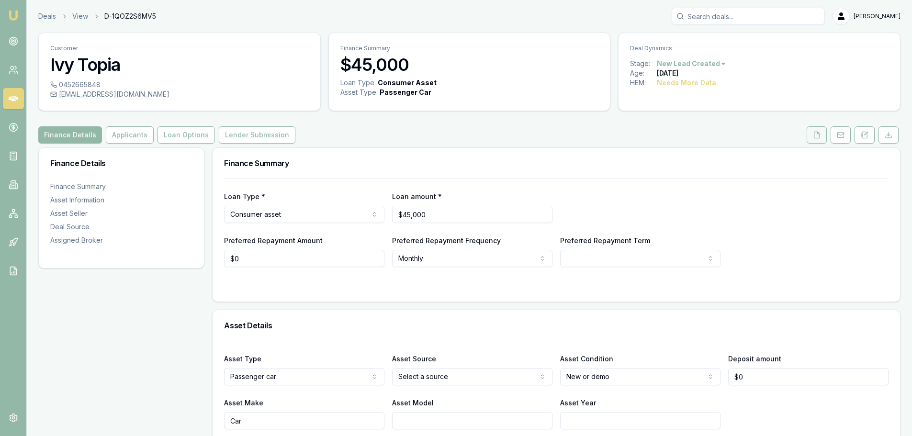
click at [817, 134] on icon at bounding box center [817, 135] width 8 height 8
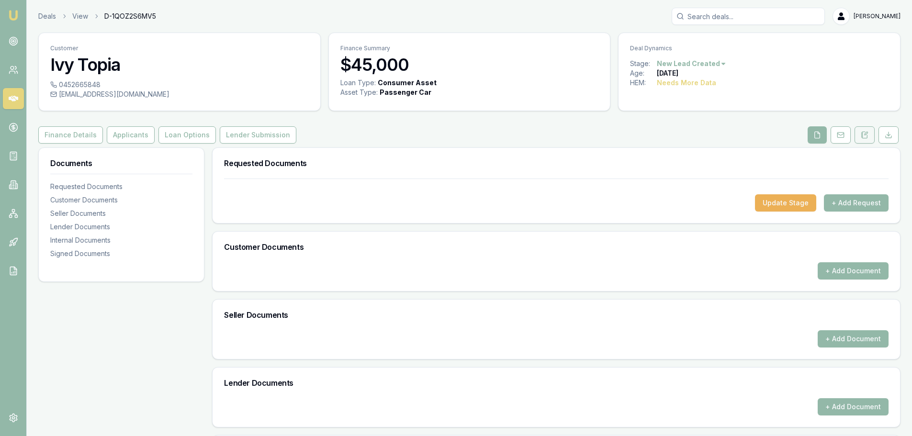
click at [862, 135] on icon at bounding box center [861, 135] width 1 height 0
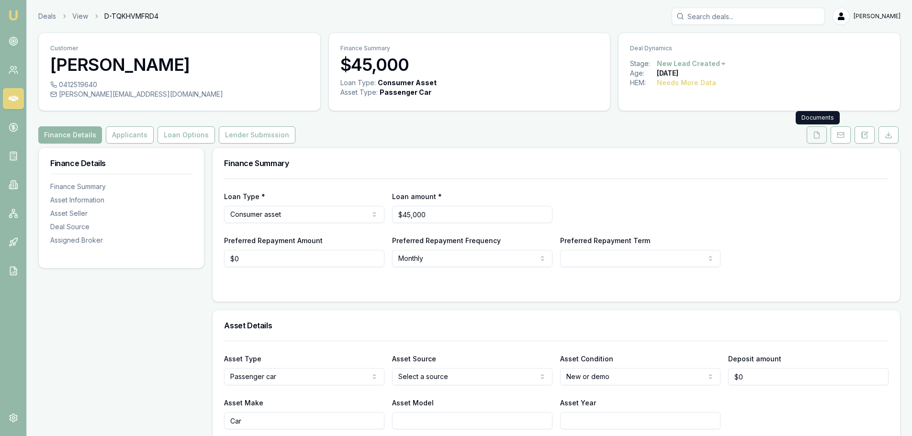
click at [815, 137] on icon at bounding box center [817, 135] width 5 height 6
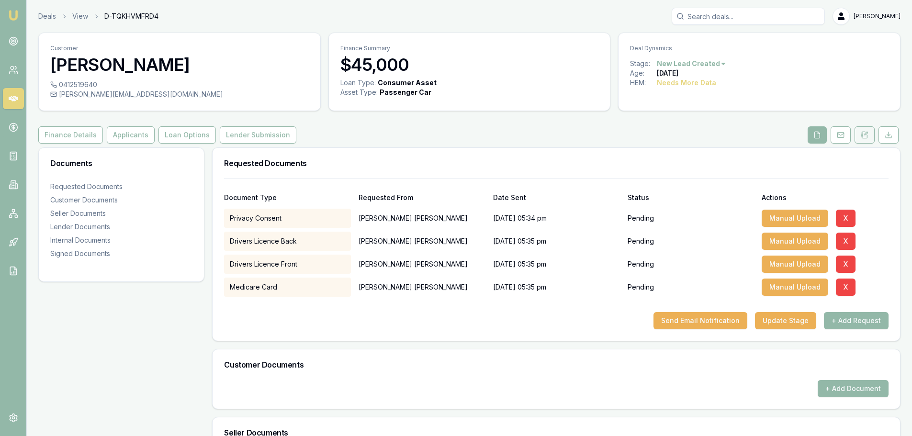
click at [866, 136] on icon at bounding box center [865, 135] width 8 height 8
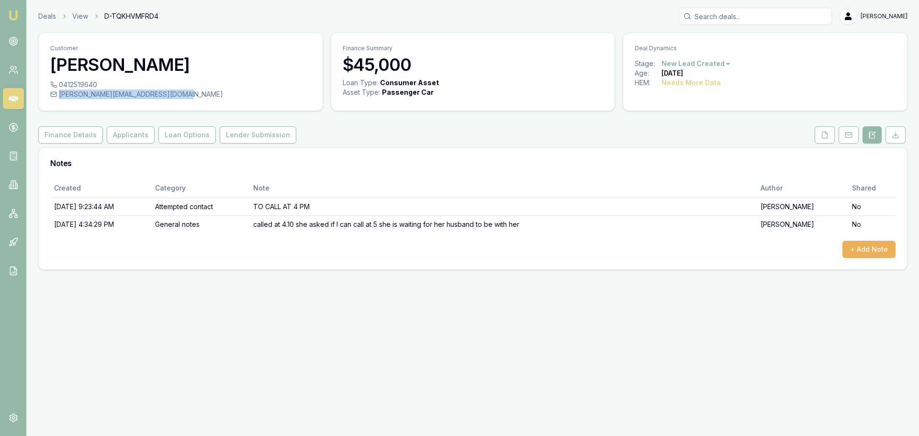
drag, startPoint x: 58, startPoint y: 93, endPoint x: 197, endPoint y: 99, distance: 138.5
click at [197, 99] on div "[PERSON_NAME][EMAIL_ADDRESS][DOMAIN_NAME]" at bounding box center [180, 95] width 261 height 10
copy div "[PERSON_NAME][EMAIL_ADDRESS][DOMAIN_NAME]"
click at [381, 325] on div "Emu Broker Deals View D-TQKHVMFRD4 [PERSON_NAME] Toggle Menu Customer [PERSON_N…" at bounding box center [459, 218] width 919 height 436
drag, startPoint x: 59, startPoint y: 85, endPoint x: 102, endPoint y: 89, distance: 43.2
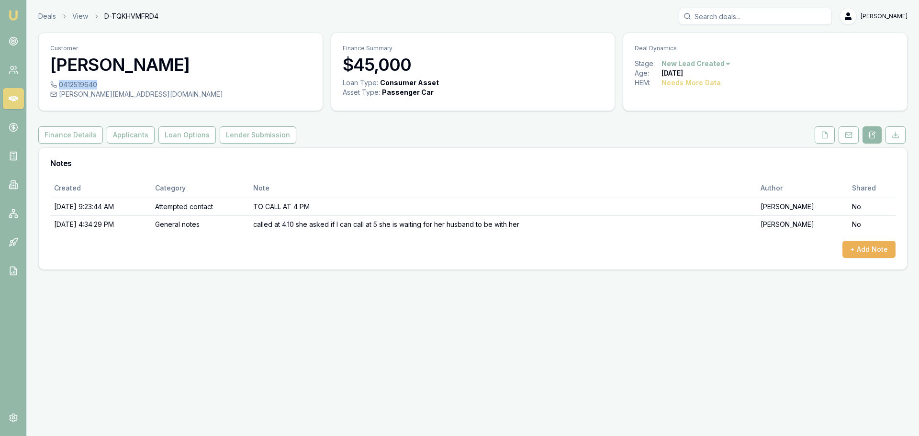
click at [102, 89] on div "0412519640" at bounding box center [180, 85] width 261 height 10
copy div "0412519640"
click at [569, 334] on div "Emu Broker Deals View D-TQKHVMFRD4 [PERSON_NAME] Toggle Menu Customer [PERSON_N…" at bounding box center [459, 218] width 919 height 436
click at [42, 18] on link "Deals" at bounding box center [47, 16] width 18 height 10
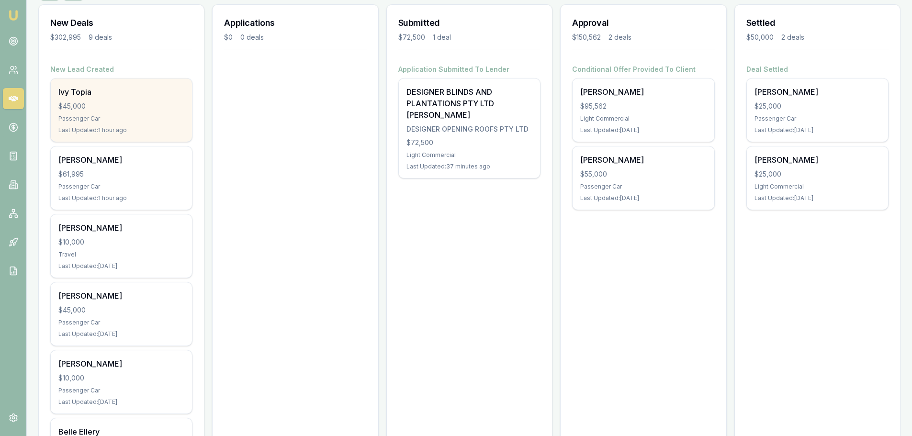
scroll to position [144, 0]
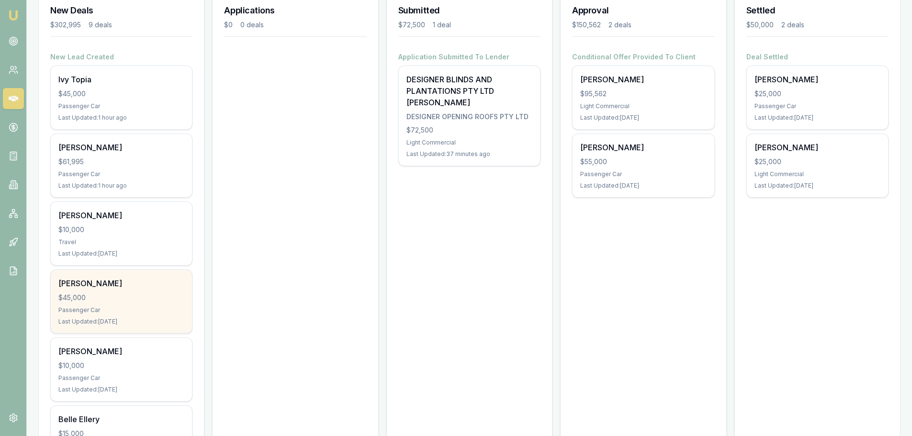
click at [103, 296] on div "$45,000" at bounding box center [121, 298] width 126 height 10
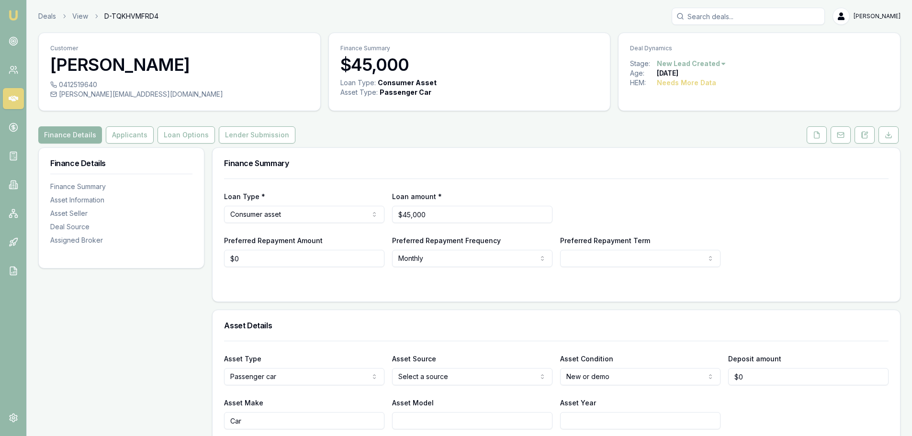
click at [327, 73] on div "Customer [PERSON_NAME] 0412519640 [PERSON_NAME][EMAIL_ADDRESS][DOMAIN_NAME] Fin…" at bounding box center [469, 72] width 862 height 79
click at [606, 184] on div "Loan Type * Consumer asset Consumer loan Consumer asset Commercial loan Commerc…" at bounding box center [556, 223] width 665 height 89
click at [170, 71] on h3 "[PERSON_NAME]" at bounding box center [179, 64] width 259 height 19
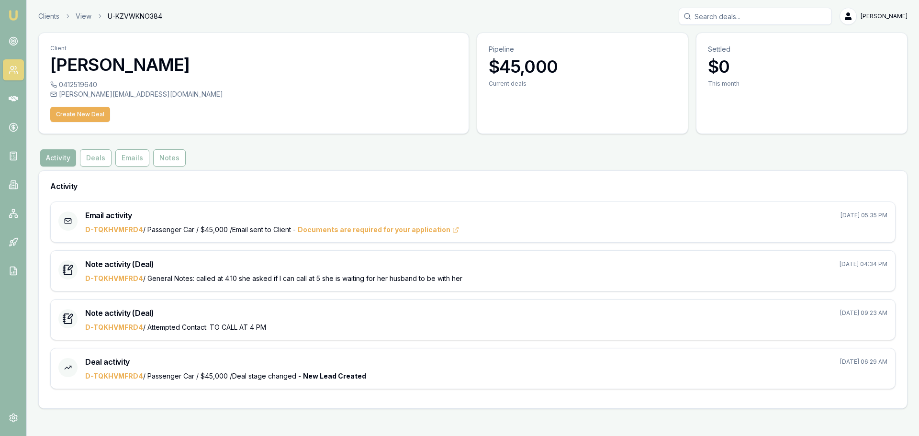
click at [17, 15] on img at bounding box center [13, 15] width 11 height 11
